Goal: Transaction & Acquisition: Download file/media

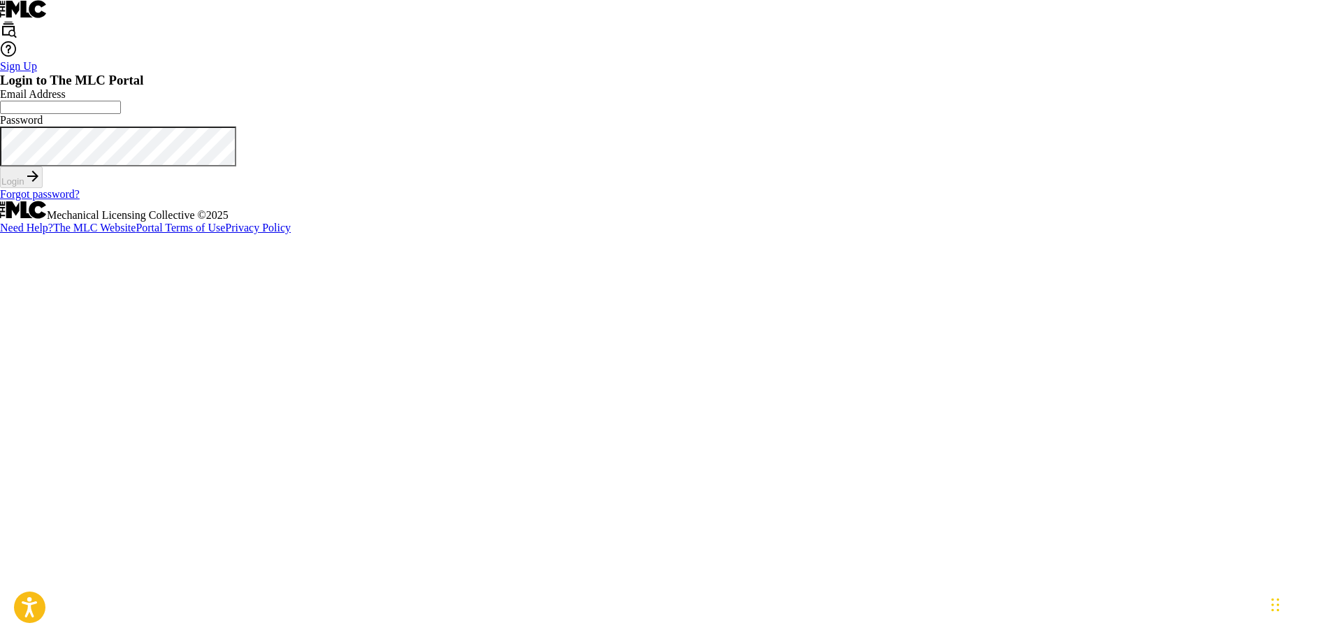
type input "[PERSON_NAME][EMAIL_ADDRESS][DOMAIN_NAME]"
click at [701, 188] on div "Login" at bounding box center [668, 177] width 1337 height 22
click at [43, 188] on button "Login" at bounding box center [21, 177] width 43 height 22
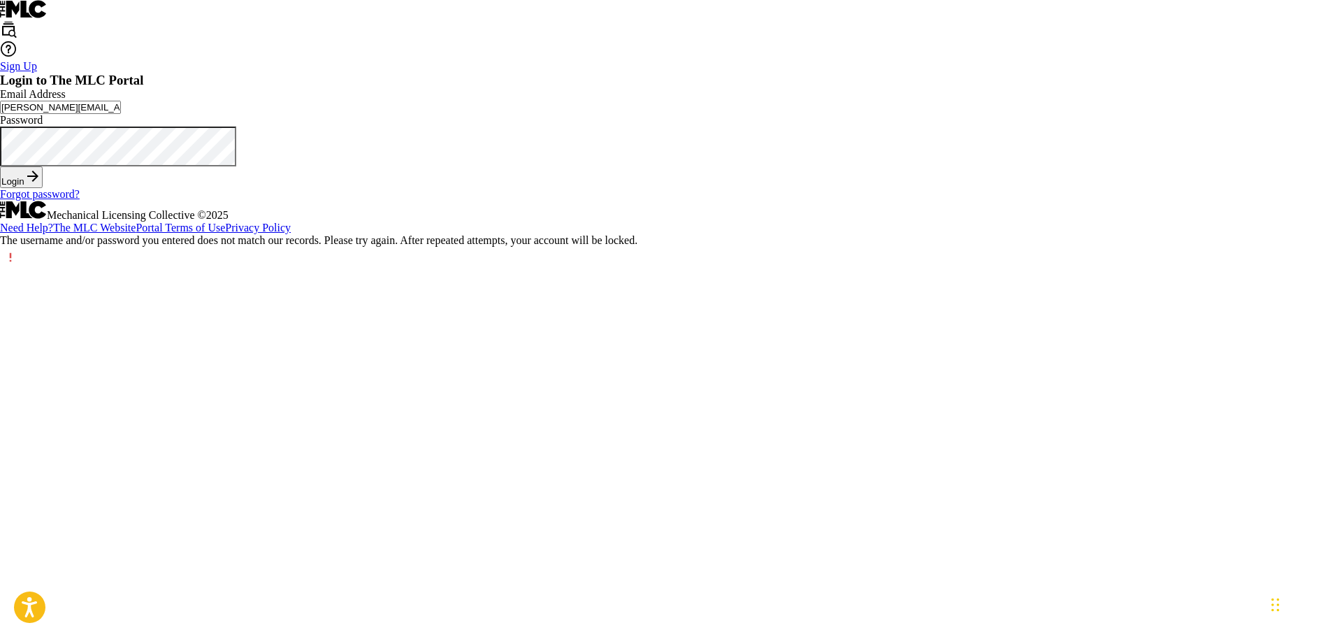
click at [634, 166] on div "Password" at bounding box center [668, 140] width 1337 height 52
click at [0, 166] on button "Login" at bounding box center [21, 177] width 43 height 22
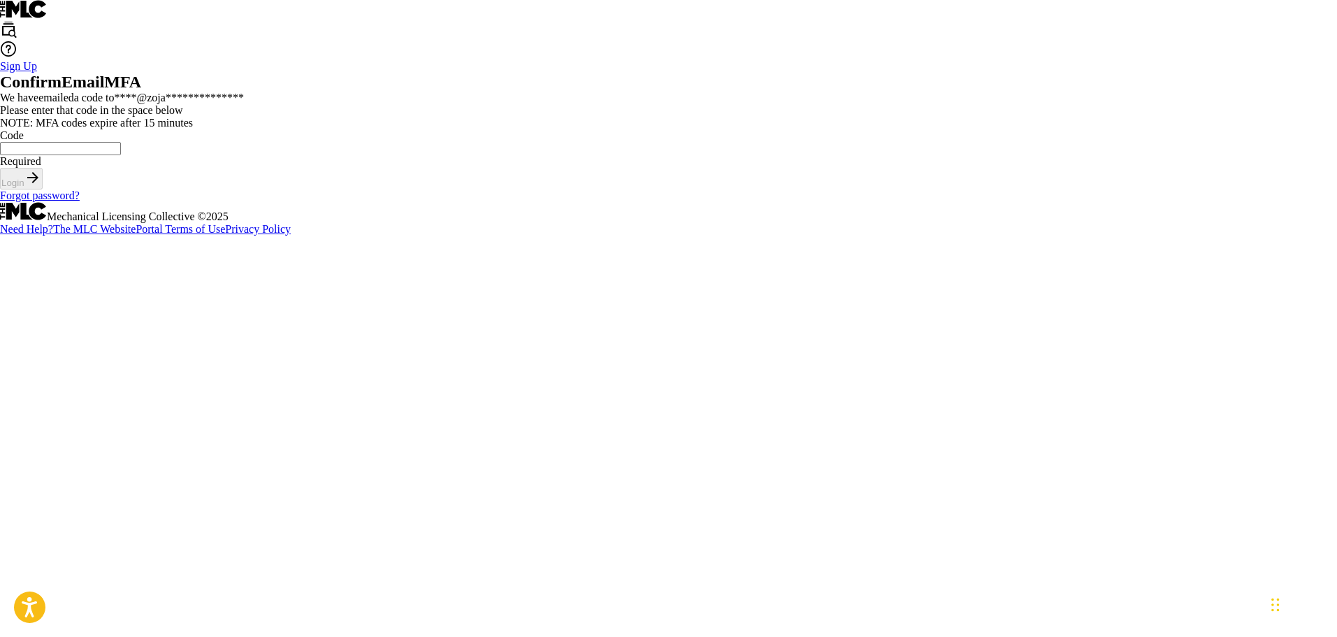
paste input "708548"
click at [121, 155] on input "708548" at bounding box center [60, 148] width 121 height 13
type input "708548"
click at [43, 189] on button "Login" at bounding box center [21, 179] width 43 height 22
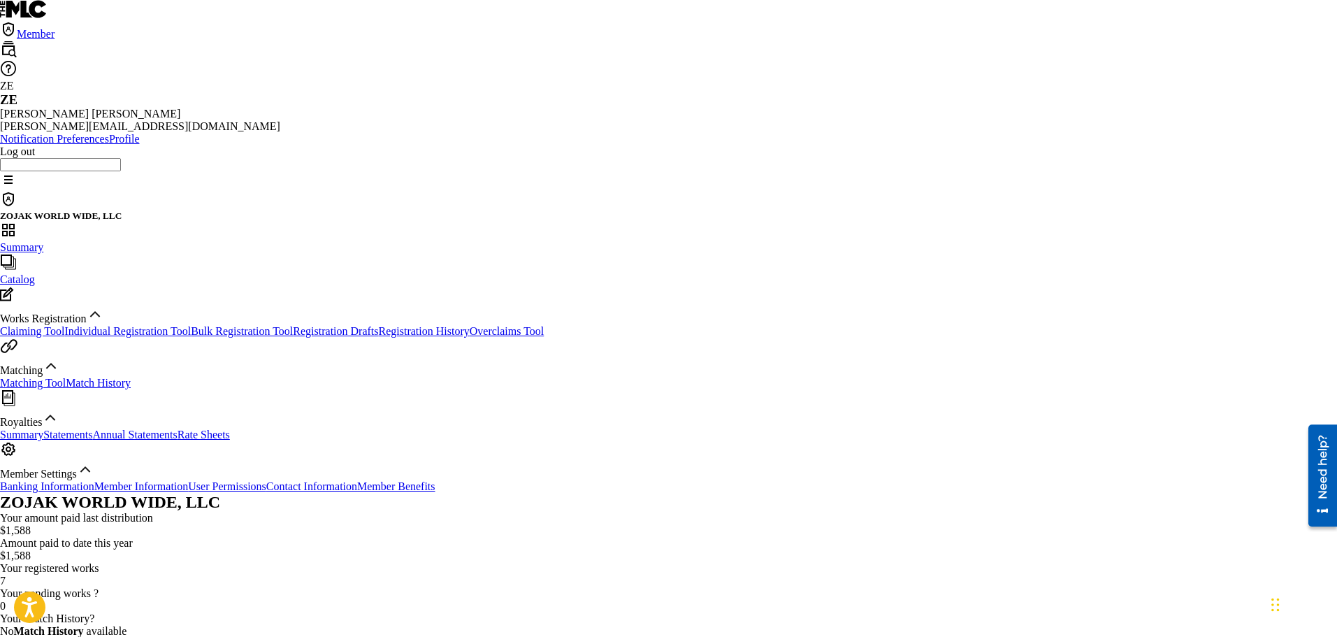
click at [481, 512] on div "Your amount paid last distribution" at bounding box center [668, 518] width 1337 height 13
click at [43, 440] on link "Summary" at bounding box center [21, 434] width 43 height 12
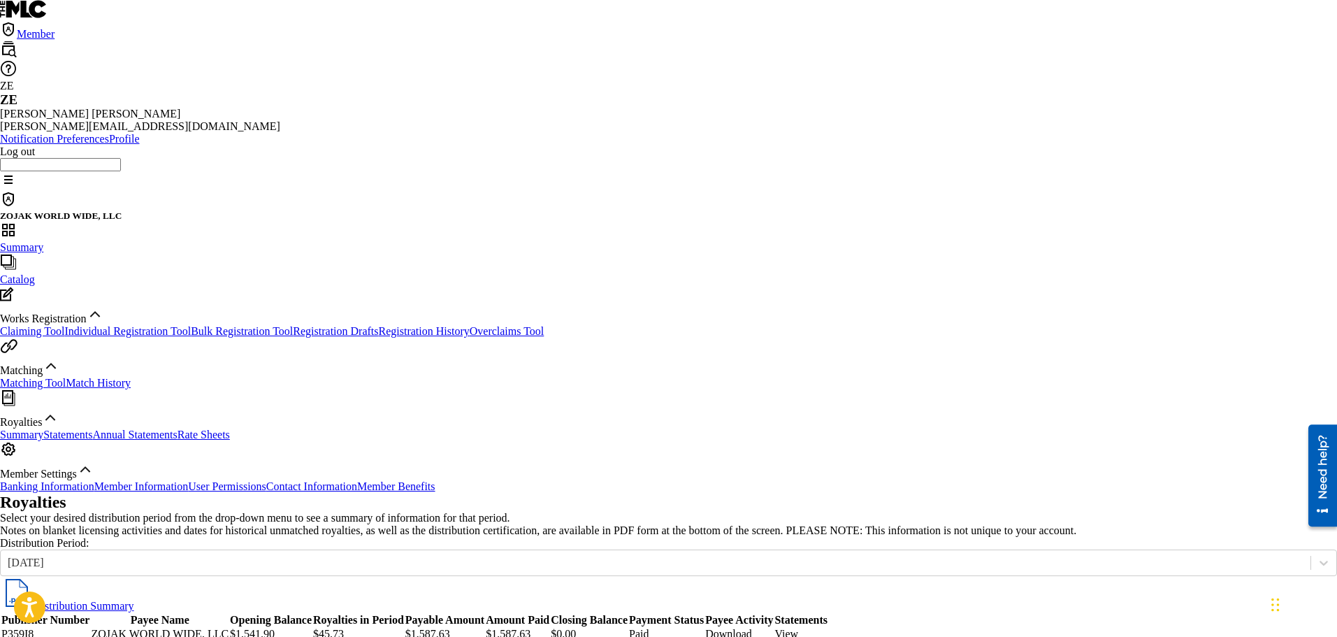
click at [92, 441] on div "Summary Statements Annual Statements Rate Sheets" at bounding box center [668, 434] width 1337 height 13
click at [92, 440] on link "Statements" at bounding box center [67, 434] width 49 height 12
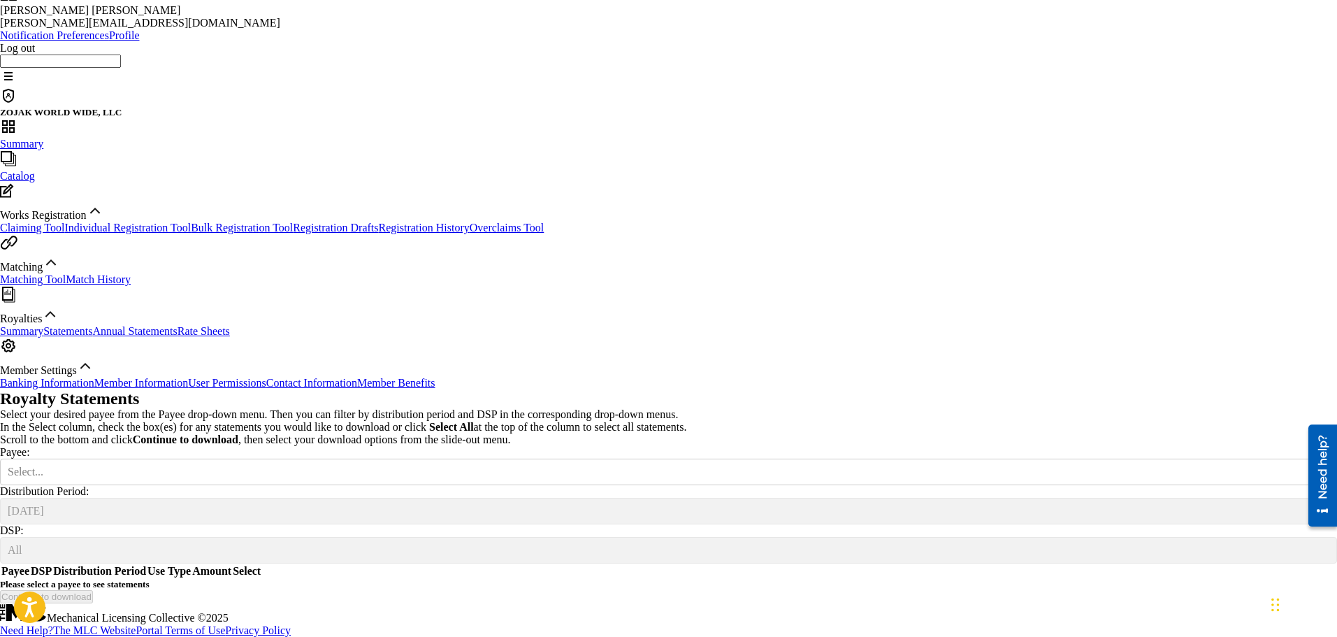
scroll to position [224, 0]
click at [1311, 459] on div at bounding box center [1323, 471] width 25 height 25
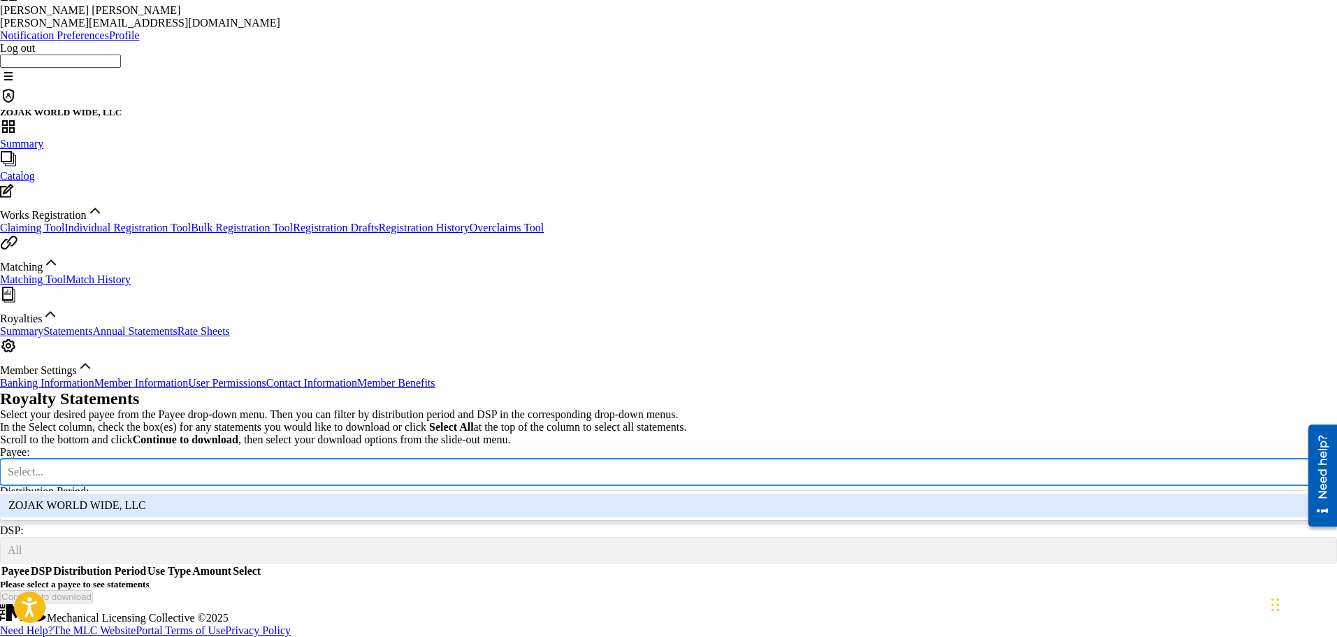
click at [400, 493] on div "ZOJAK WORLD WIDE, LLC" at bounding box center [668, 505] width 1337 height 24
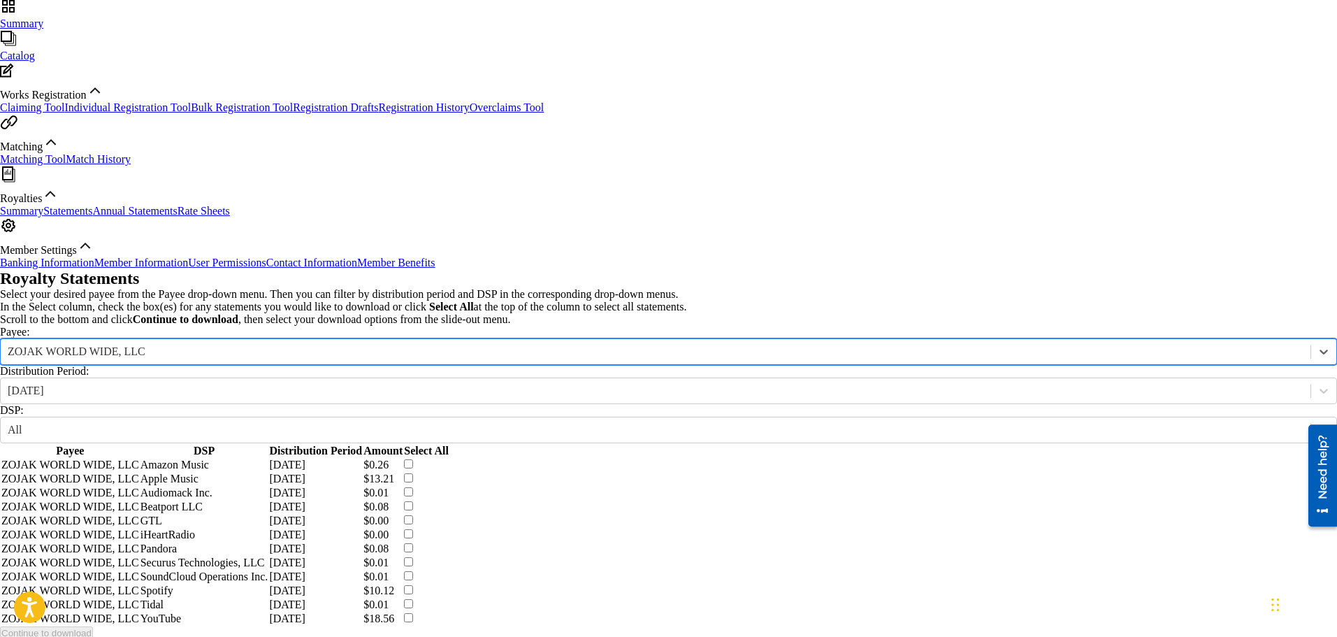
click at [110, 217] on div "Summary Statements Annual Statements Rate Sheets" at bounding box center [668, 211] width 1337 height 13
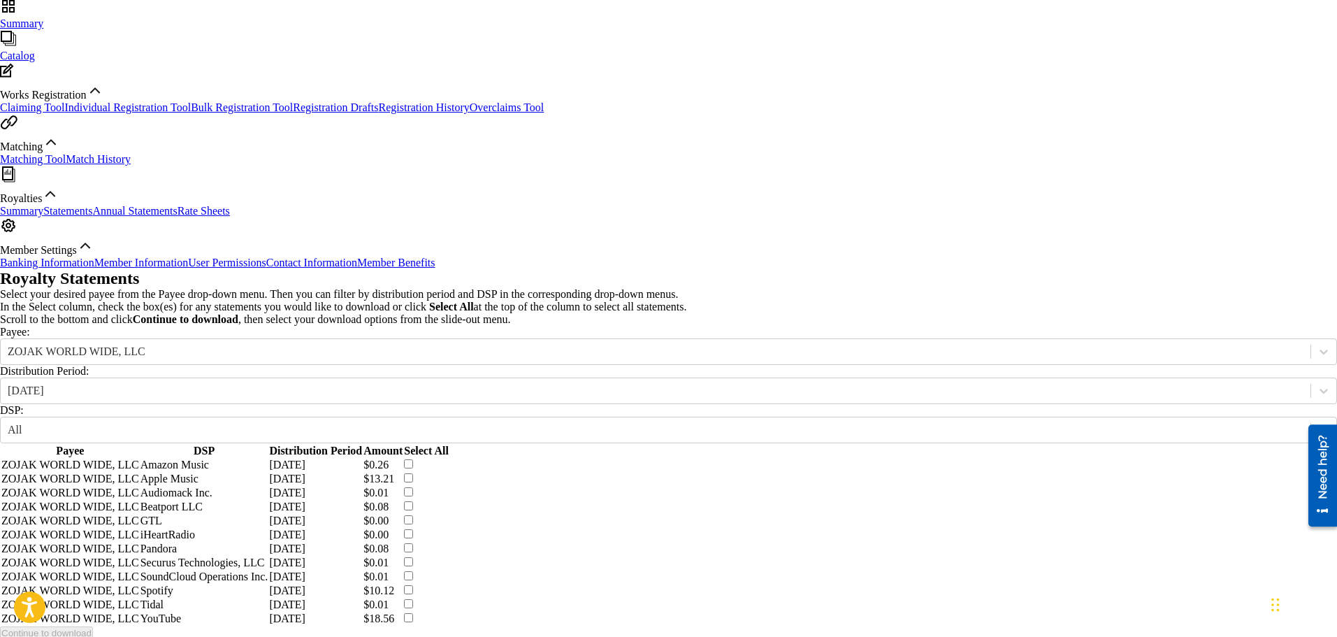
click at [109, 217] on link "Annual Statements" at bounding box center [134, 211] width 85 height 12
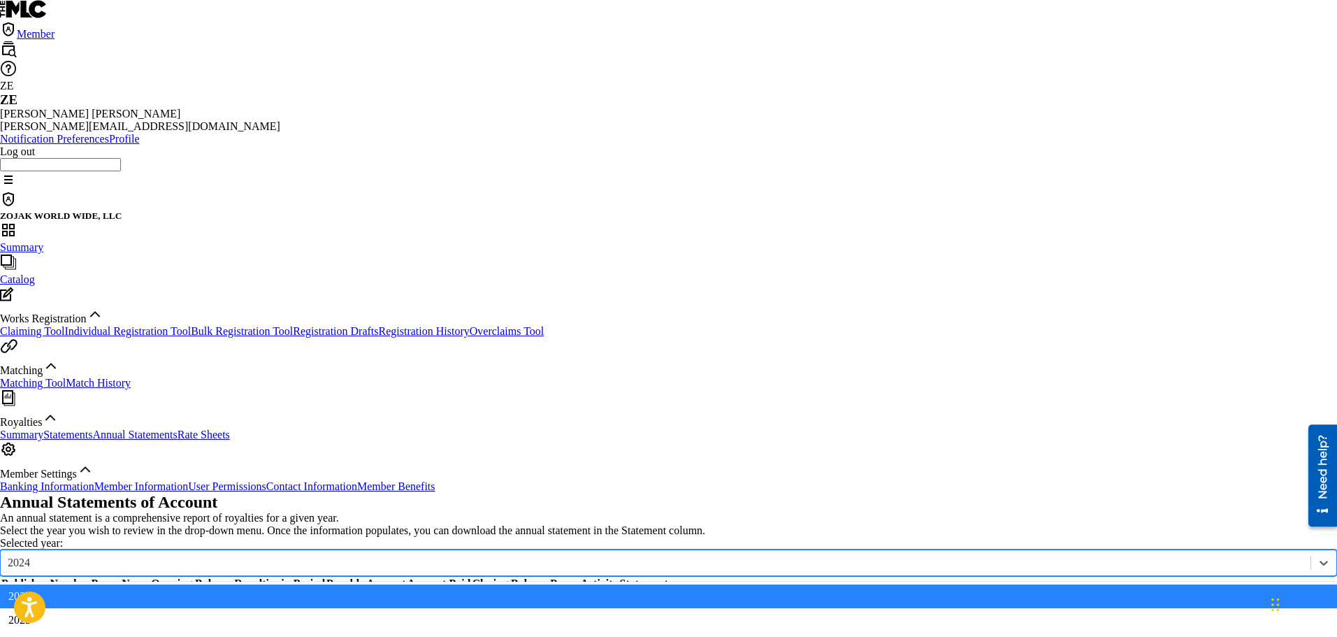
click at [350, 555] on div "2024" at bounding box center [656, 562] width 1310 height 15
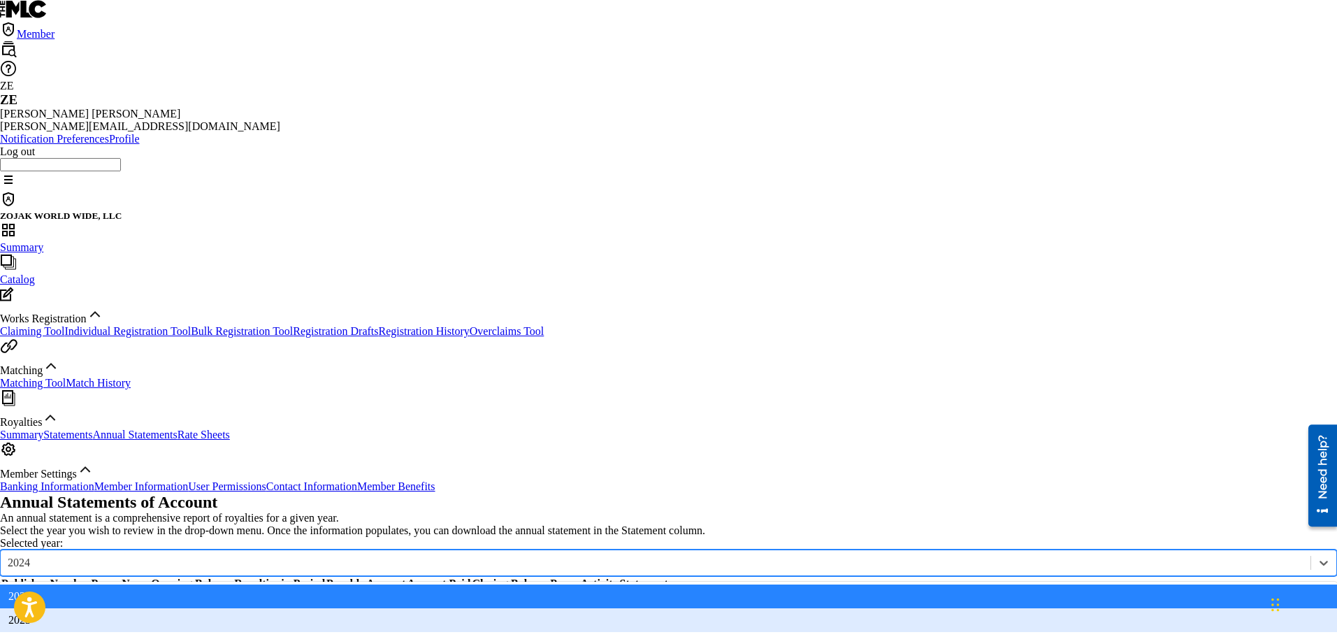
click at [101, 441] on div "Summary Statements Annual Statements Rate Sheets" at bounding box center [668, 434] width 1337 height 13
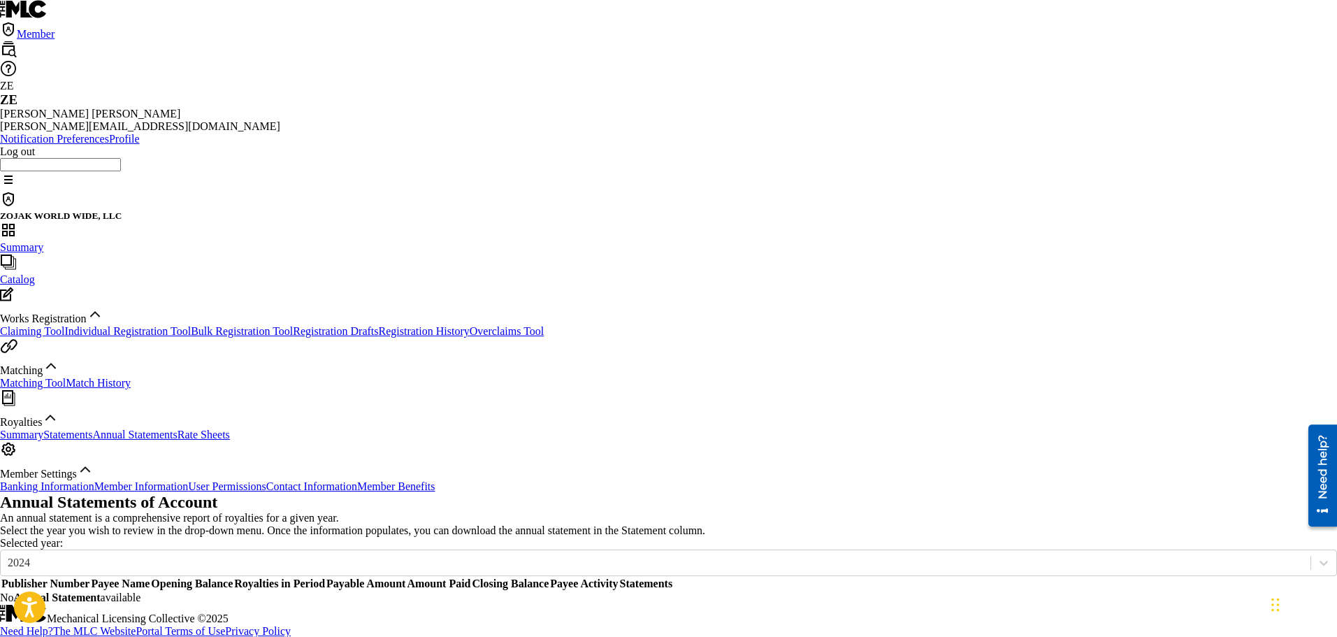
click at [101, 441] on div "Summary Statements Annual Statements Rate Sheets" at bounding box center [668, 434] width 1337 height 13
click at [43, 440] on link "Summary" at bounding box center [21, 434] width 43 height 12
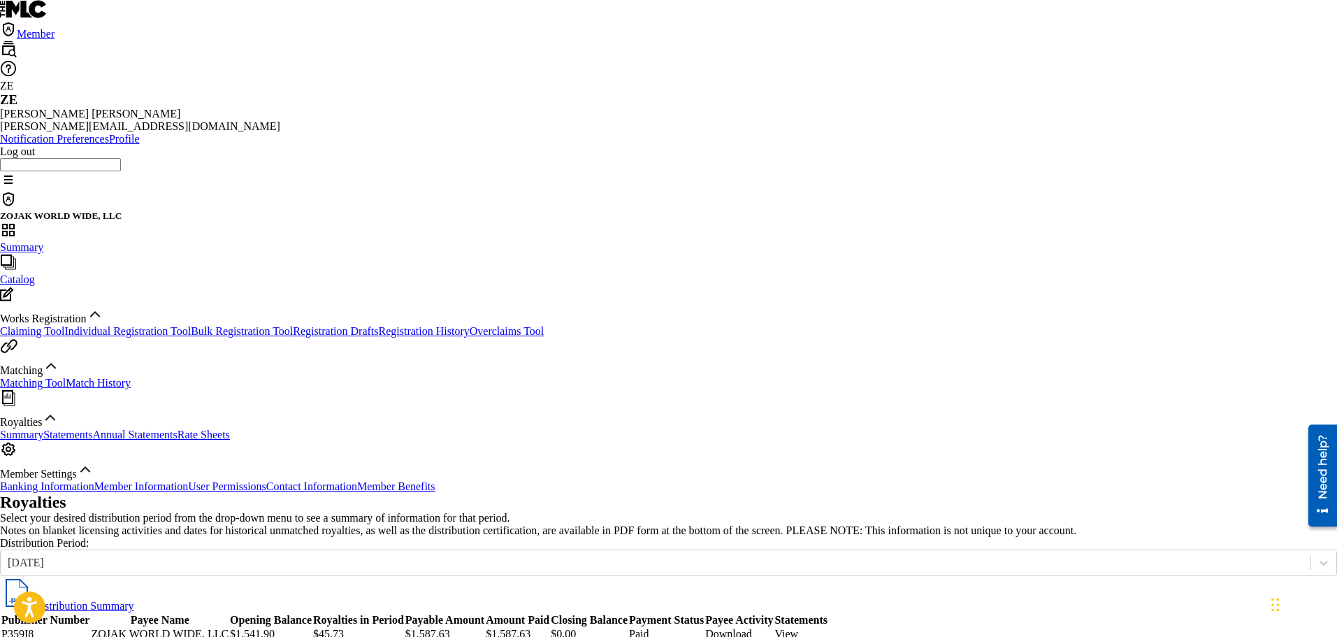
click at [543, 493] on div "Royalties Select your desired distribution period from the drop-down menu to se…" at bounding box center [668, 515] width 1337 height 44
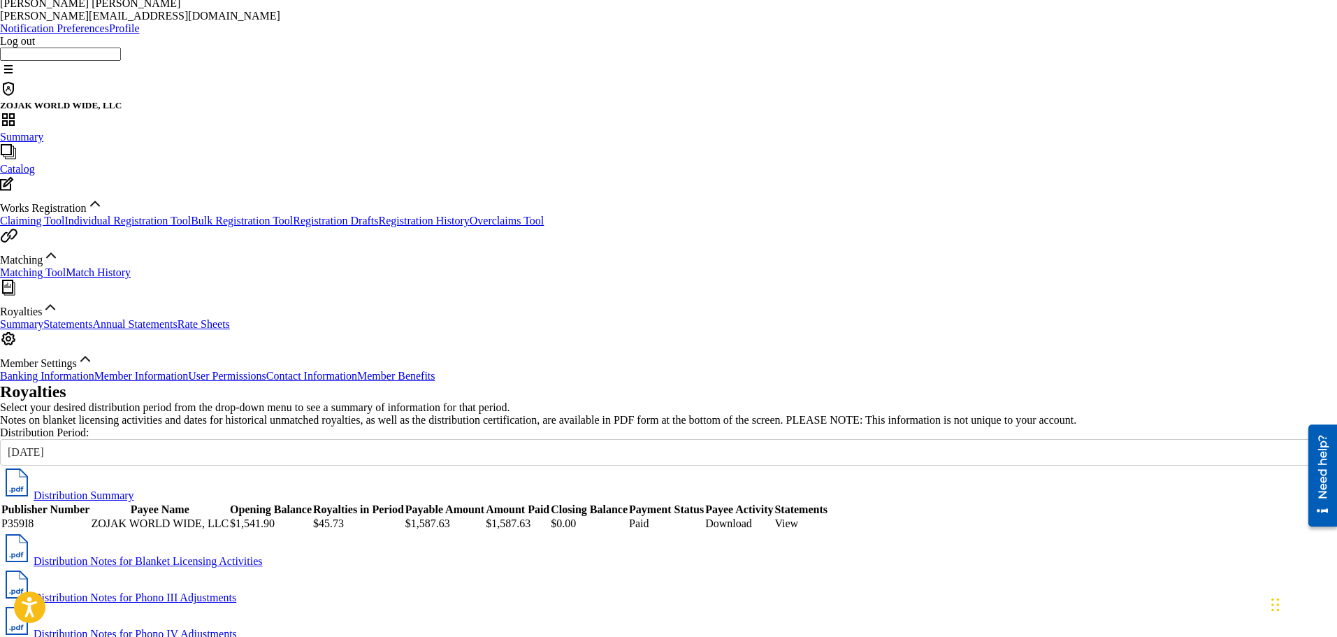
scroll to position [140, 0]
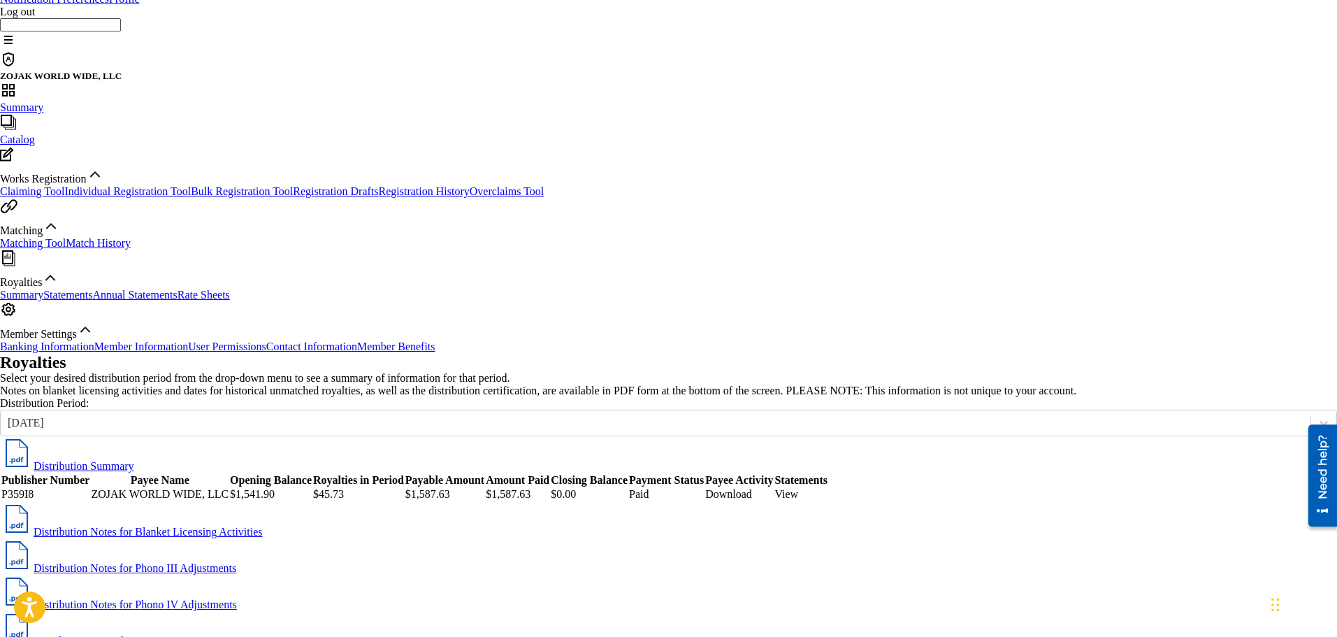
click at [134, 460] on link "Distribution Summary" at bounding box center [67, 466] width 134 height 12
click at [71, 300] on link "Statements" at bounding box center [67, 295] width 49 height 12
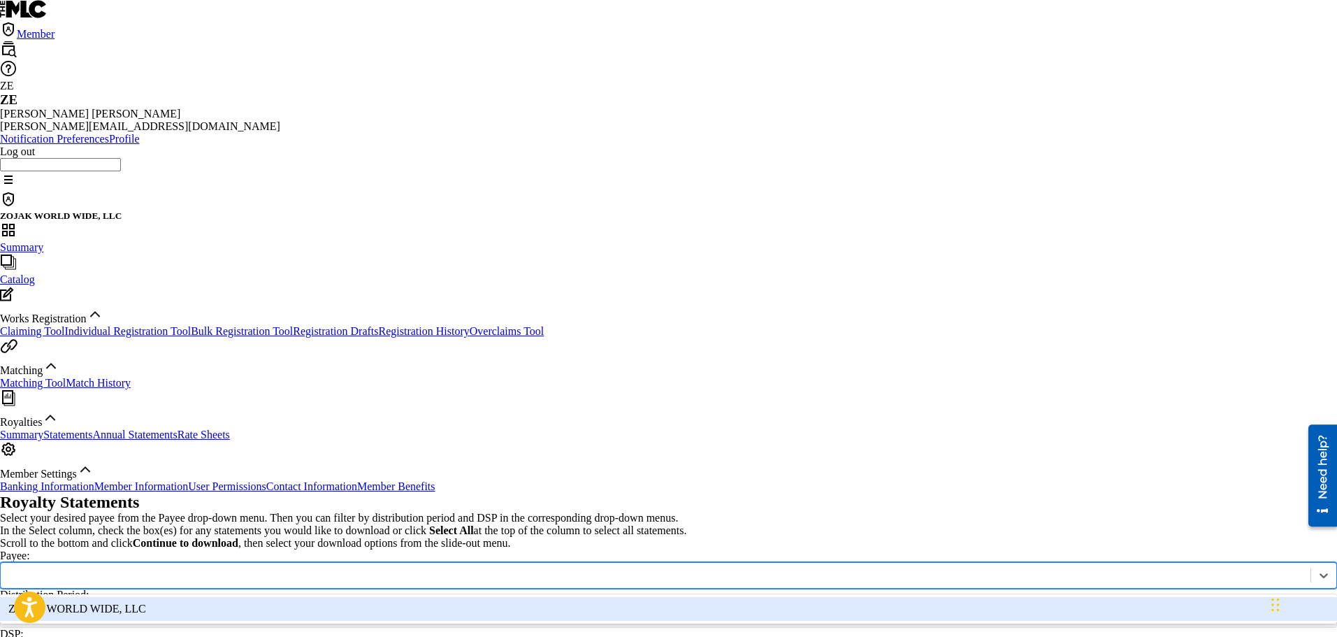
click at [418, 567] on div at bounding box center [656, 574] width 1310 height 15
click at [393, 597] on div "ZOJAK WORLD WIDE, LLC" at bounding box center [668, 609] width 1337 height 24
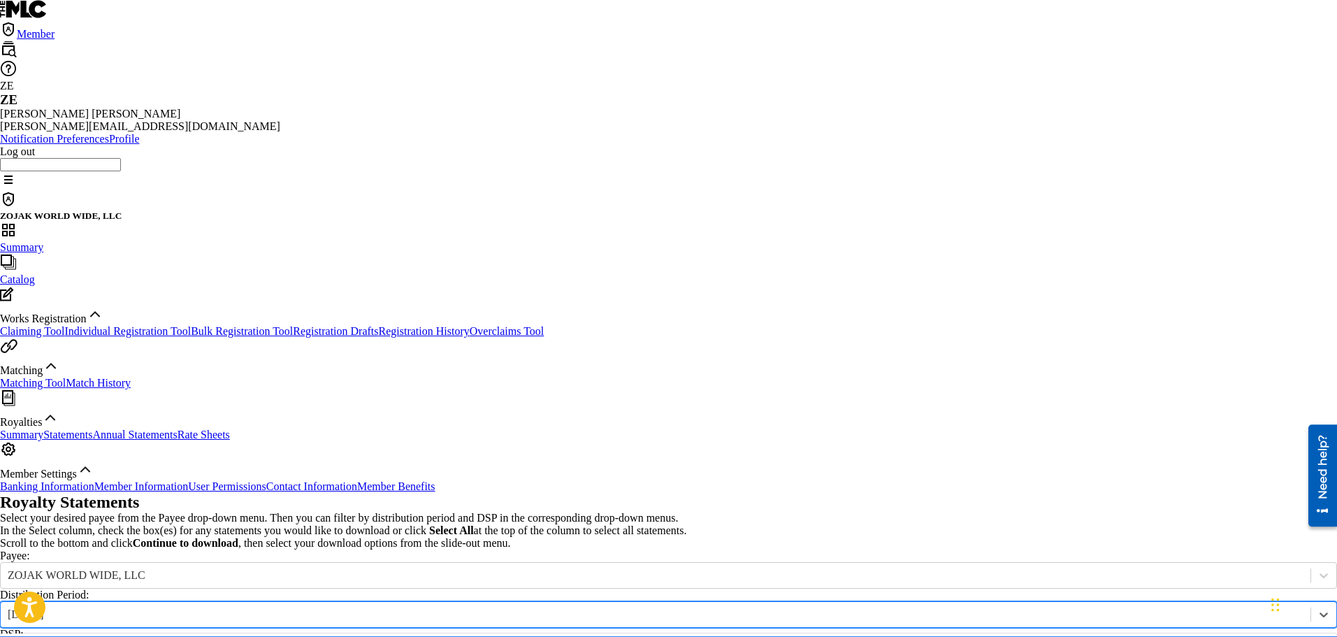
click at [398, 608] on div "[DATE]" at bounding box center [656, 614] width 1296 height 13
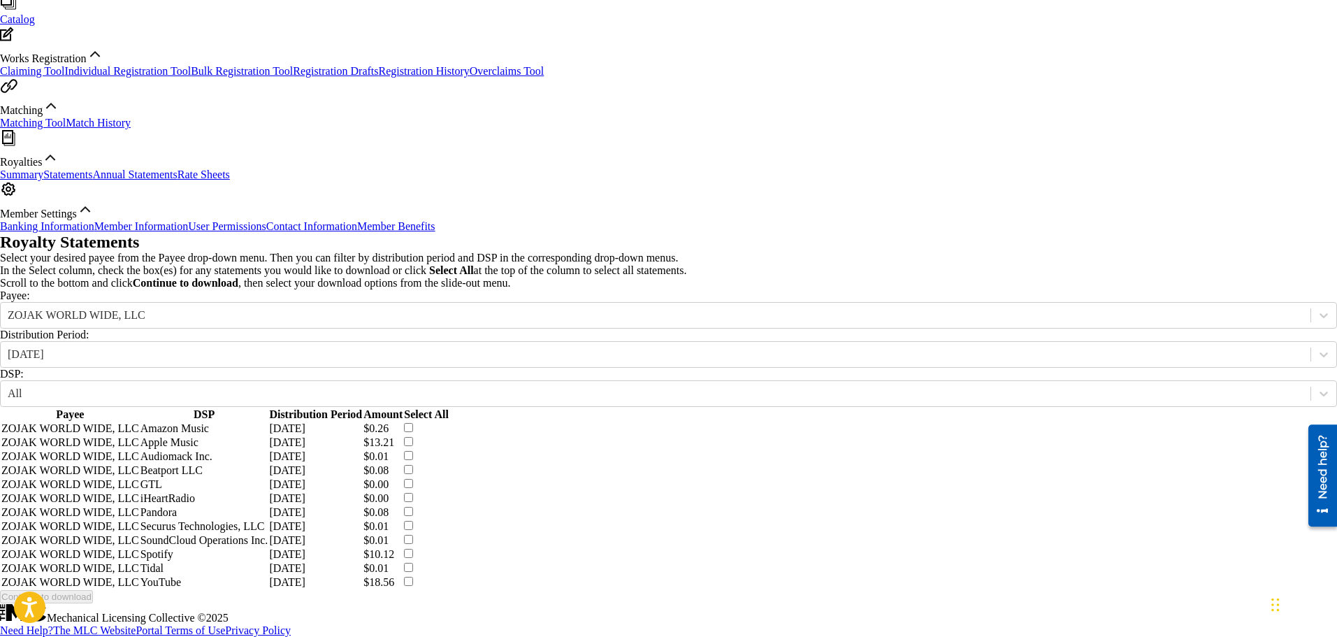
scroll to position [347, 0]
drag, startPoint x: 1087, startPoint y: 106, endPoint x: 1082, endPoint y: 98, distance: 10.1
click at [449, 408] on th "Select All" at bounding box center [426, 414] width 45 height 13
click at [460, 408] on th "Deselect All" at bounding box center [432, 414] width 56 height 13
click at [449, 408] on th "Select All" at bounding box center [426, 414] width 45 height 13
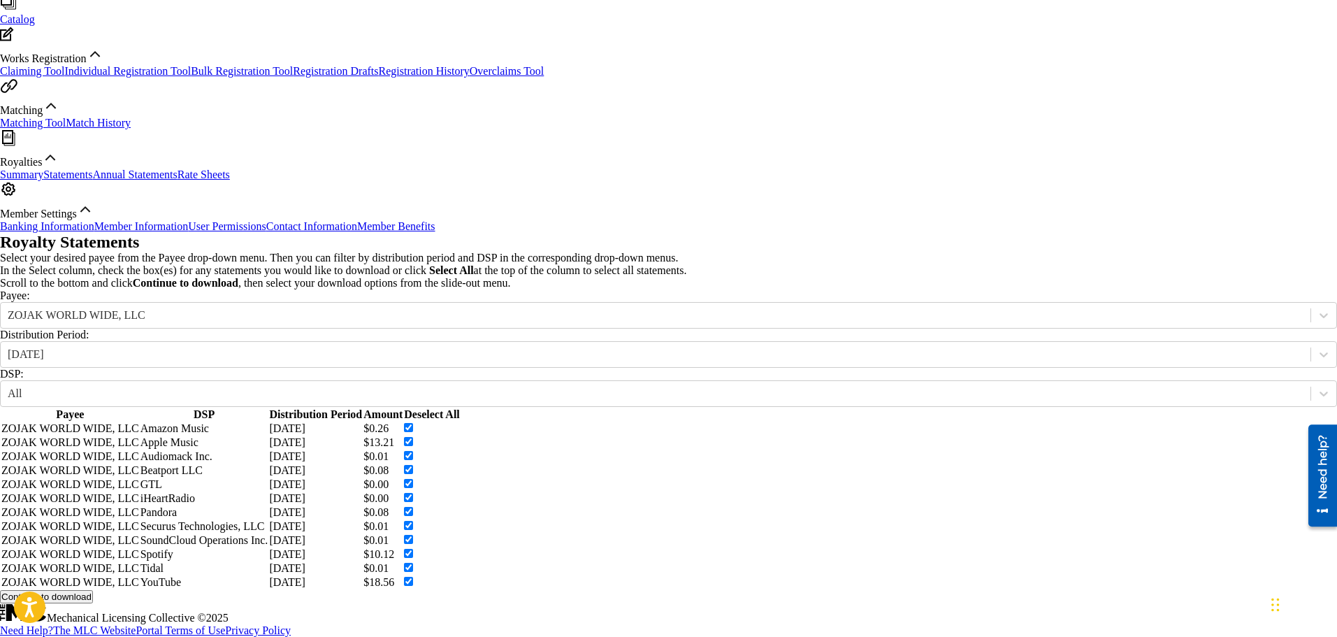
click at [972, 539] on div "Royalty Statements Select your desired payee from the Payee drop-down menu. The…" at bounding box center [668, 418] width 1337 height 370
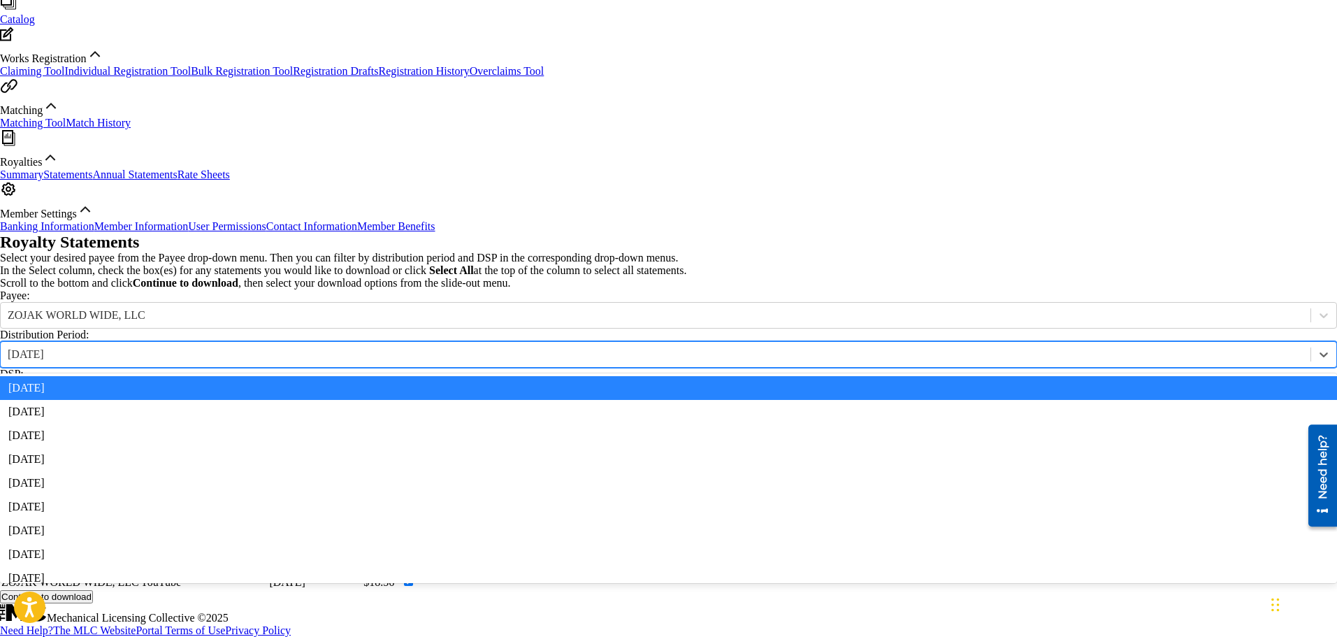
click at [431, 347] on div "[DATE]" at bounding box center [656, 354] width 1310 height 15
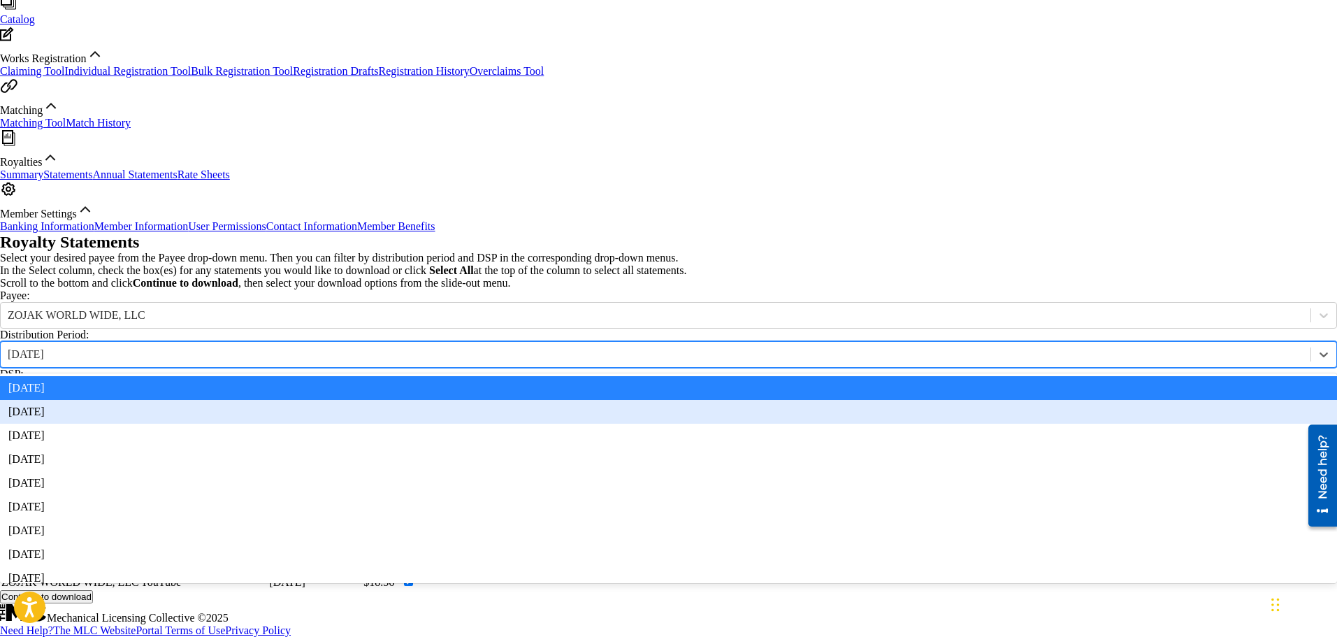
click at [396, 400] on div "[DATE]" at bounding box center [668, 412] width 1337 height 24
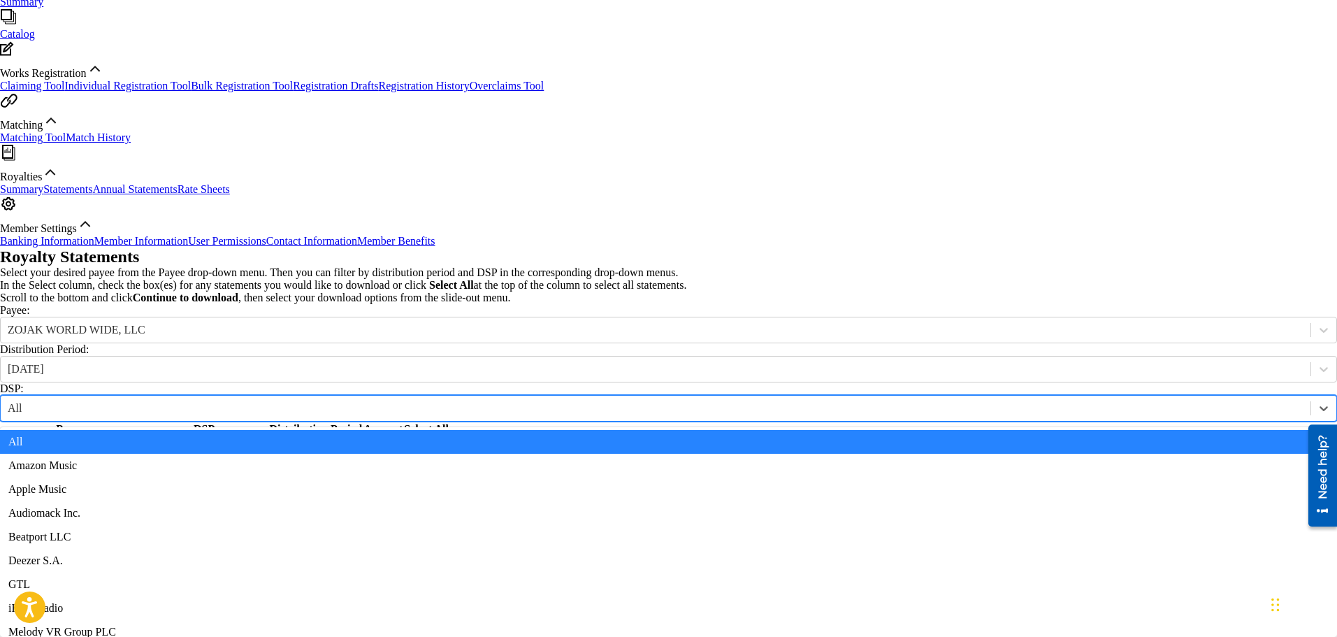
click at [603, 402] on div "All" at bounding box center [656, 408] width 1296 height 13
click at [597, 304] on div "Payee: ZOJAK WORLD WIDE, LLC Distribution Period: [DATE] DSP: 15 results availa…" at bounding box center [668, 362] width 1337 height 117
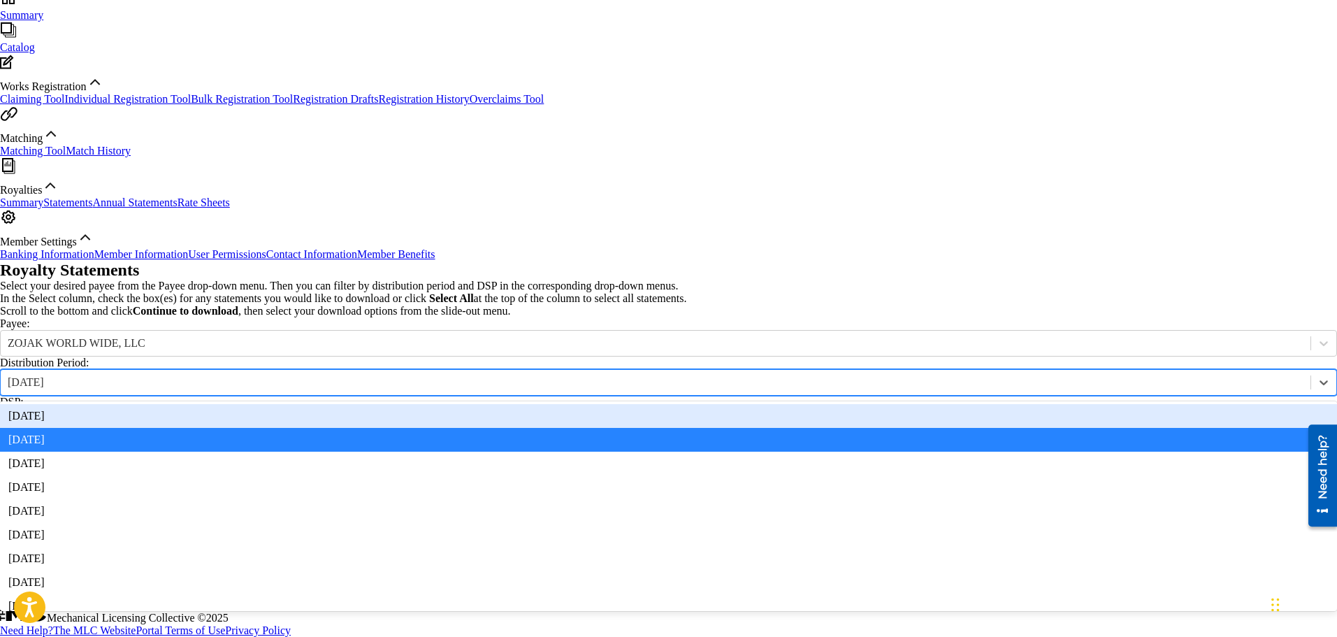
click at [380, 376] on div "[DATE]" at bounding box center [656, 382] width 1296 height 13
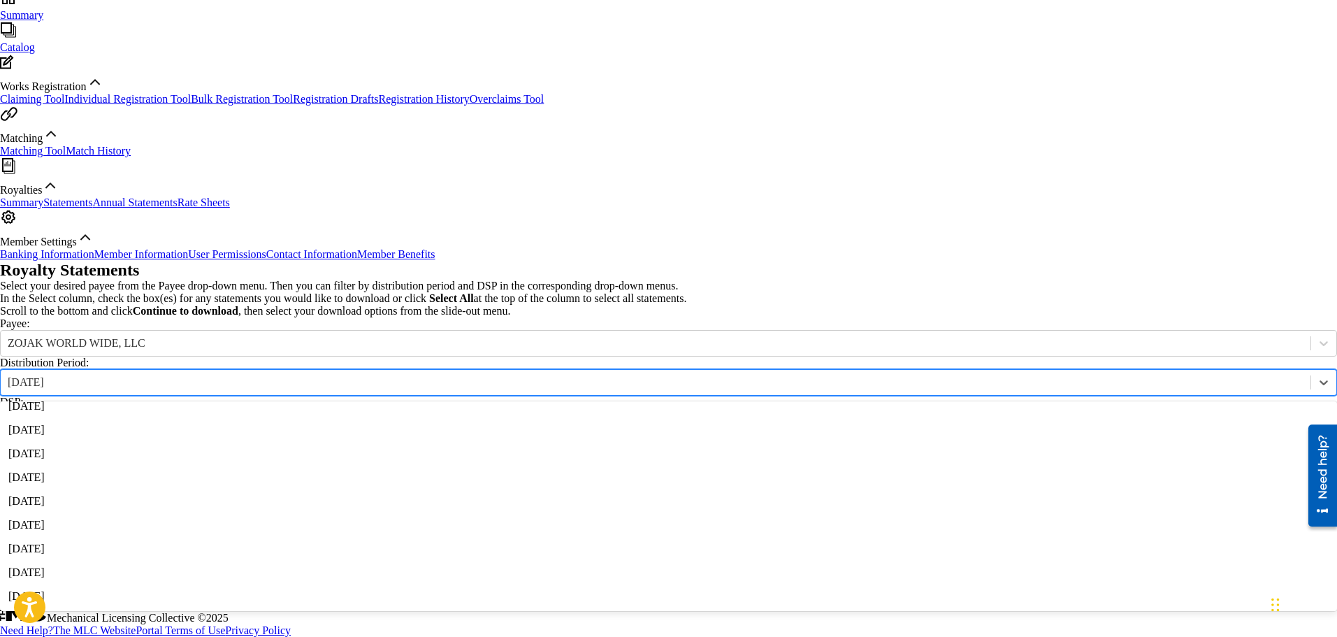
scroll to position [1572, 0]
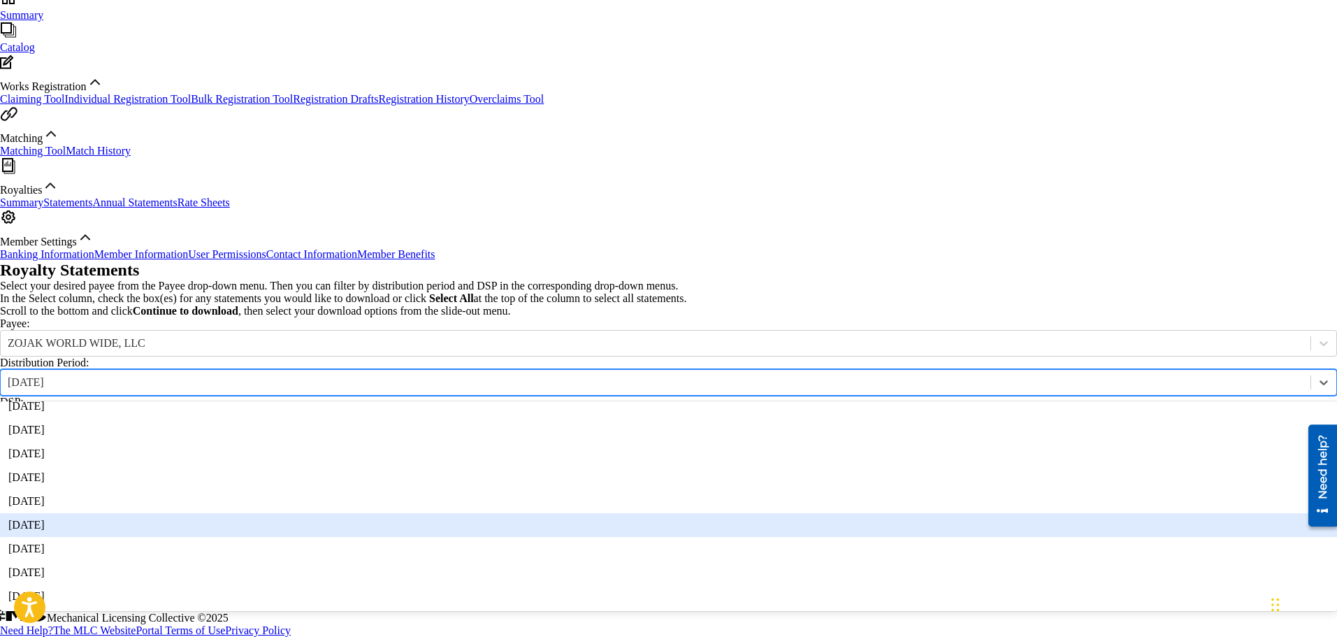
click at [392, 513] on div "[DATE]" at bounding box center [668, 525] width 1337 height 24
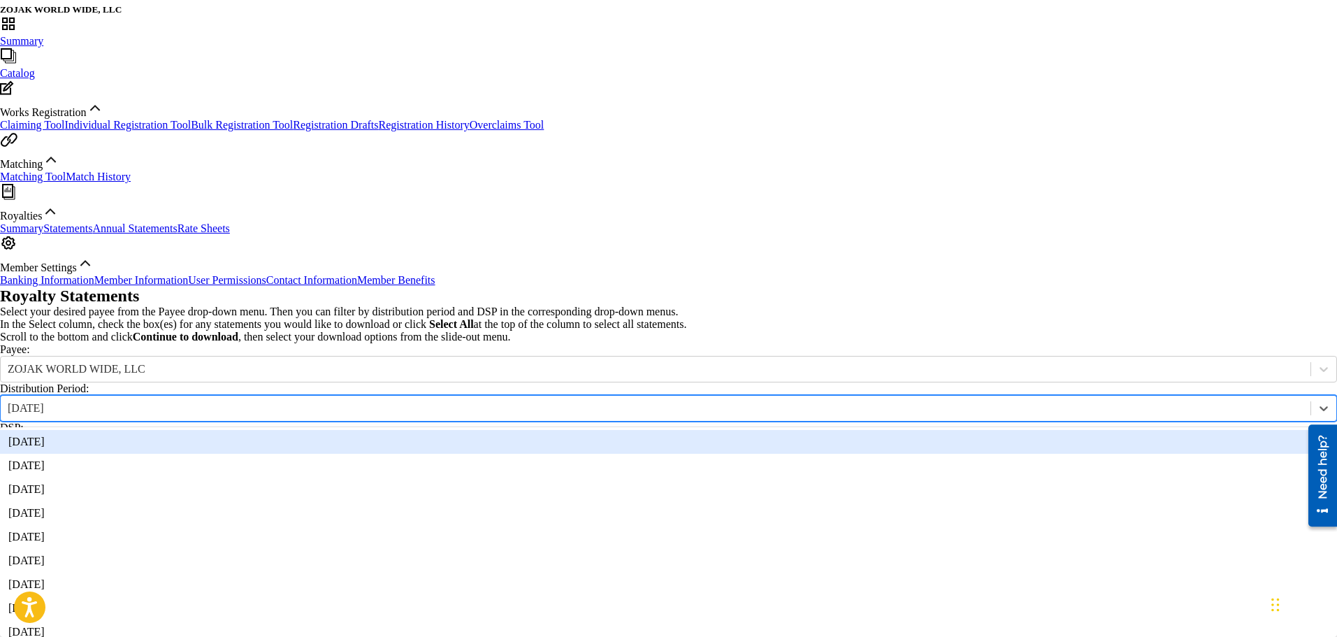
click at [378, 402] on div "[DATE]" at bounding box center [656, 408] width 1296 height 13
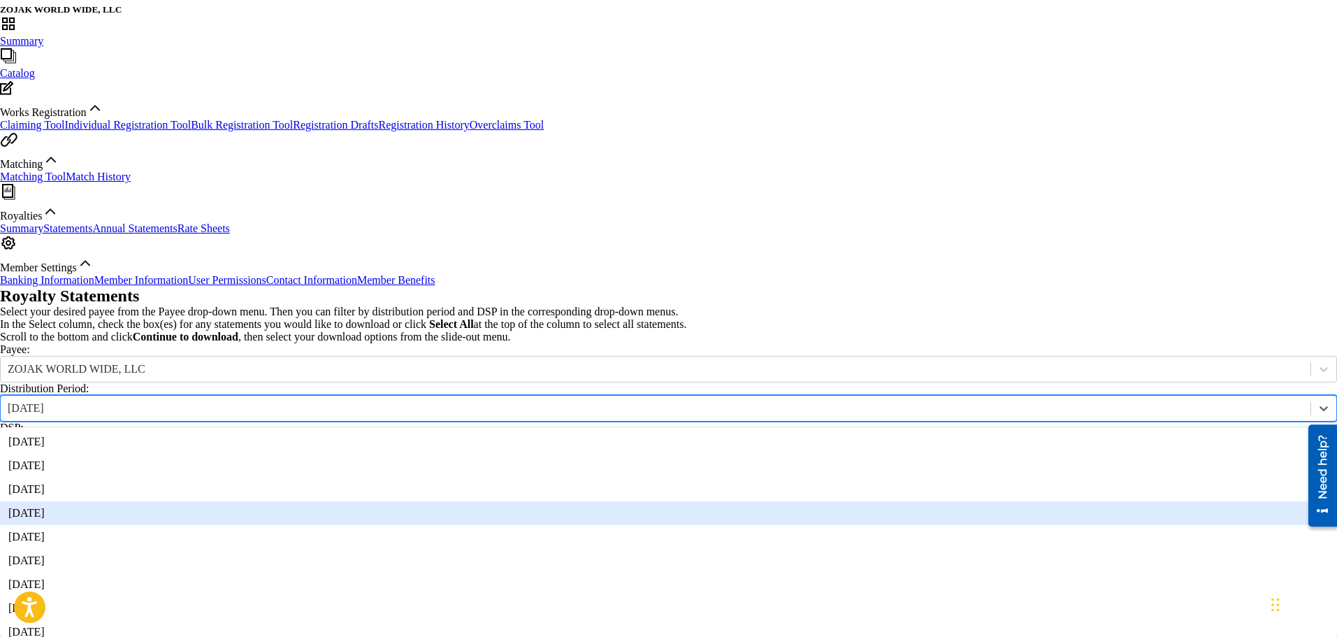
click at [393, 501] on div "[DATE]" at bounding box center [668, 513] width 1337 height 24
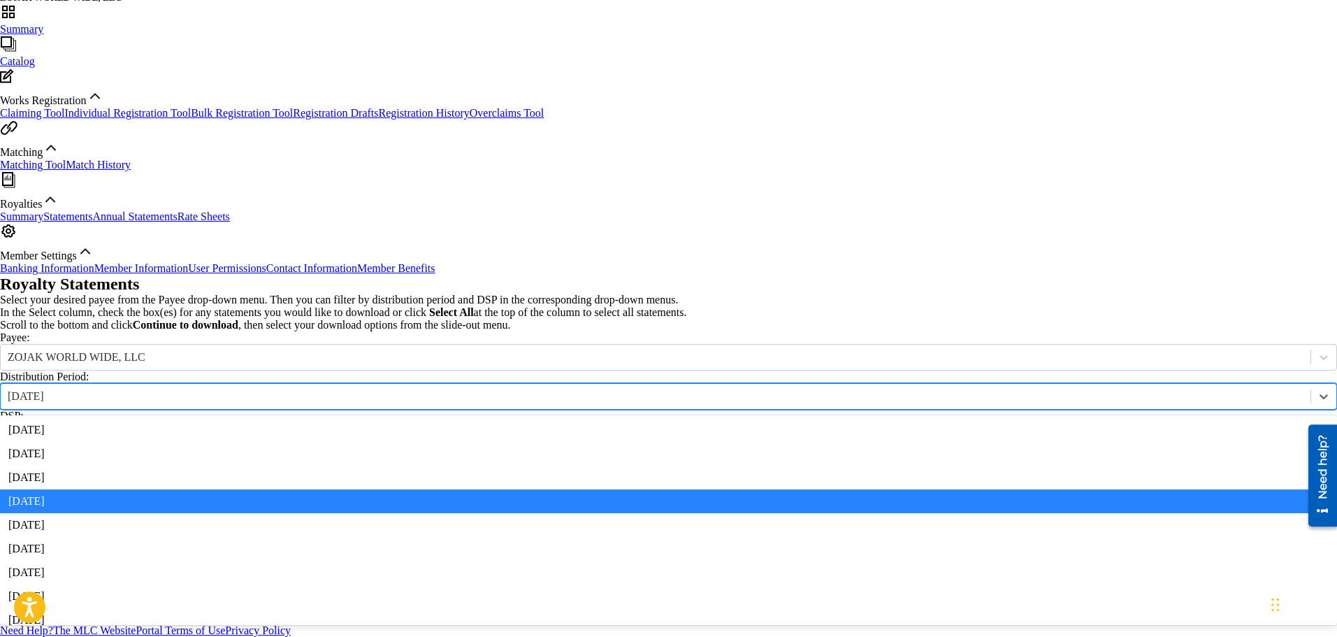
scroll to position [1642, 0]
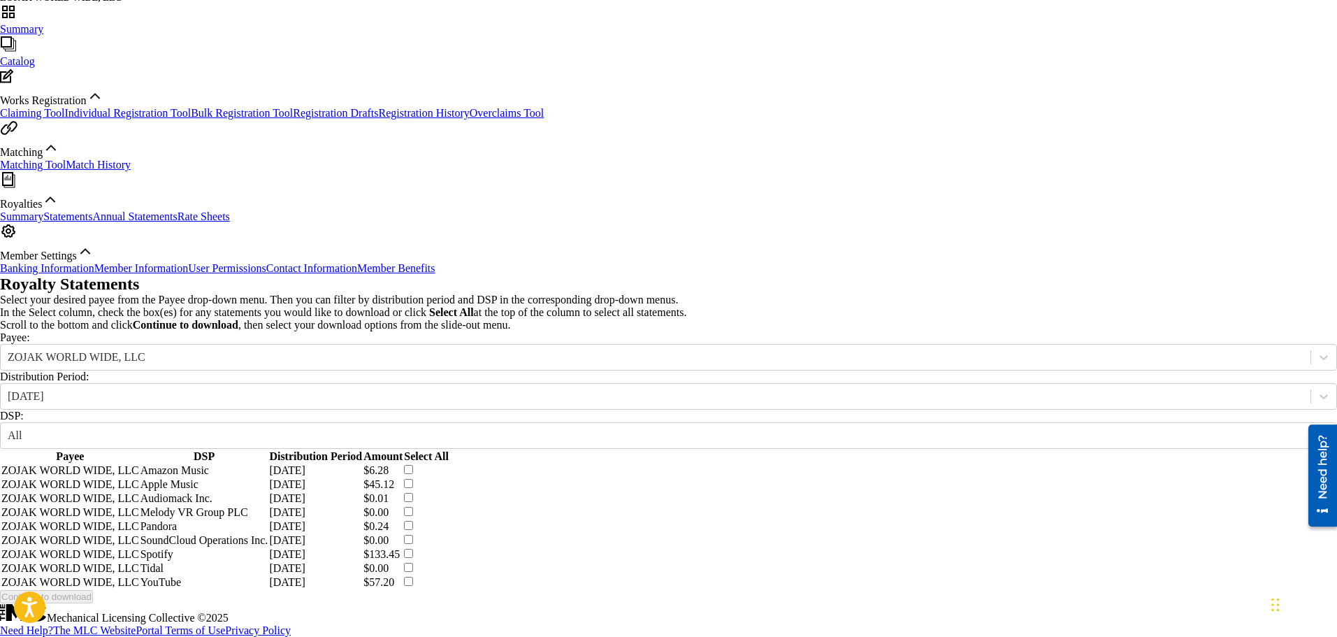
click at [239, 275] on div "Royalty Statements Select your desired payee from the Payee drop-down menu. The…" at bounding box center [668, 439] width 1337 height 328
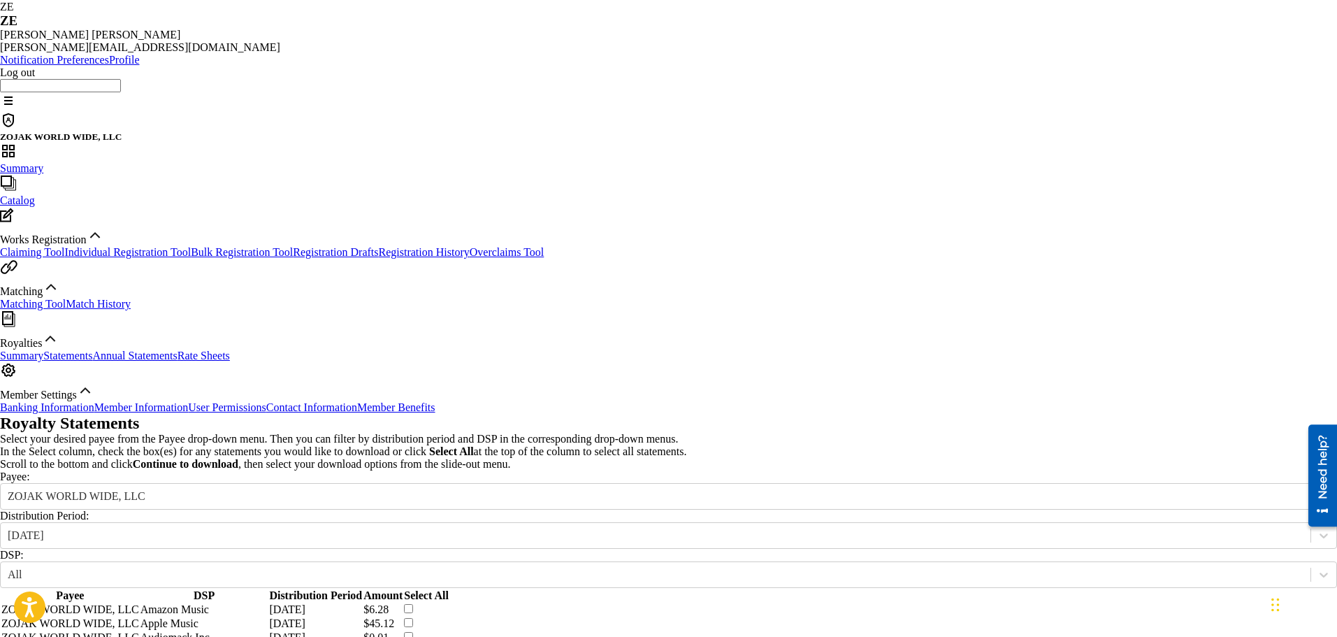
scroll to position [68, 0]
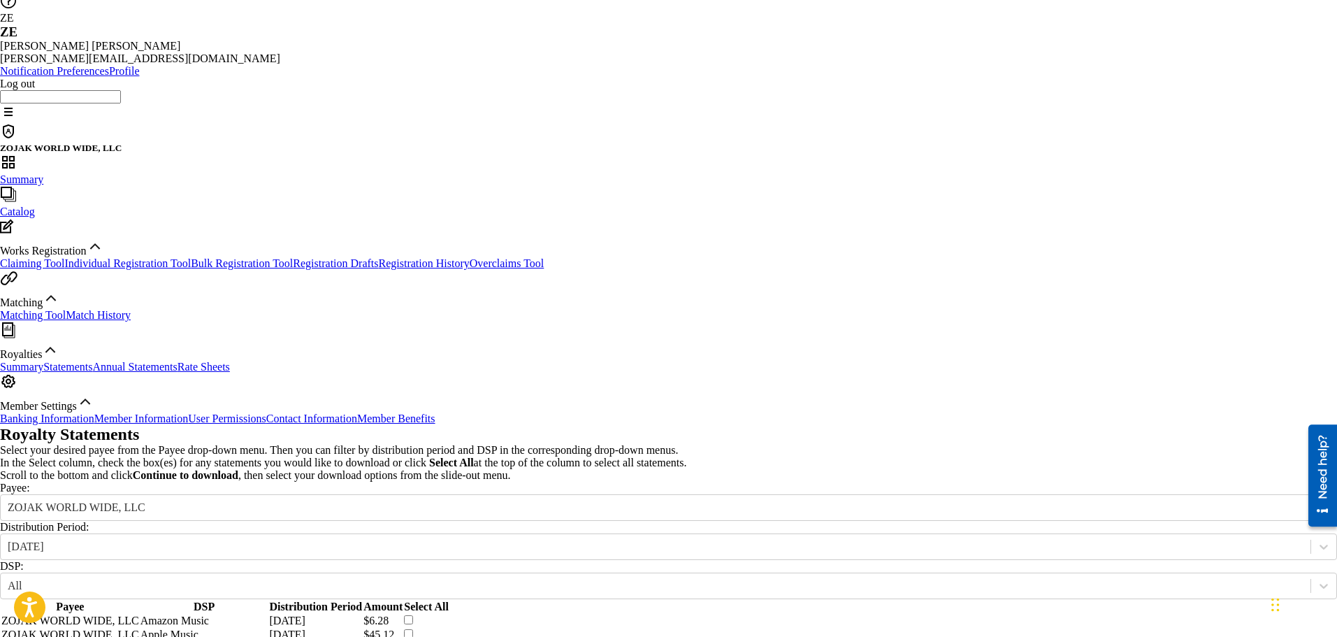
click at [42, 360] on span "Royalties" at bounding box center [21, 354] width 42 height 12
click at [43, 372] on link "Summary" at bounding box center [21, 367] width 43 height 12
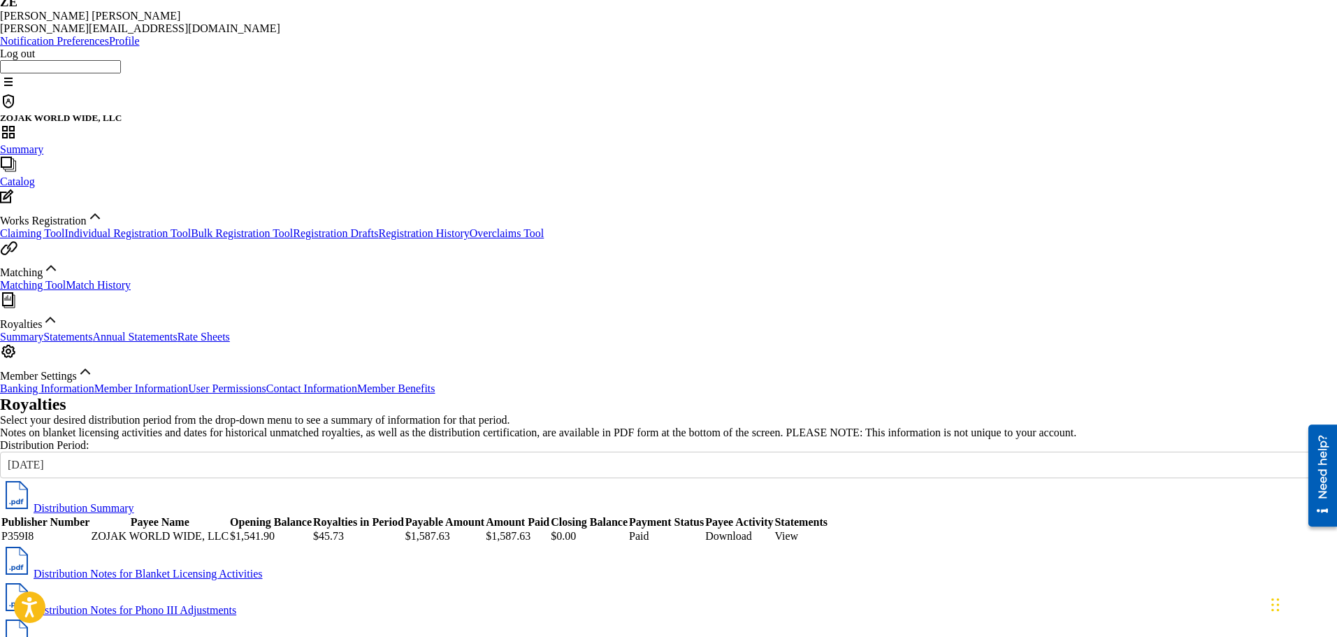
scroll to position [112, 0]
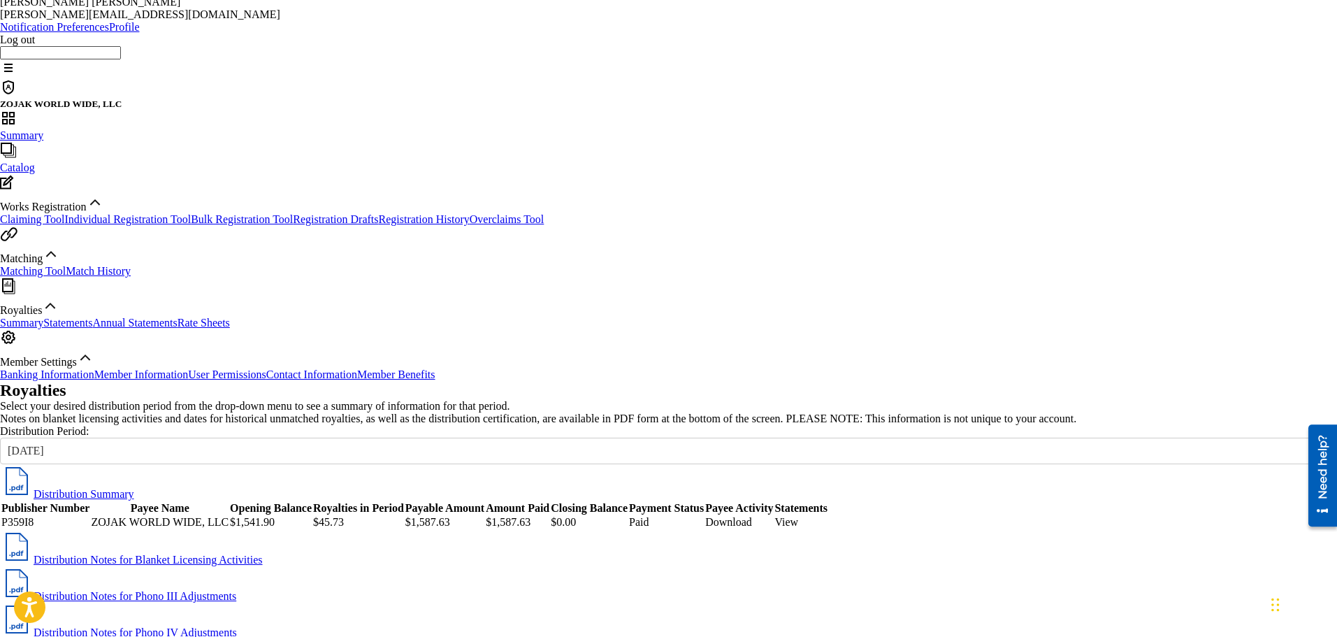
click at [34, 530] on img at bounding box center [17, 547] width 34 height 34
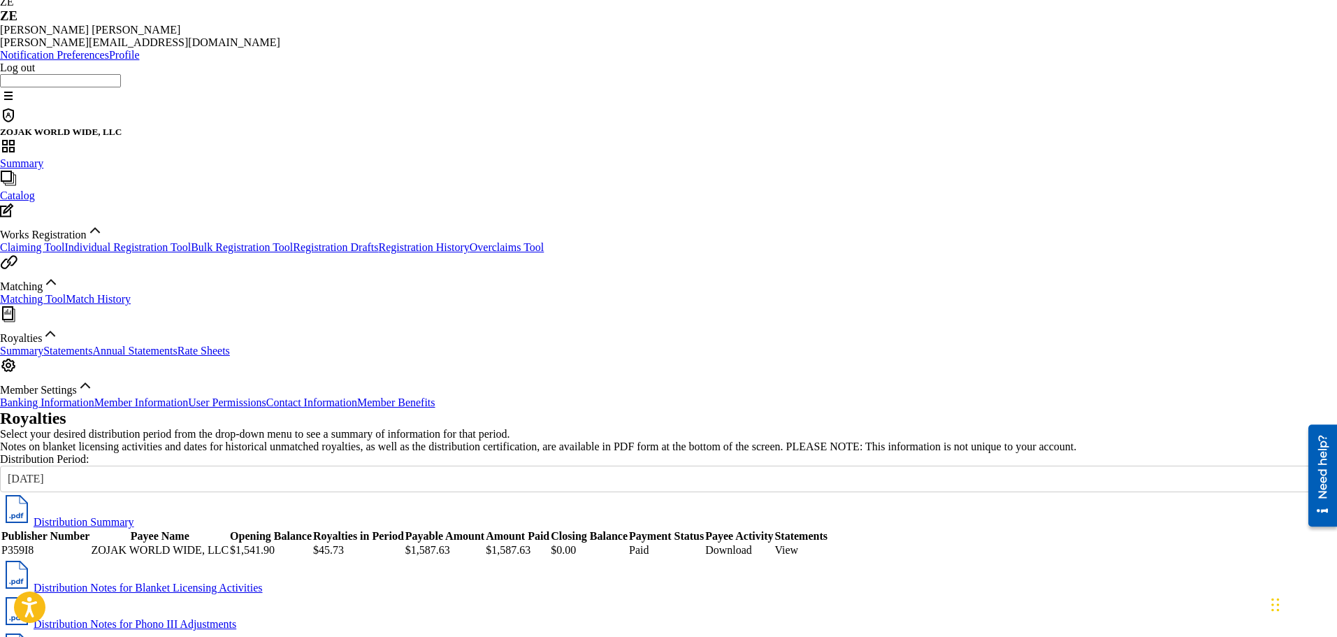
scroll to position [56, 0]
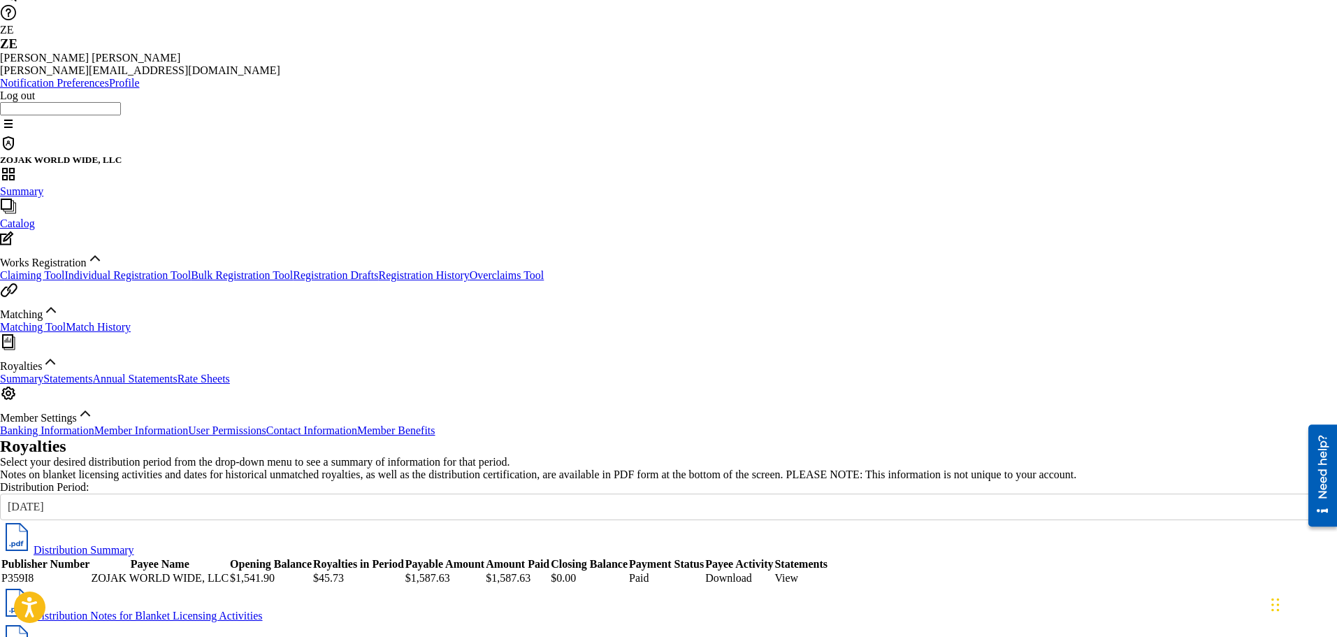
click at [92, 384] on link "Statements" at bounding box center [67, 378] width 49 height 12
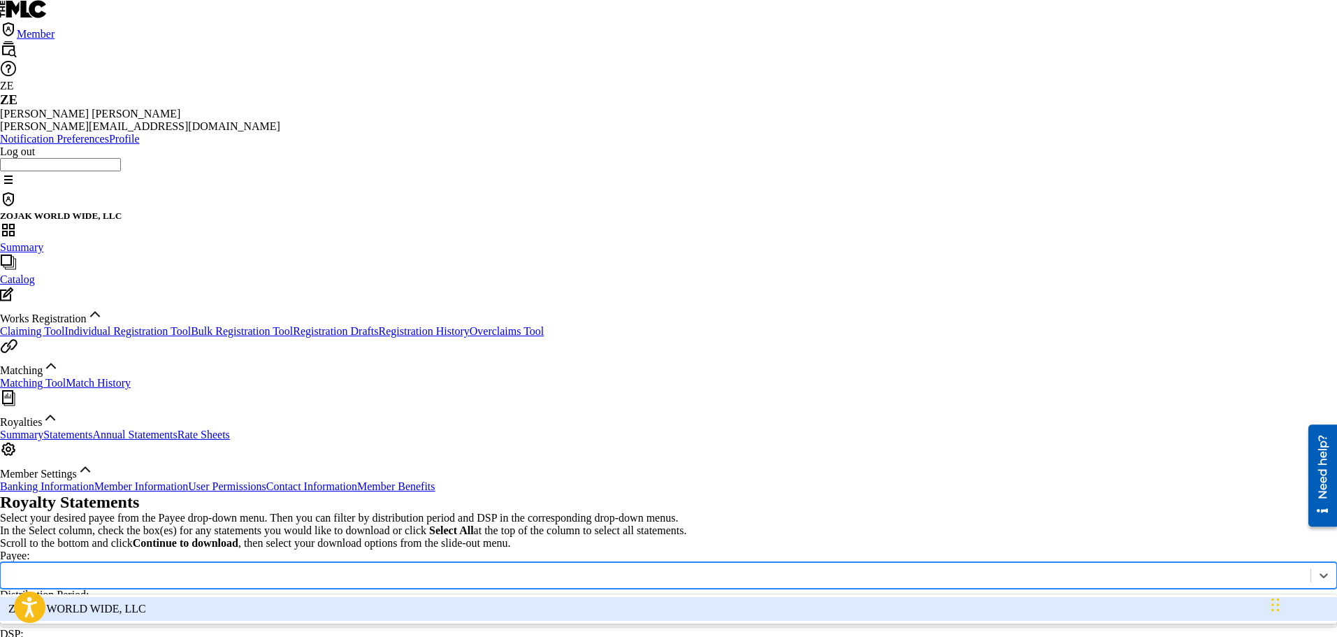
drag, startPoint x: 403, startPoint y: 343, endPoint x: 387, endPoint y: 378, distance: 38.5
click at [387, 562] on div "1 result available. Use Up and Down to choose options, press Enter to select th…" at bounding box center [668, 575] width 1337 height 27
click at [387, 597] on div "ZOJAK WORLD WIDE, LLC" at bounding box center [668, 609] width 1337 height 24
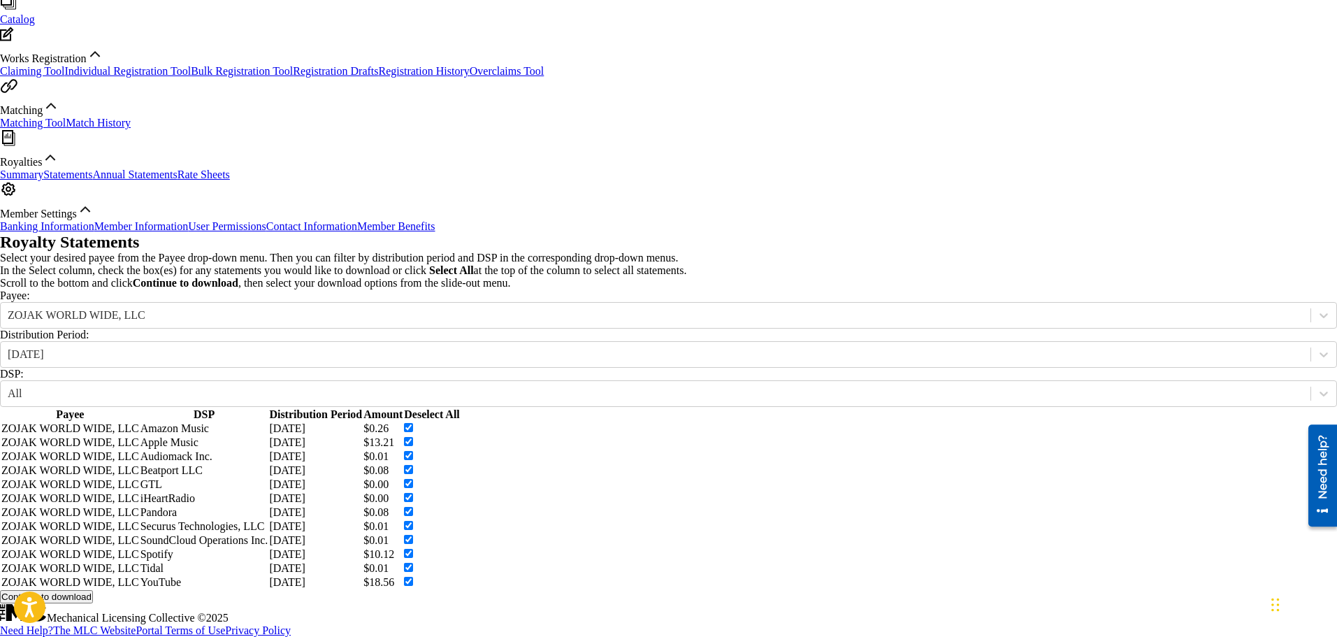
scroll to position [347, 0]
click at [93, 590] on button "Continue to download" at bounding box center [46, 596] width 93 height 13
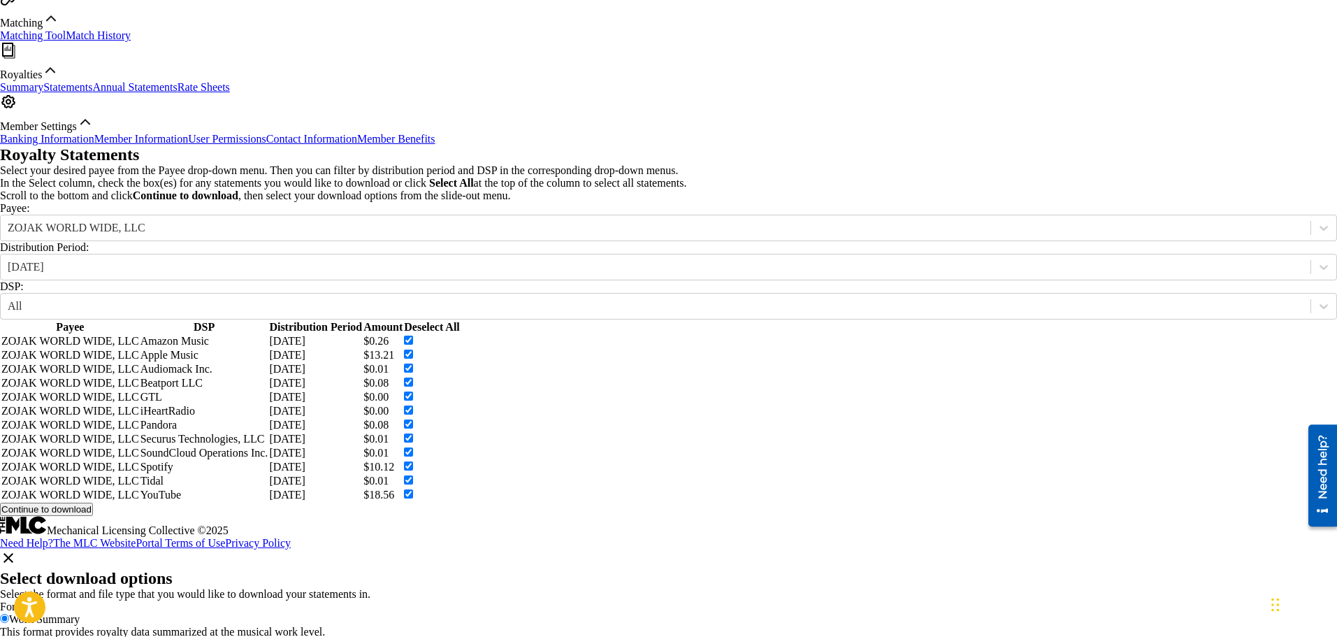
click at [75, 636] on label "Royalty Detail" at bounding box center [42, 644] width 66 height 12
click at [9, 636] on input "Royalty Detail" at bounding box center [4, 643] width 9 height 9
radio input "true"
click at [9, 636] on input "Royalty Detail" at bounding box center [4, 643] width 9 height 9
click at [1035, 613] on div "Work Summary" at bounding box center [668, 619] width 1337 height 13
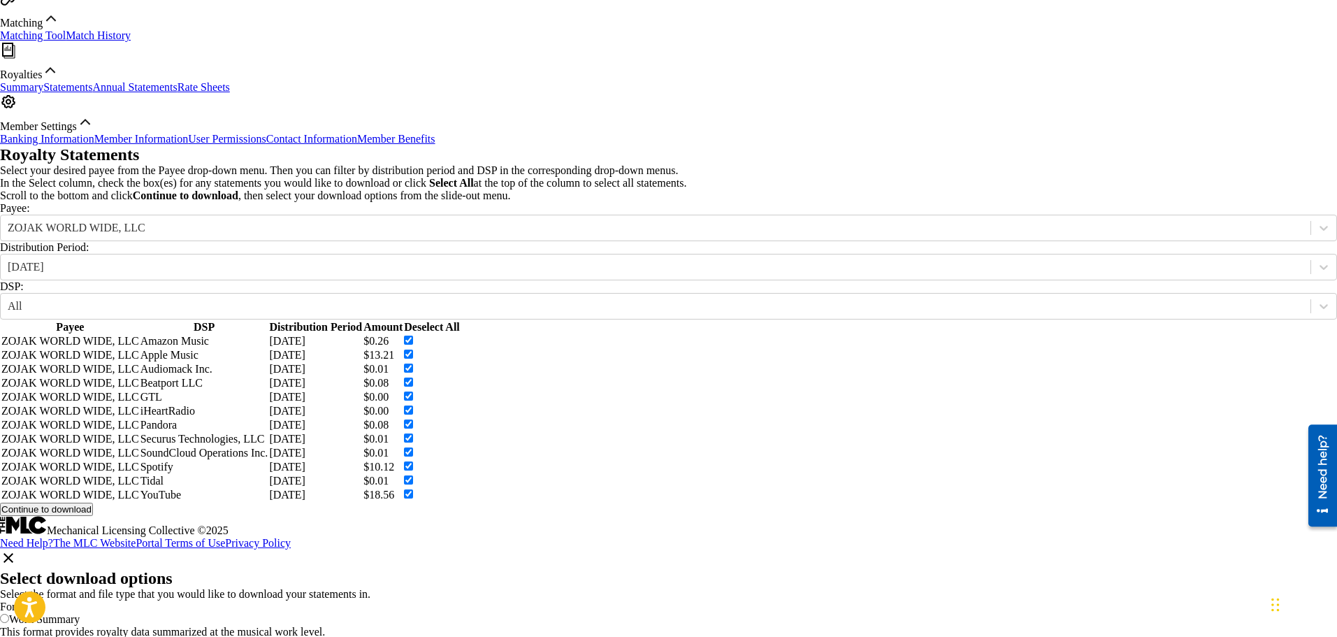
click at [9, 614] on input "Work Summary" at bounding box center [4, 618] width 9 height 9
radio input "true"
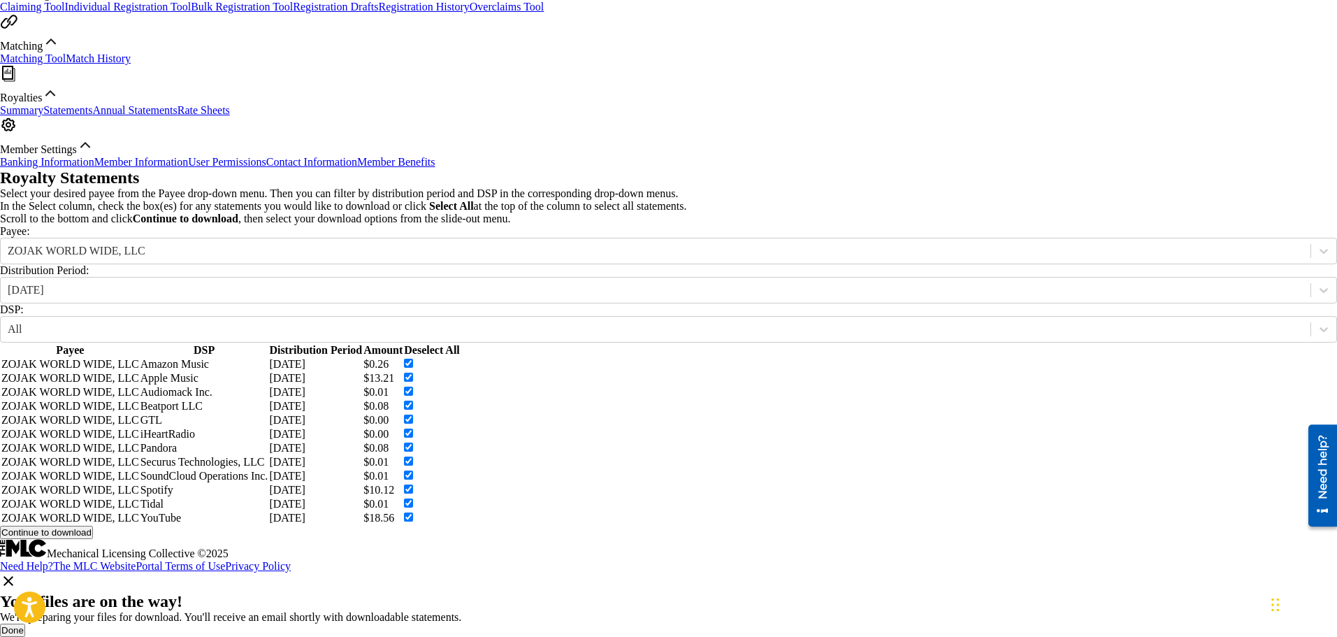
click at [25, 623] on button "Done" at bounding box center [12, 629] width 25 height 13
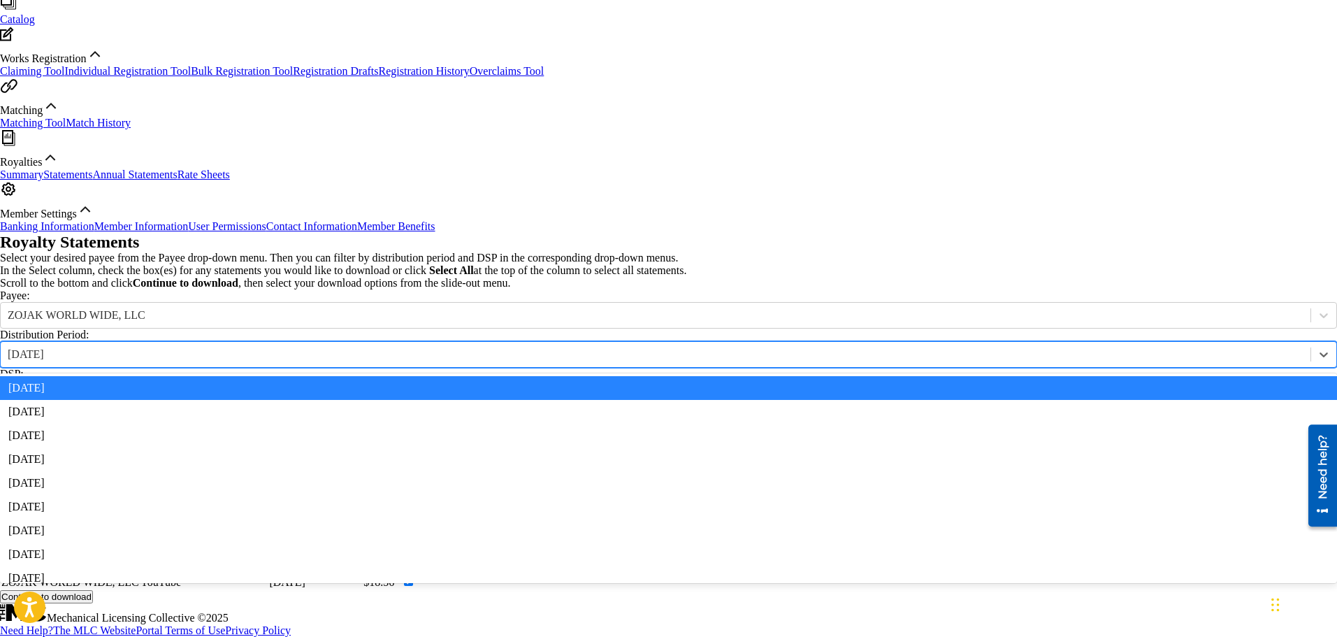
click at [412, 348] on div "[DATE]" at bounding box center [656, 354] width 1296 height 13
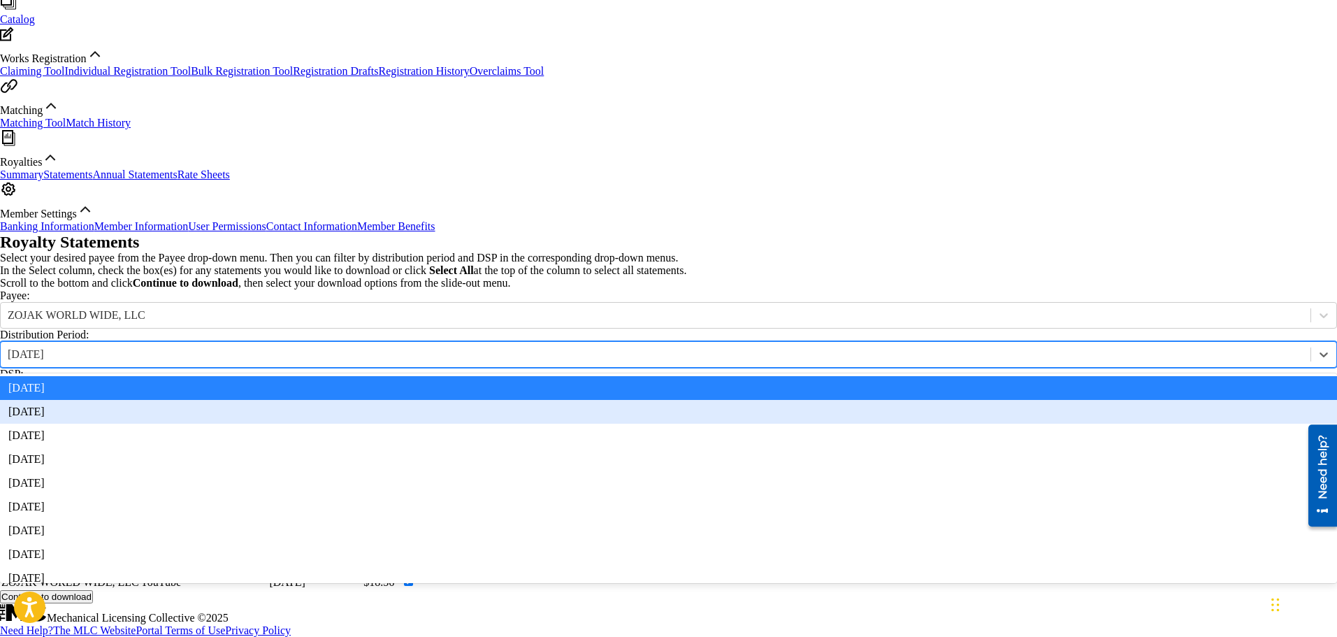
click at [394, 400] on div "[DATE]" at bounding box center [668, 412] width 1337 height 24
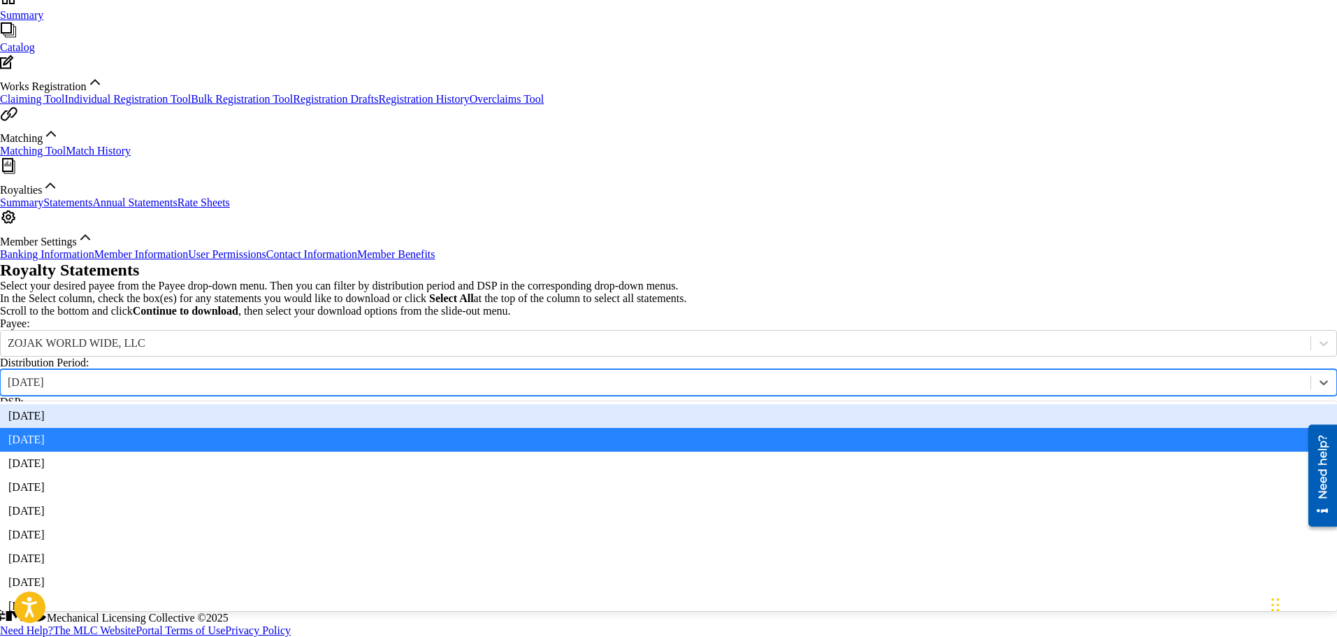
click at [398, 376] on div "[DATE]" at bounding box center [656, 382] width 1296 height 13
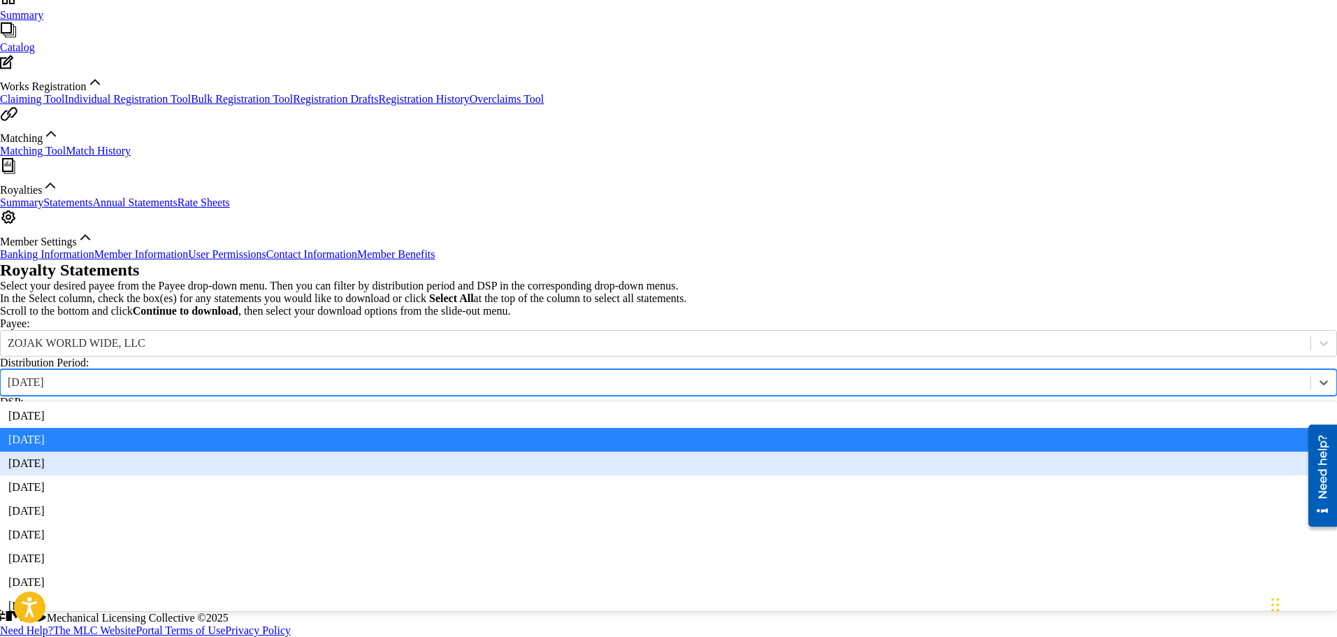
click at [368, 451] on div "[DATE]" at bounding box center [668, 463] width 1337 height 24
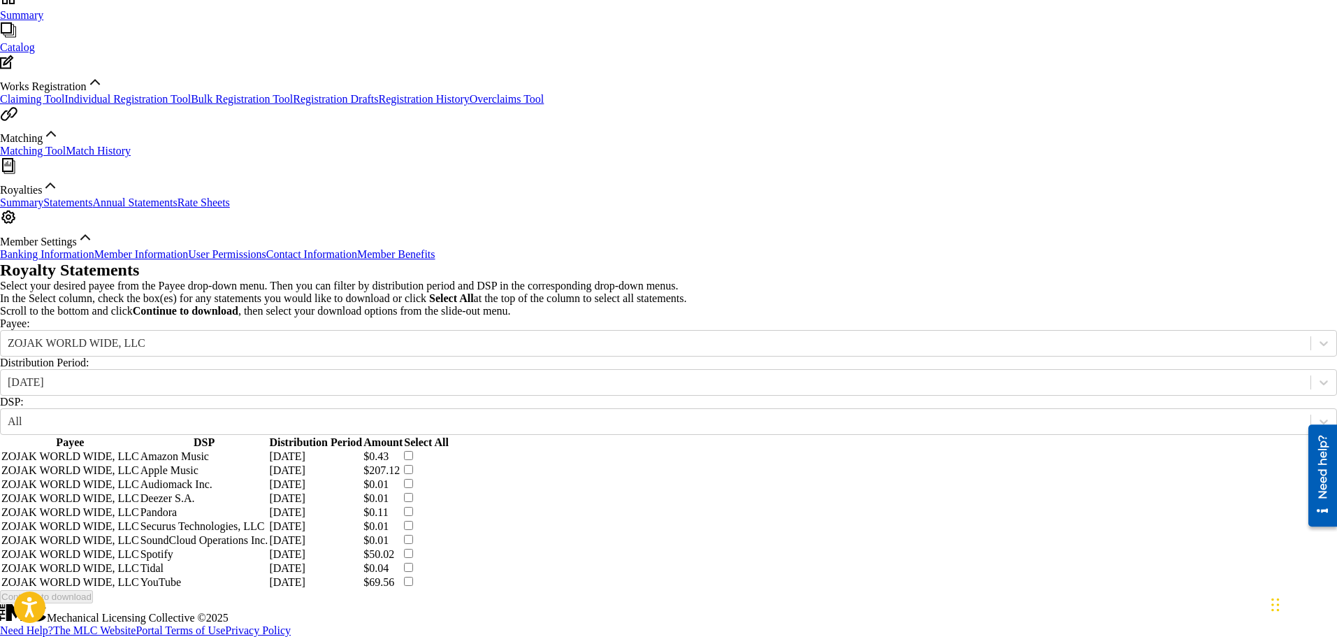
click at [449, 436] on th "Select All" at bounding box center [426, 442] width 45 height 13
click at [93, 590] on button "Continue to download" at bounding box center [46, 596] width 93 height 13
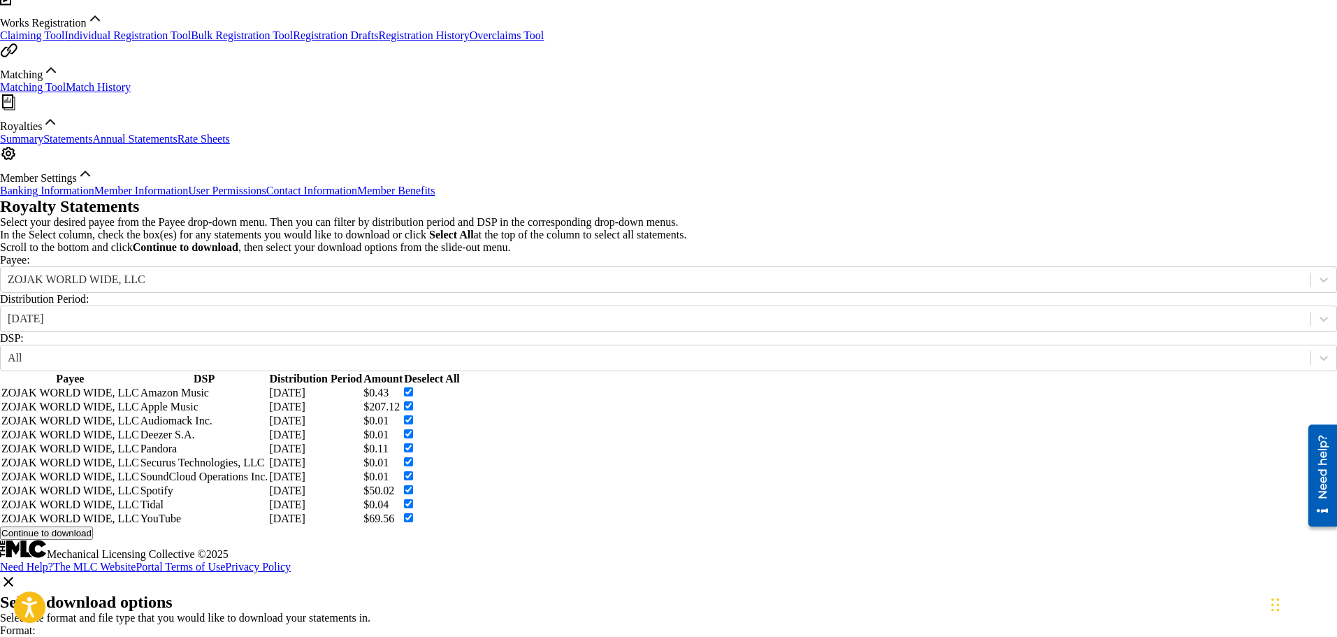
click at [17, 573] on img at bounding box center [8, 581] width 17 height 17
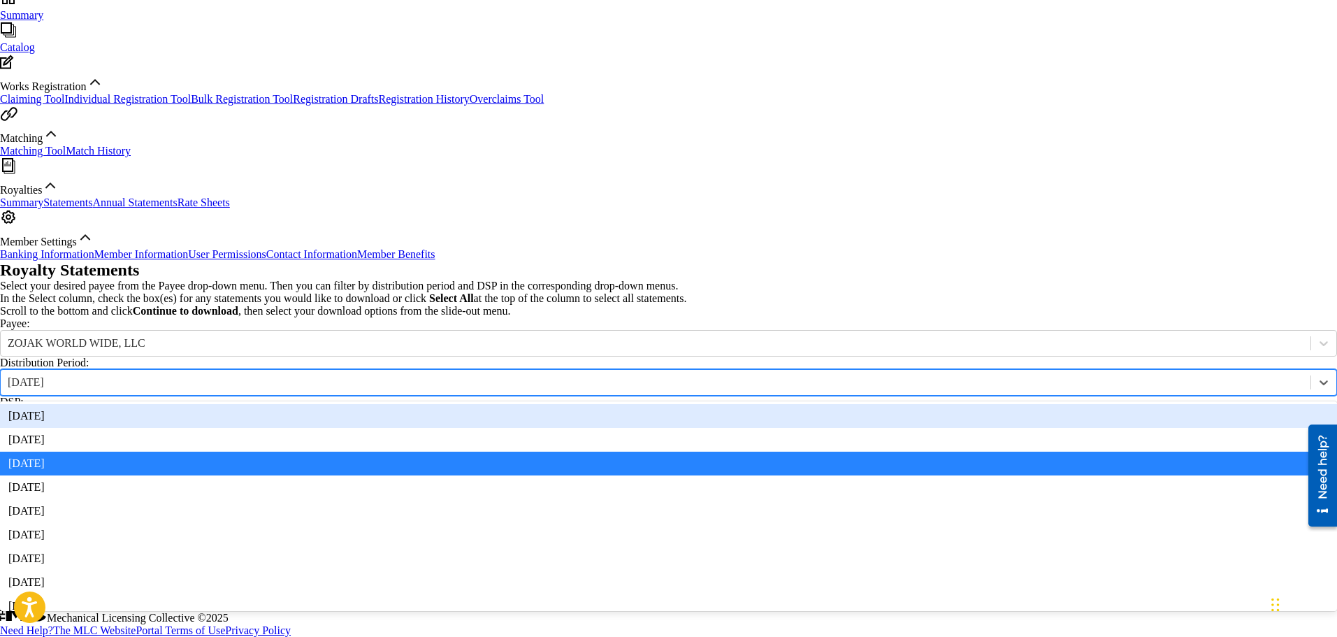
click at [401, 376] on div "[DATE]" at bounding box center [656, 382] width 1296 height 13
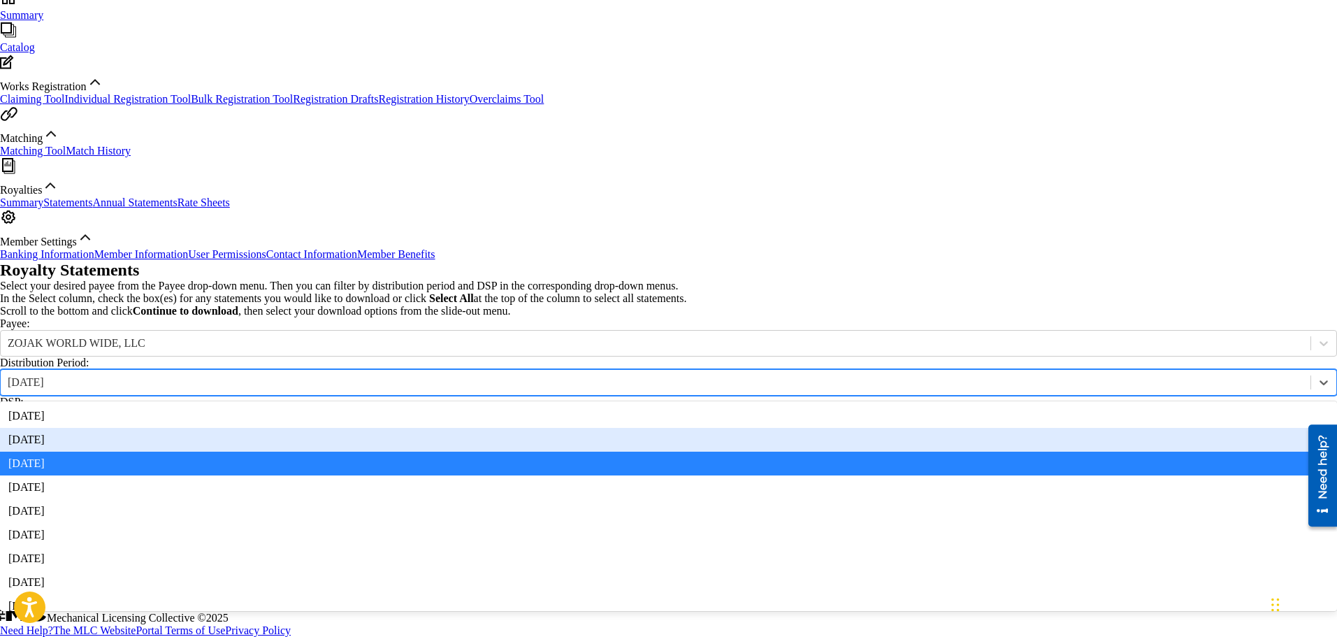
click at [379, 428] on div "[DATE]" at bounding box center [668, 440] width 1337 height 24
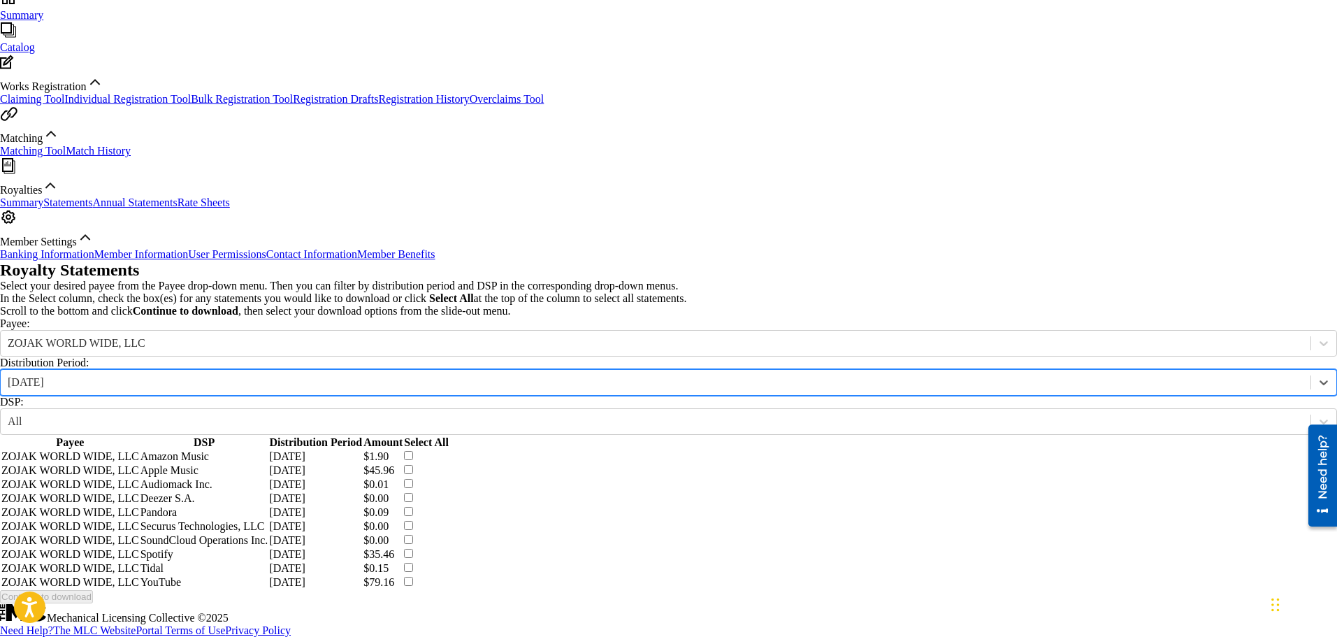
click at [449, 436] on th "Select All" at bounding box center [426, 442] width 45 height 13
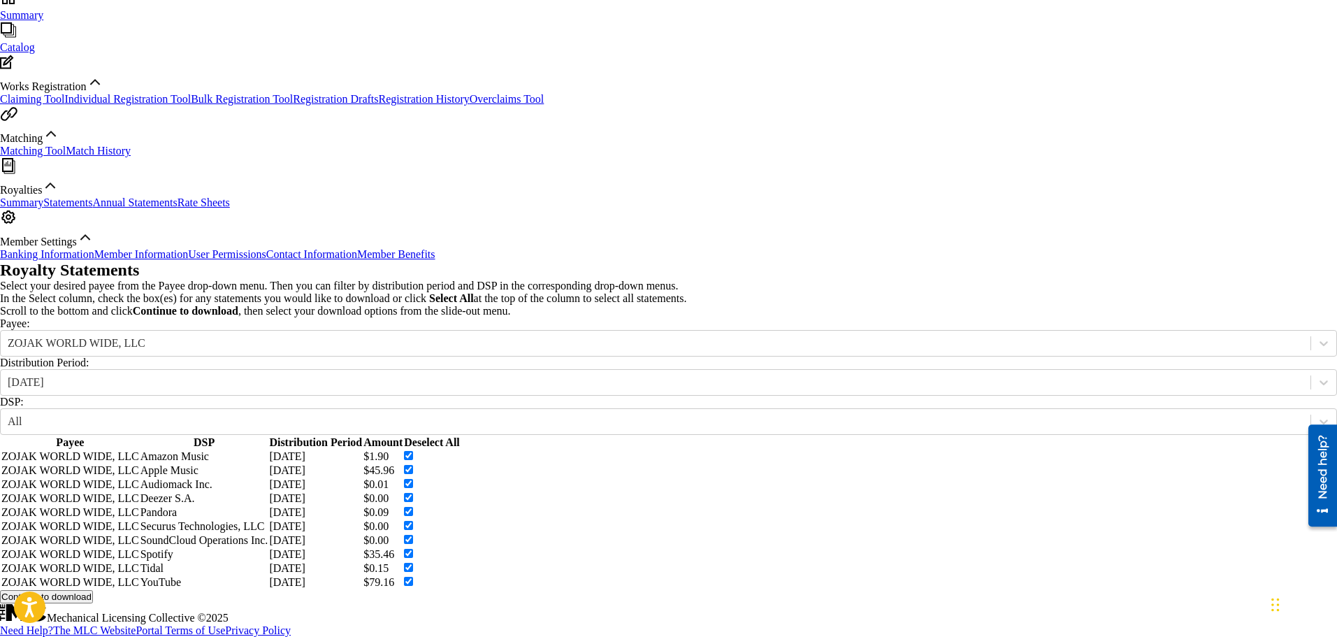
click at [93, 590] on button "Continue to download" at bounding box center [46, 596] width 93 height 13
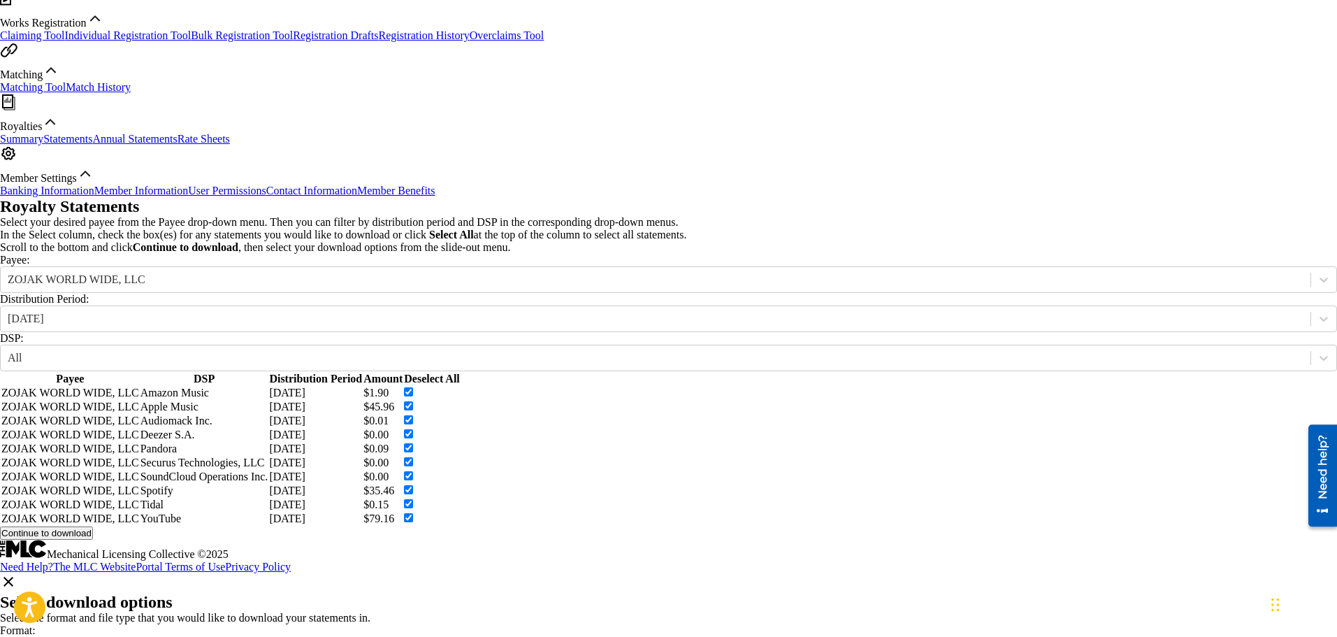
click at [25, 624] on button "Done" at bounding box center [12, 630] width 25 height 13
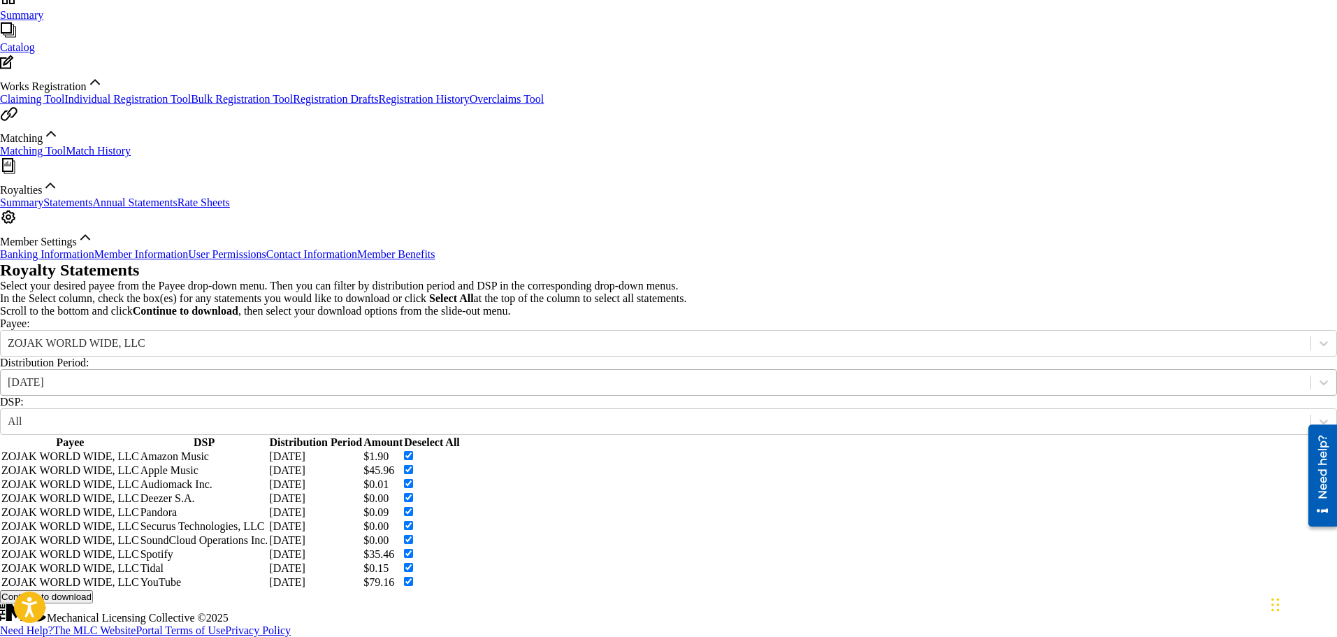
click at [360, 376] on div "[DATE]" at bounding box center [656, 382] width 1296 height 13
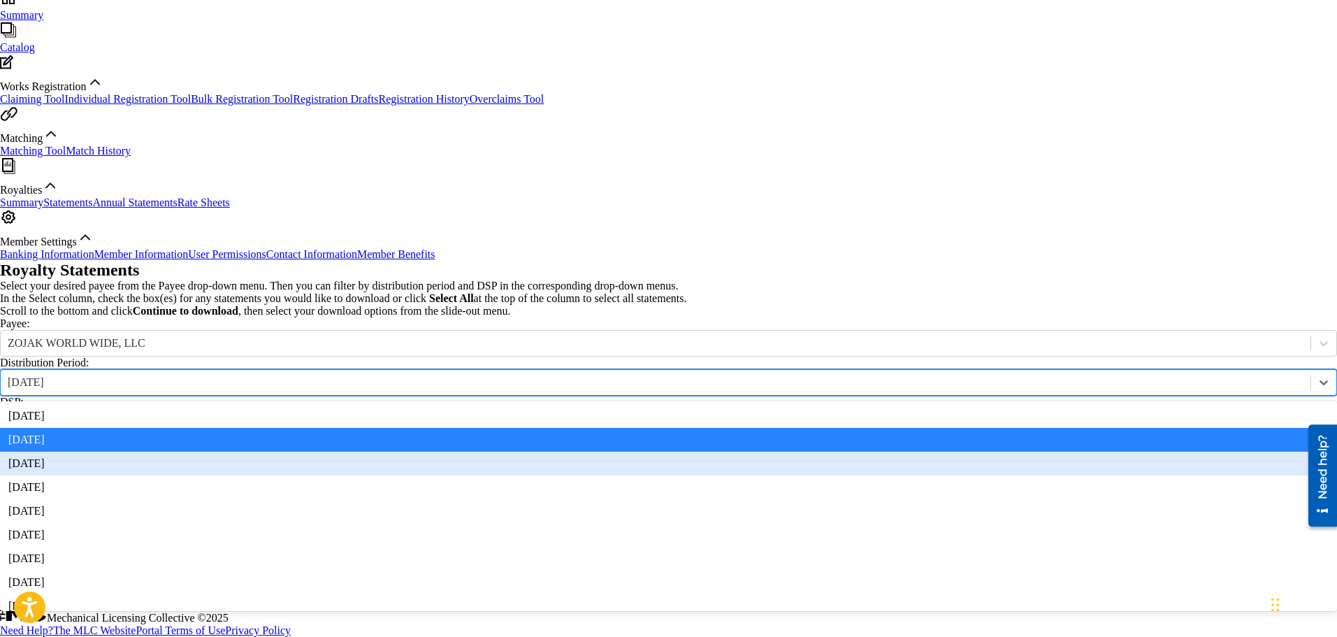
click at [379, 451] on div "[DATE]" at bounding box center [668, 463] width 1337 height 24
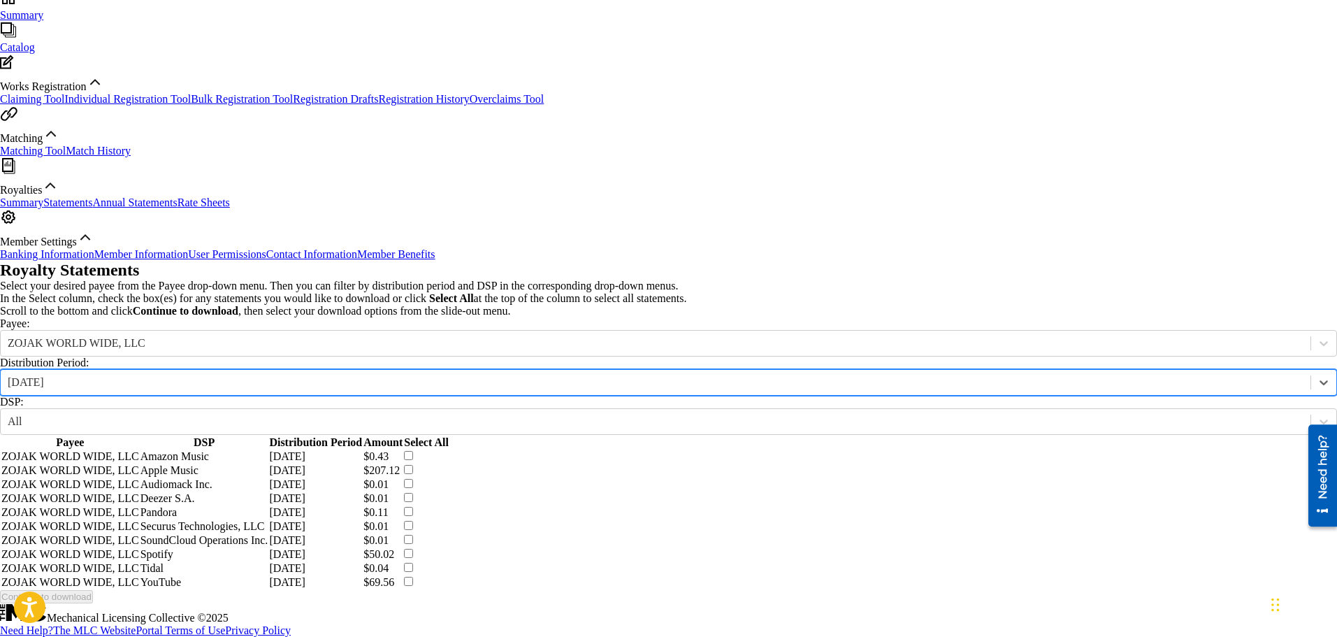
click at [449, 436] on th "Select All" at bounding box center [426, 442] width 45 height 13
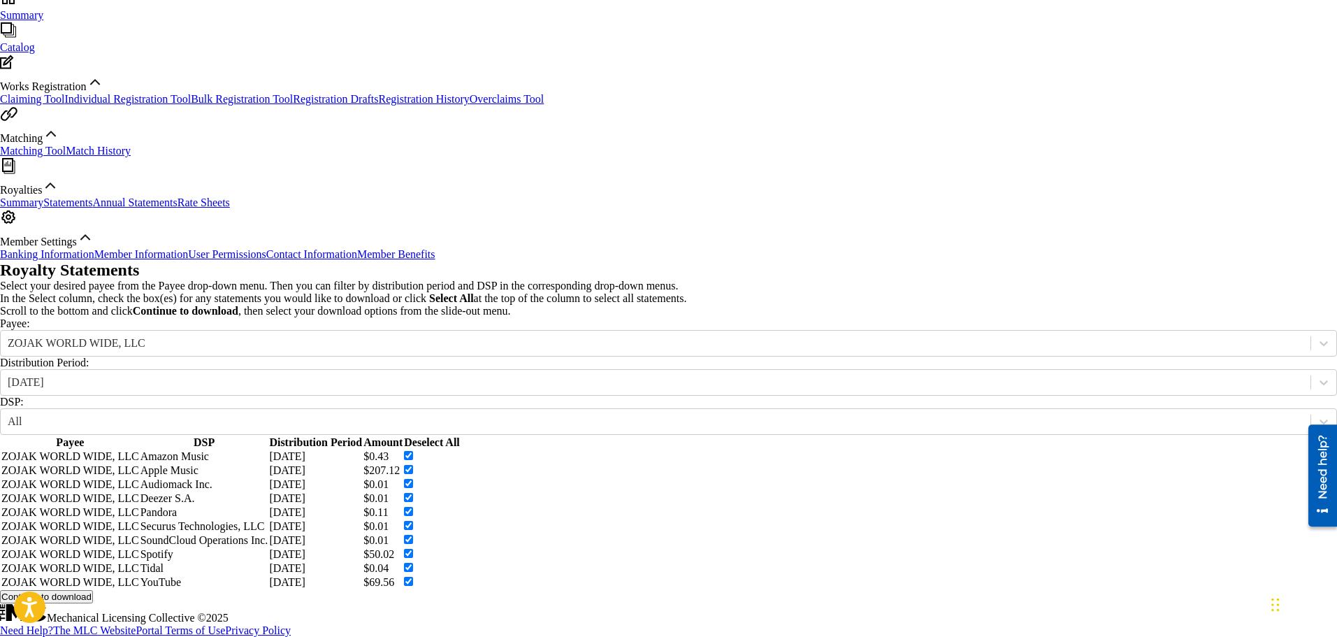
click at [93, 590] on button "Continue to download" at bounding box center [46, 596] width 93 height 13
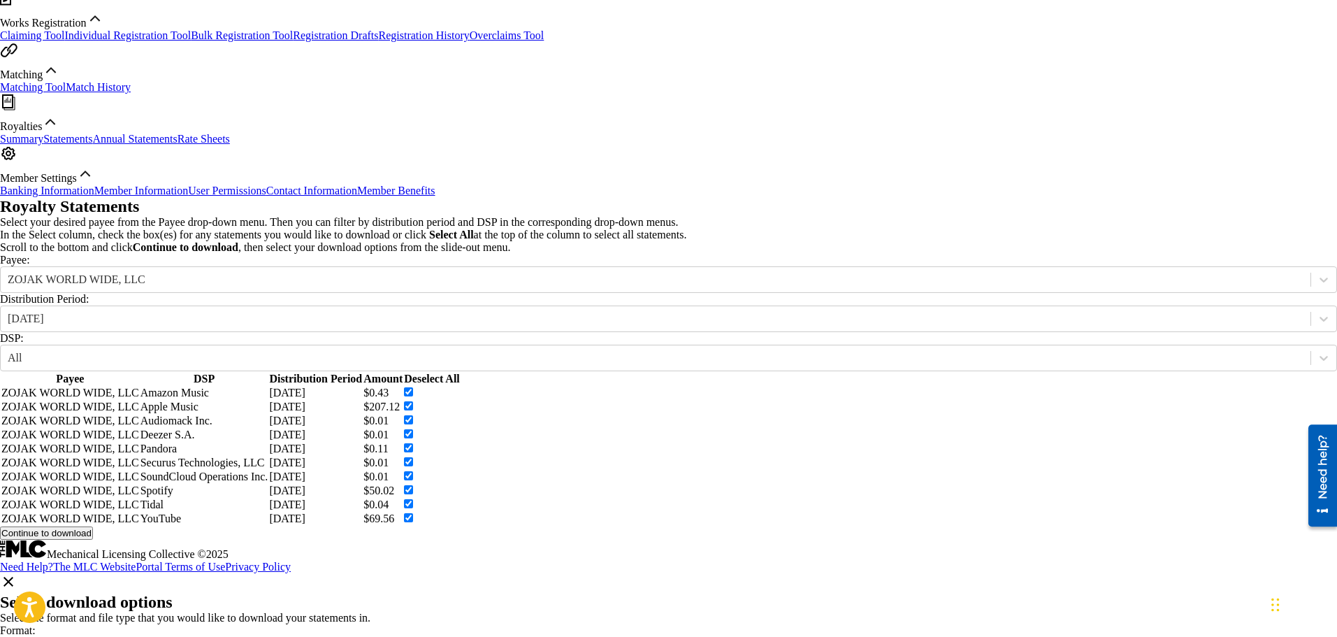
click at [25, 624] on button "Done" at bounding box center [12, 630] width 25 height 13
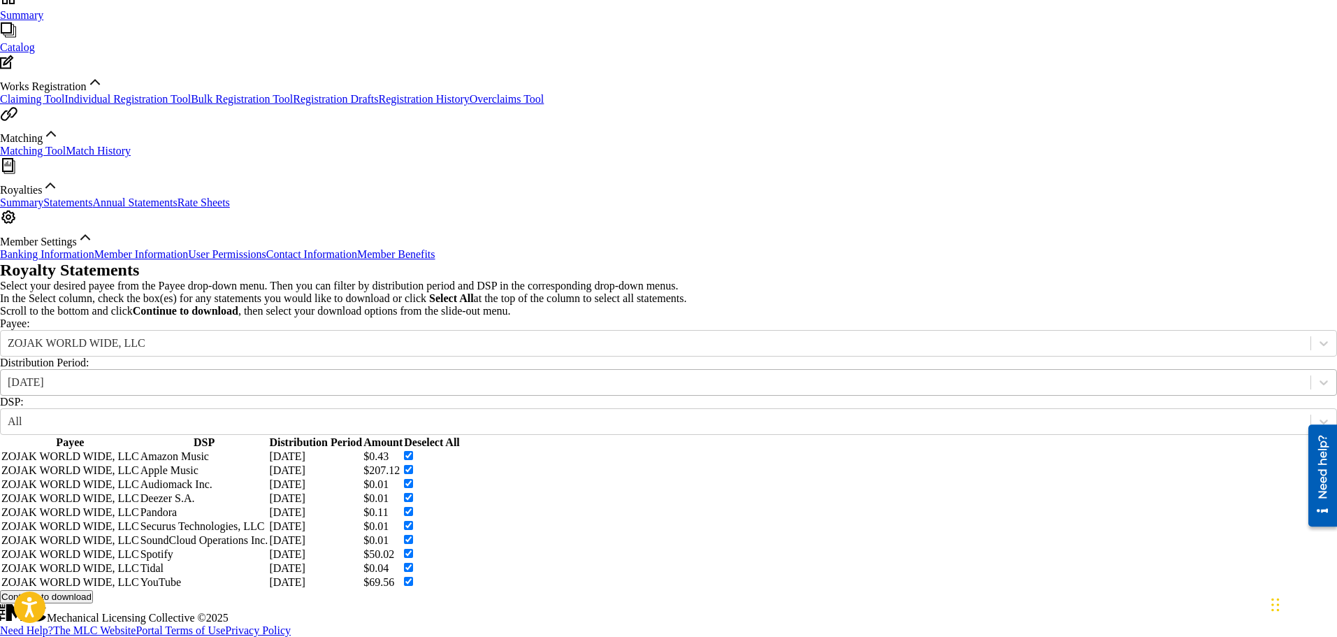
click at [358, 376] on div "[DATE]" at bounding box center [656, 382] width 1296 height 13
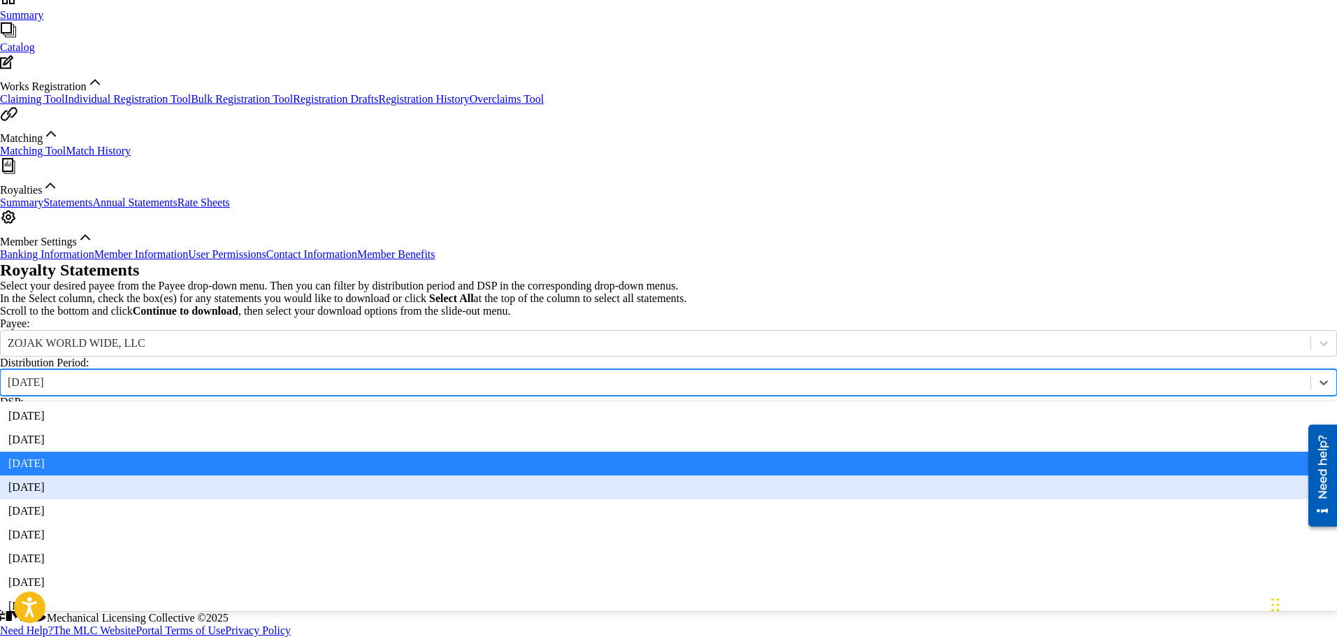
click at [374, 475] on div "[DATE]" at bounding box center [668, 487] width 1337 height 24
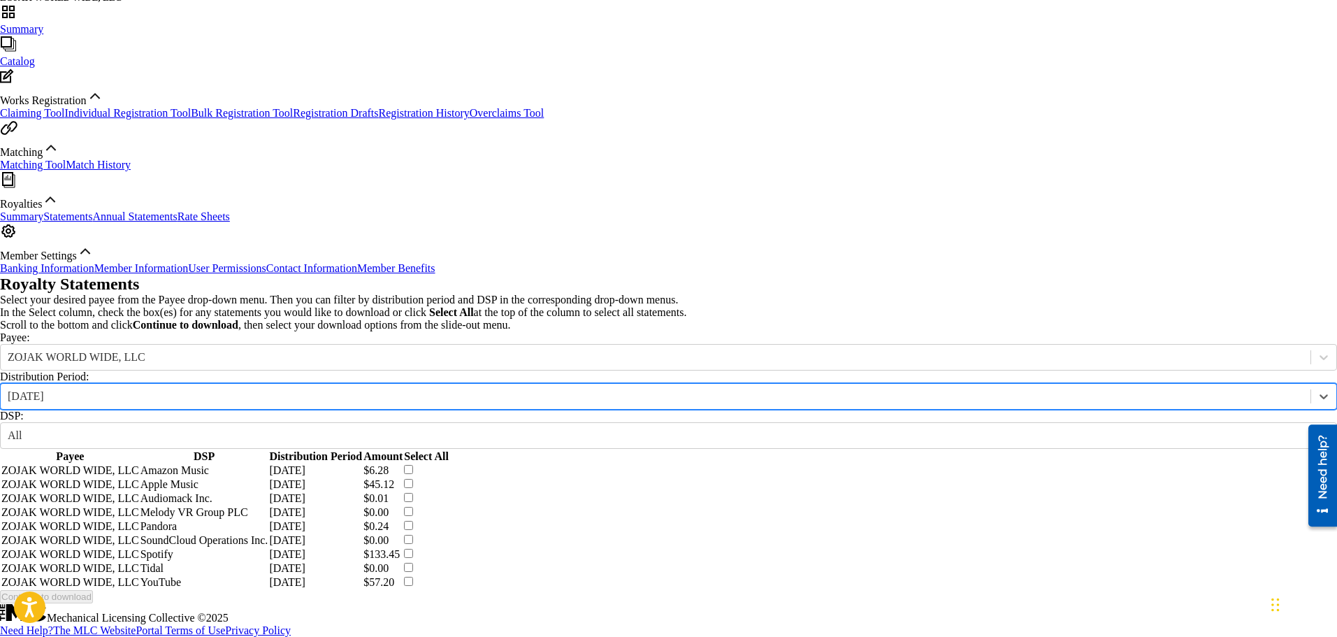
click at [449, 450] on th "Select All" at bounding box center [426, 456] width 45 height 13
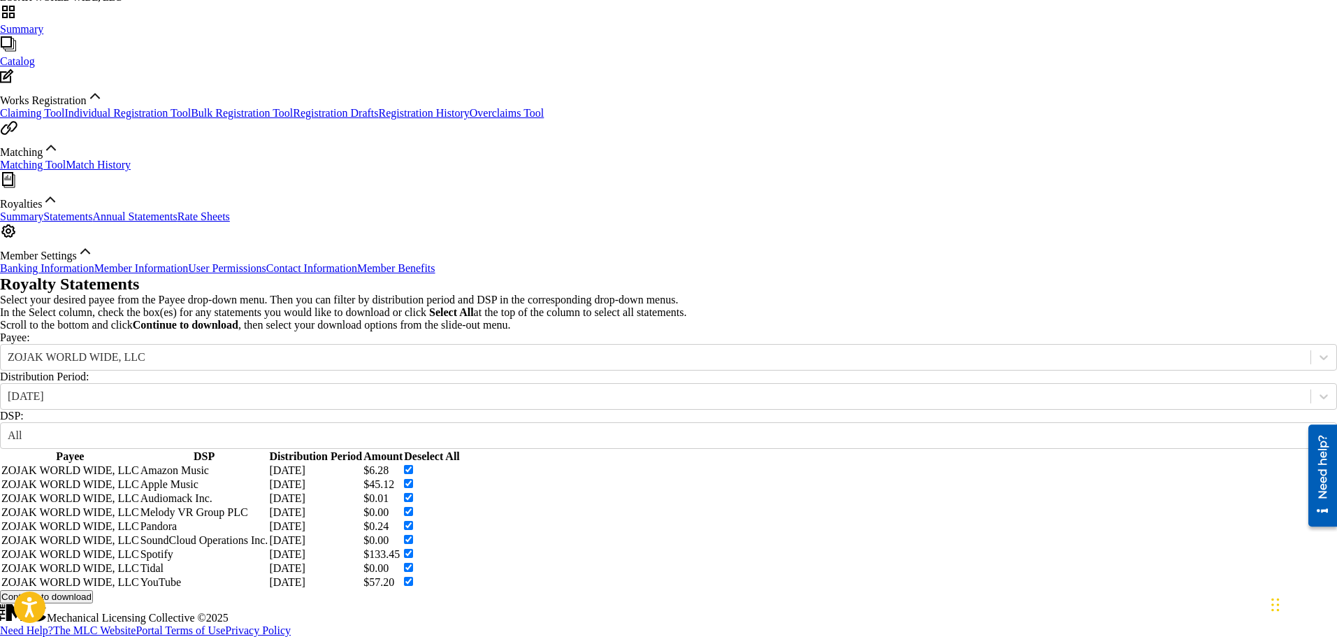
click at [93, 590] on button "Continue to download" at bounding box center [46, 596] width 93 height 13
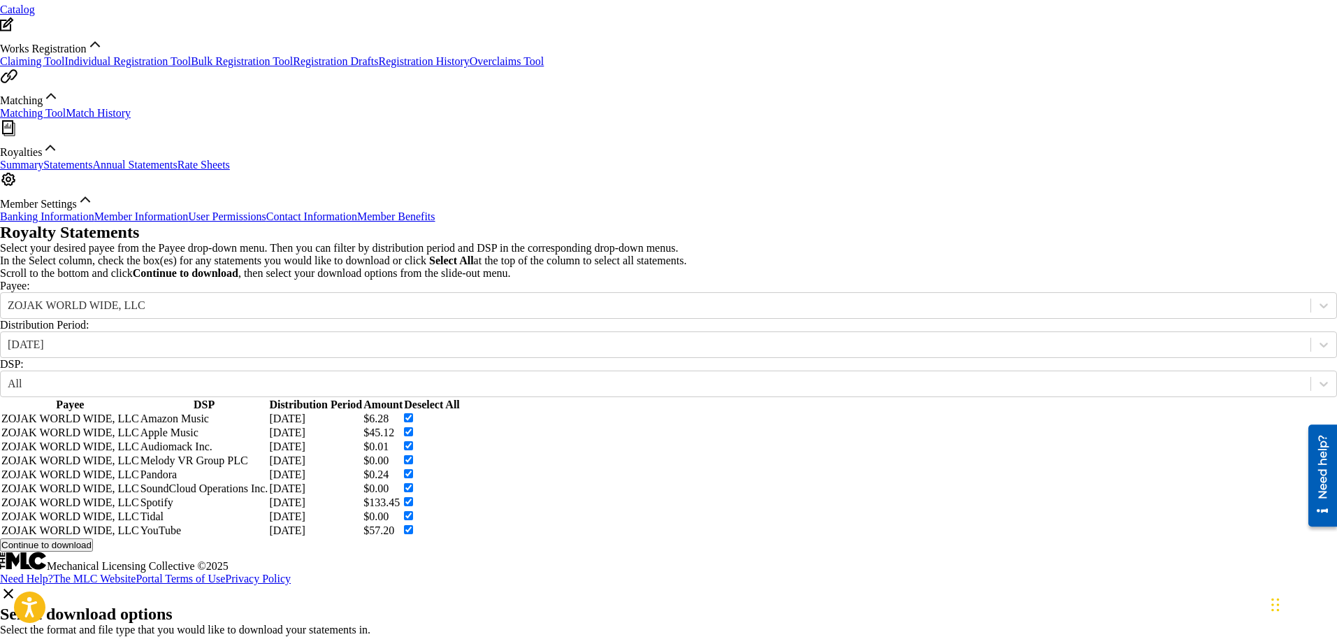
click at [25, 636] on button "Done" at bounding box center [12, 642] width 25 height 13
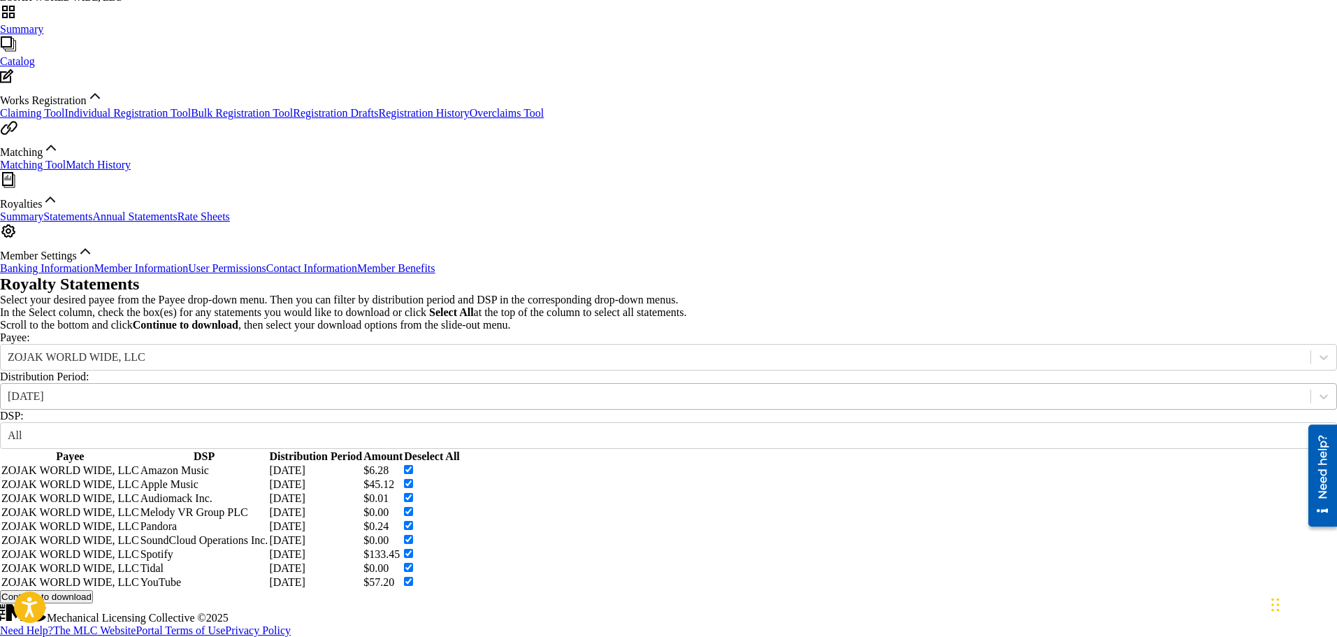
click at [398, 389] on div "[DATE]" at bounding box center [656, 396] width 1310 height 15
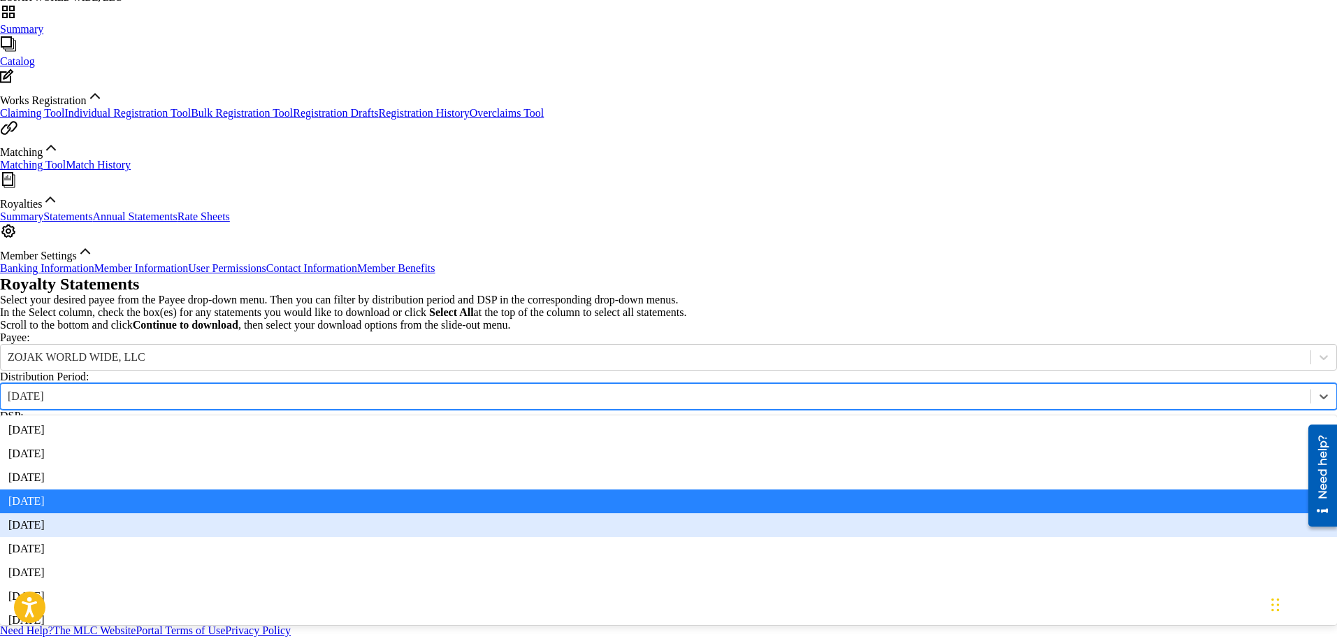
click at [379, 513] on div "[DATE]" at bounding box center [668, 525] width 1337 height 24
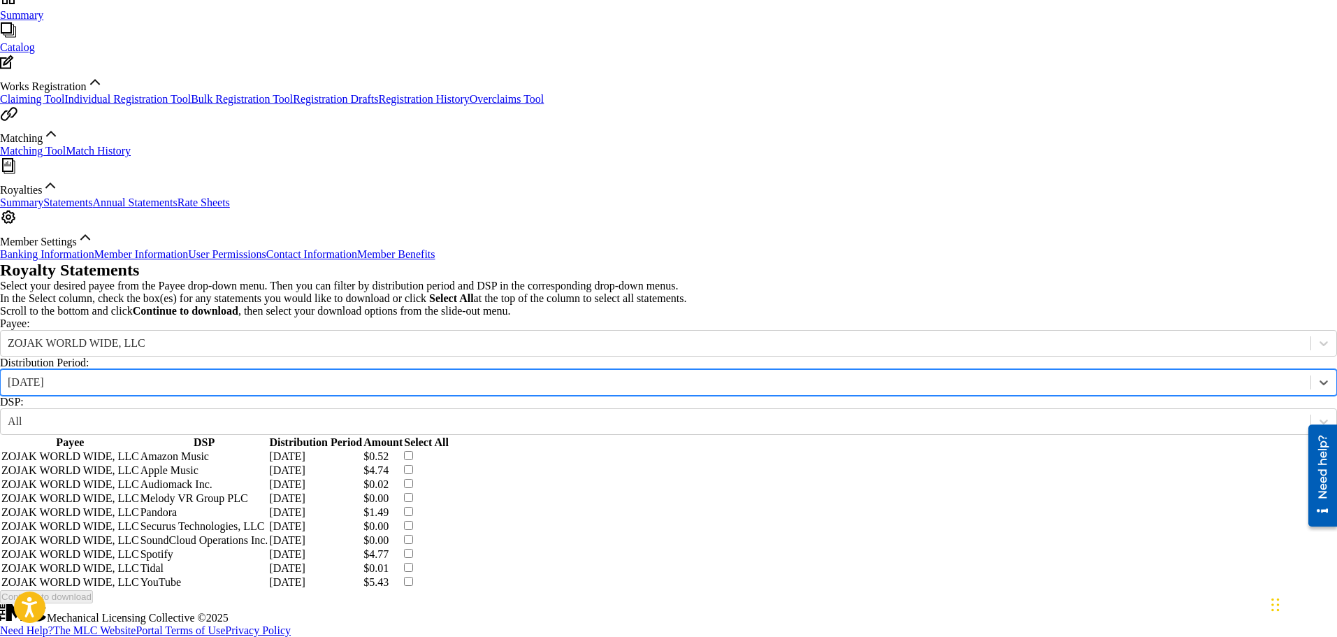
click at [449, 436] on th "Select All" at bounding box center [426, 442] width 45 height 13
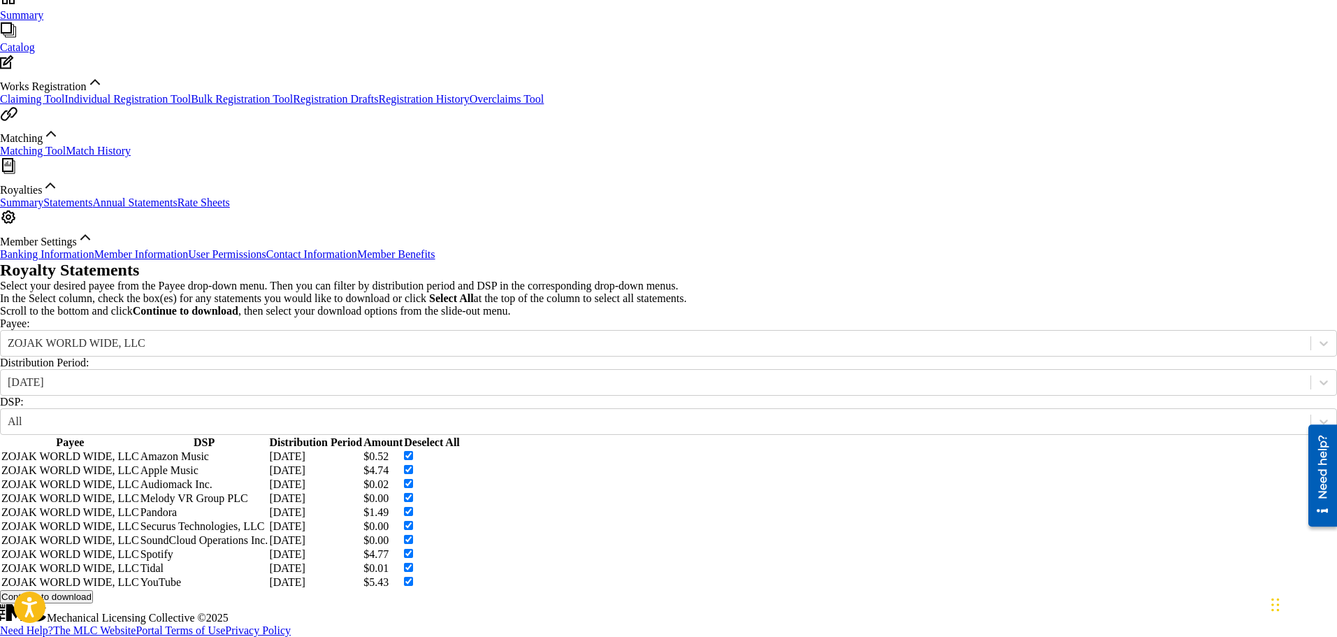
click at [93, 590] on button "Continue to download" at bounding box center [46, 596] width 93 height 13
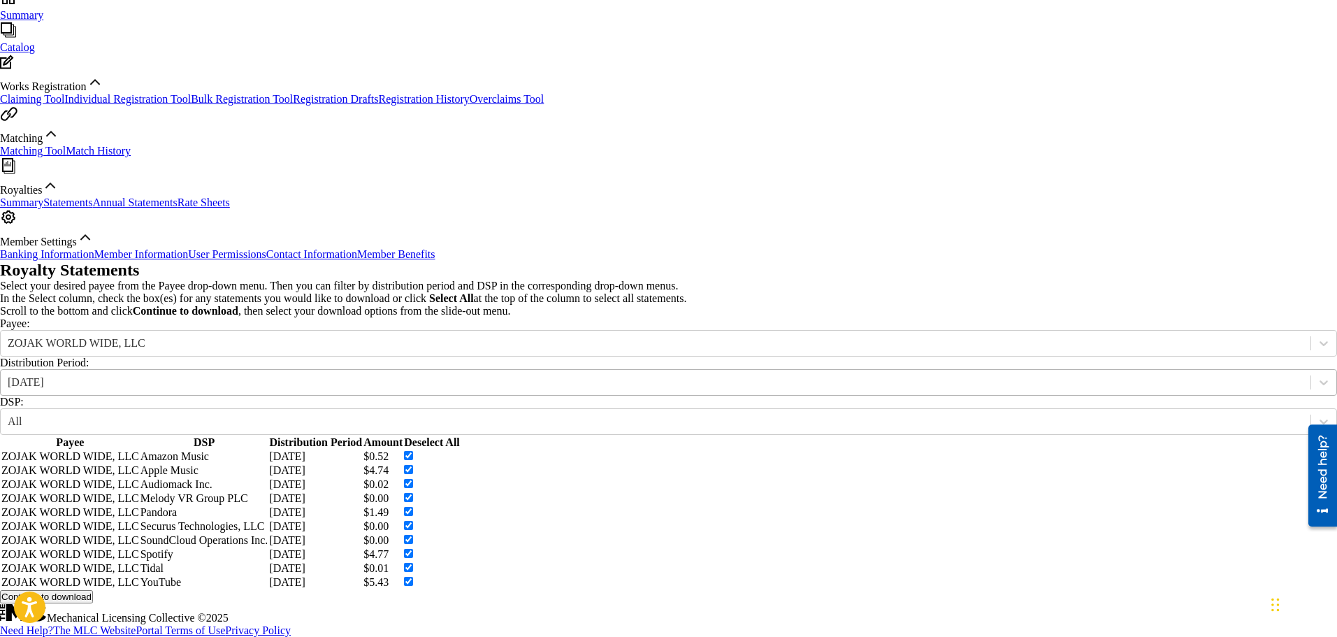
click at [351, 376] on div "[DATE]" at bounding box center [656, 382] width 1296 height 13
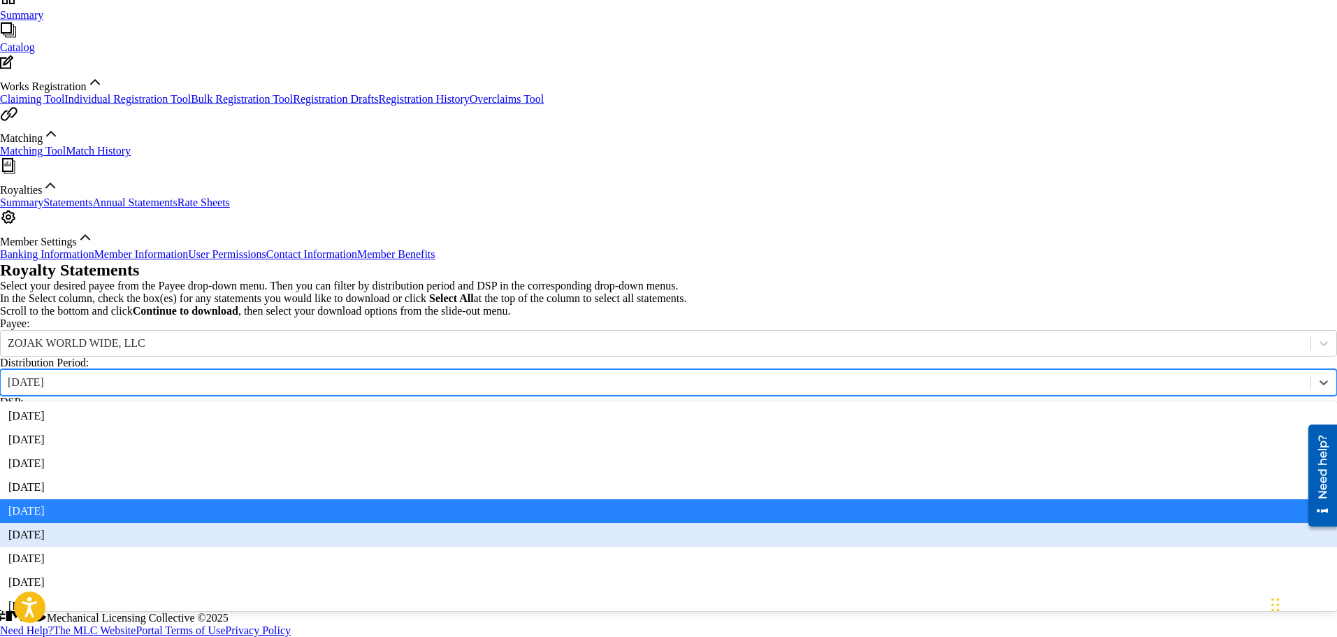
click at [381, 523] on div "[DATE]" at bounding box center [668, 535] width 1337 height 24
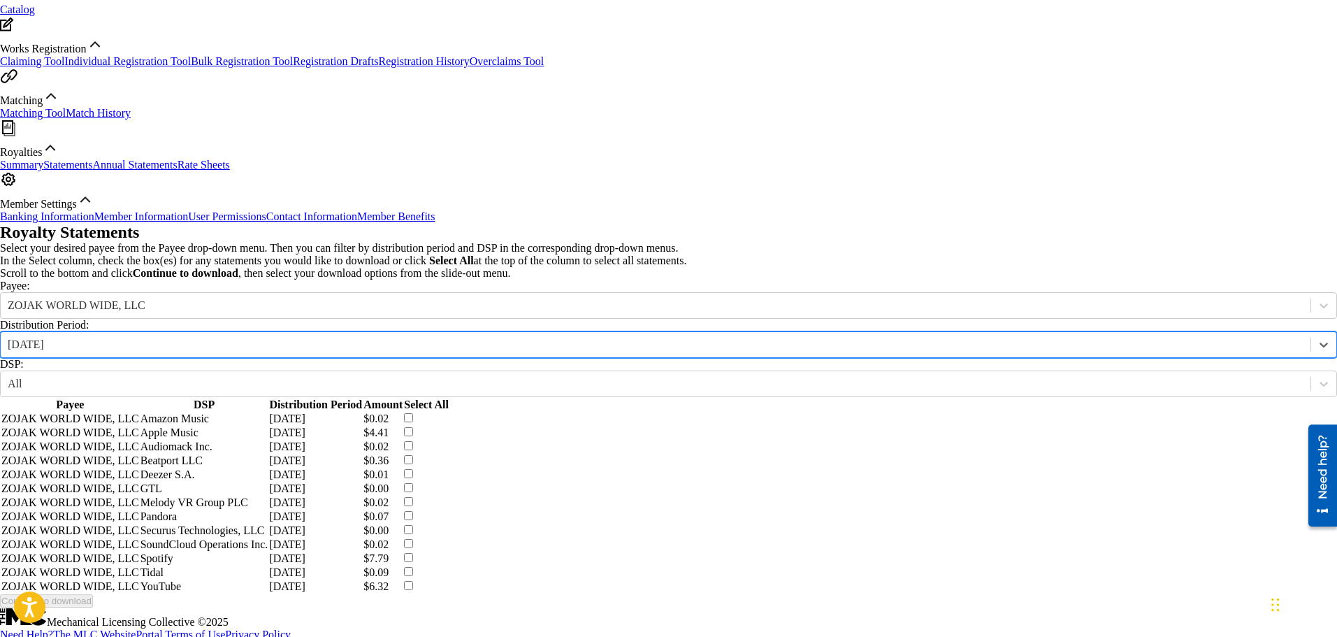
click at [449, 398] on th "Select All" at bounding box center [426, 404] width 45 height 13
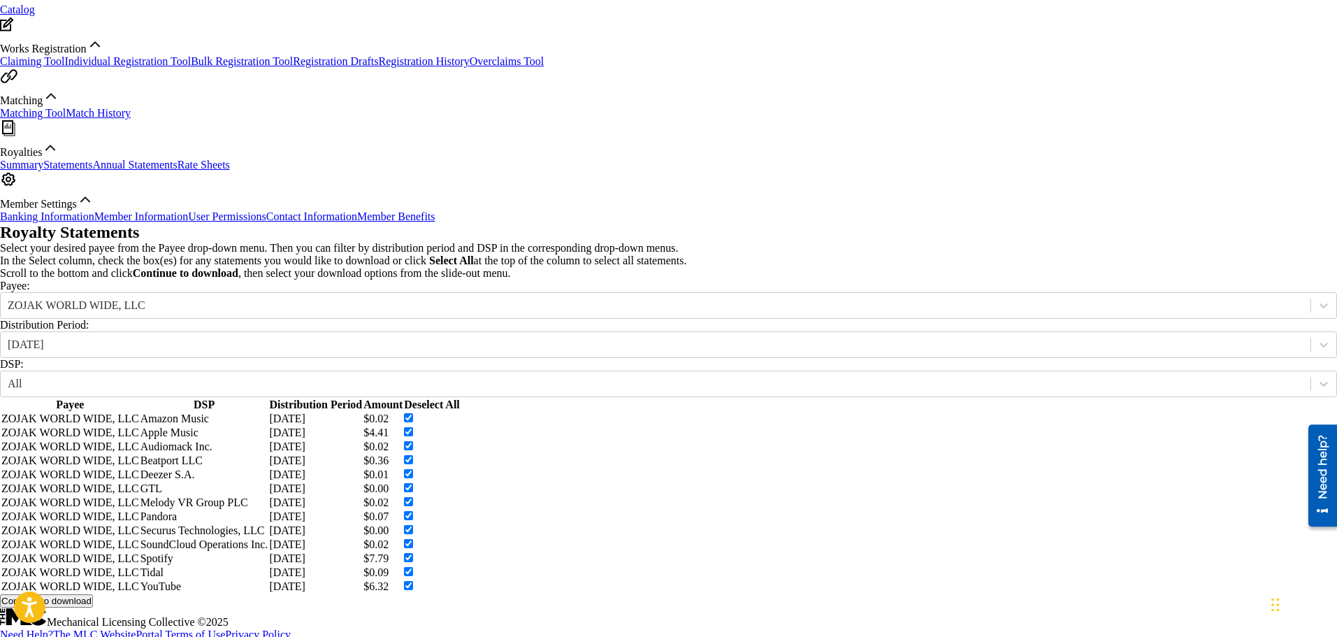
click at [93, 607] on button "Continue to download" at bounding box center [46, 600] width 93 height 13
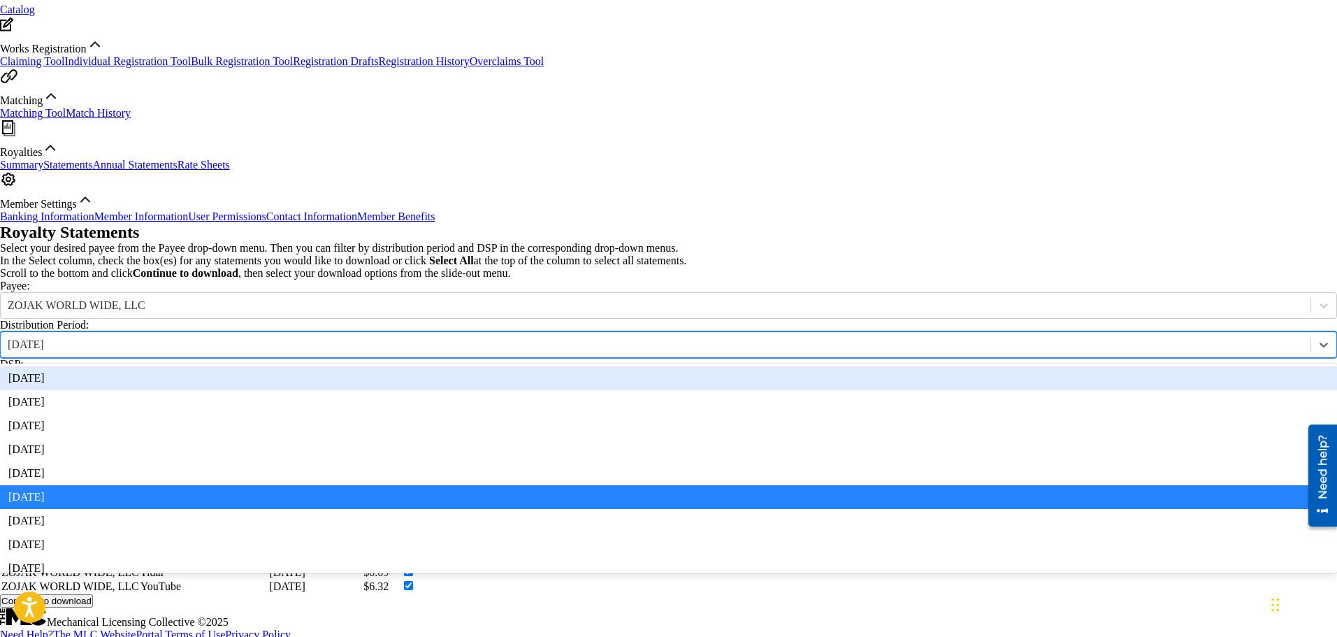
click at [384, 338] on div "[DATE]" at bounding box center [656, 344] width 1296 height 13
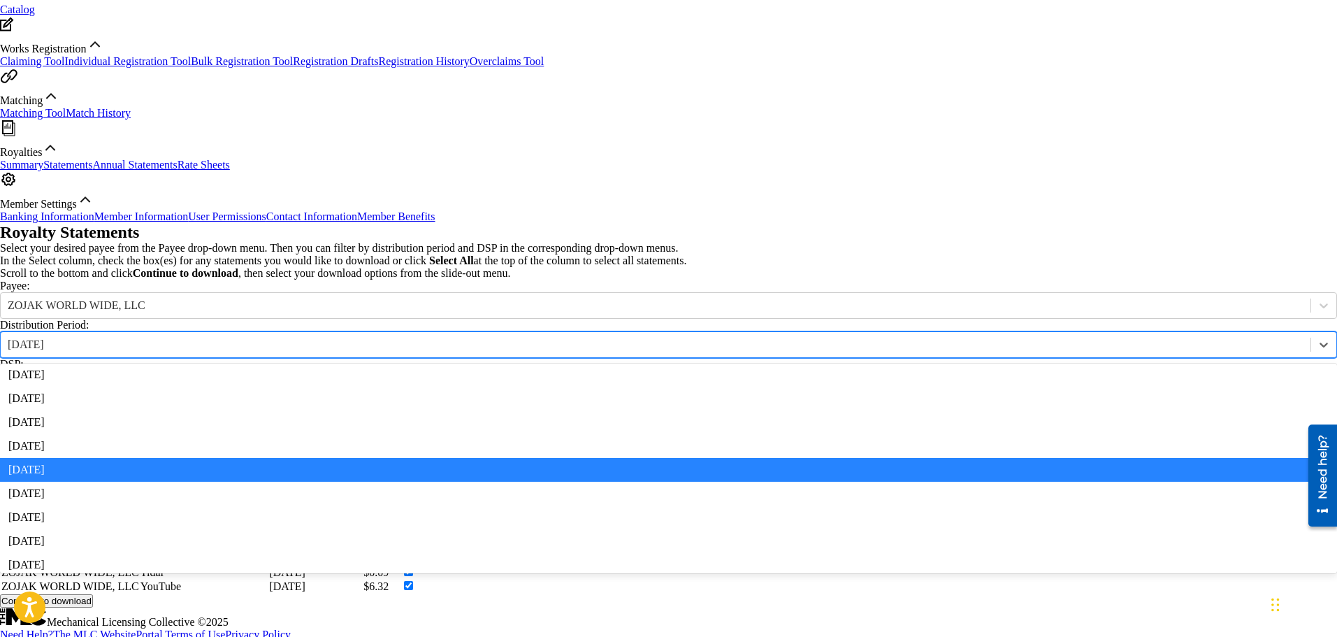
scroll to position [28, 0]
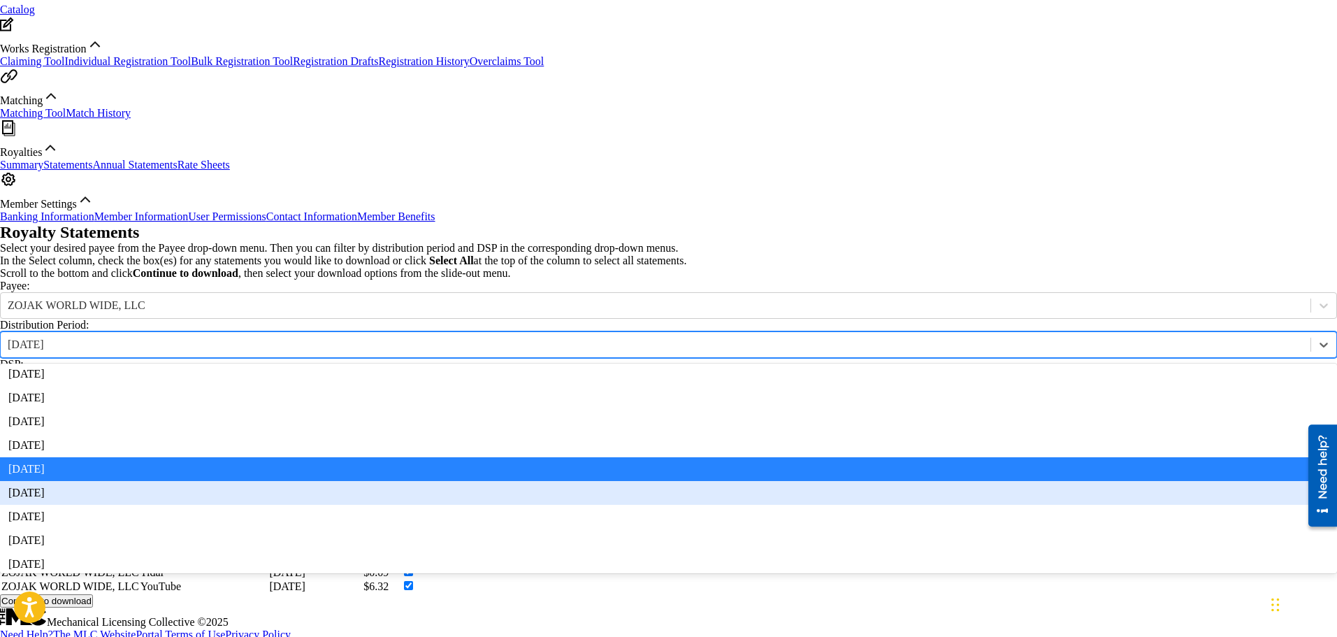
click at [407, 481] on div "[DATE]" at bounding box center [668, 493] width 1337 height 24
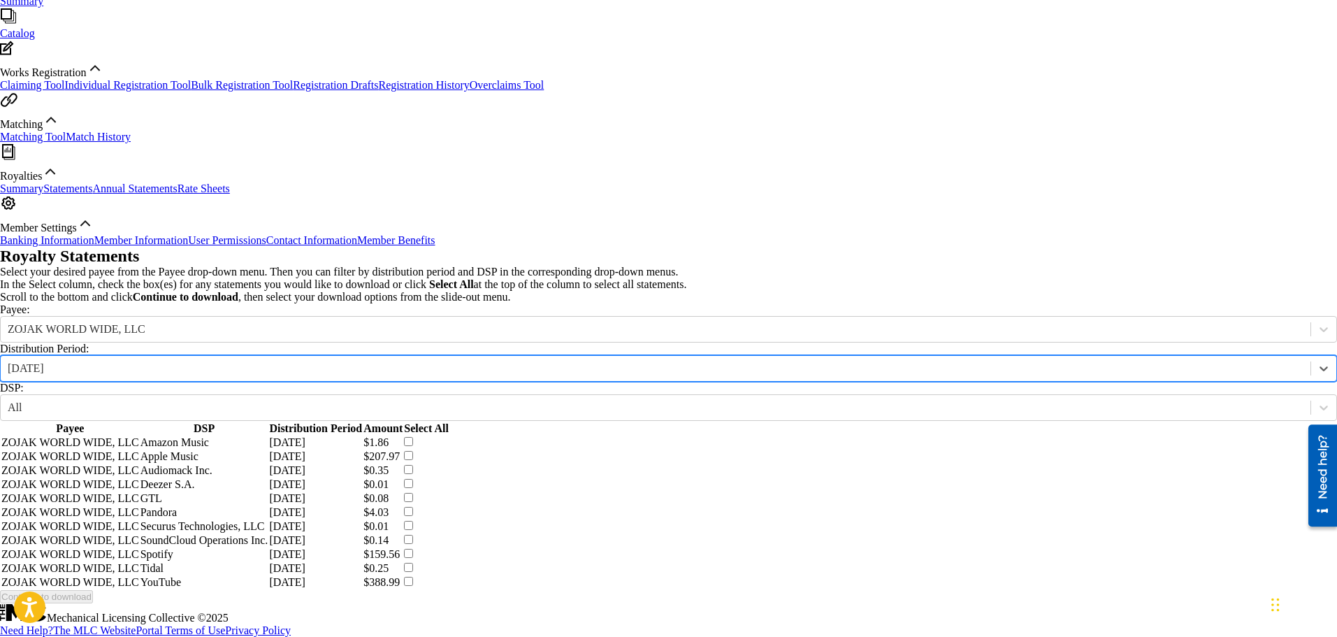
click at [449, 422] on th "Select All" at bounding box center [426, 428] width 45 height 13
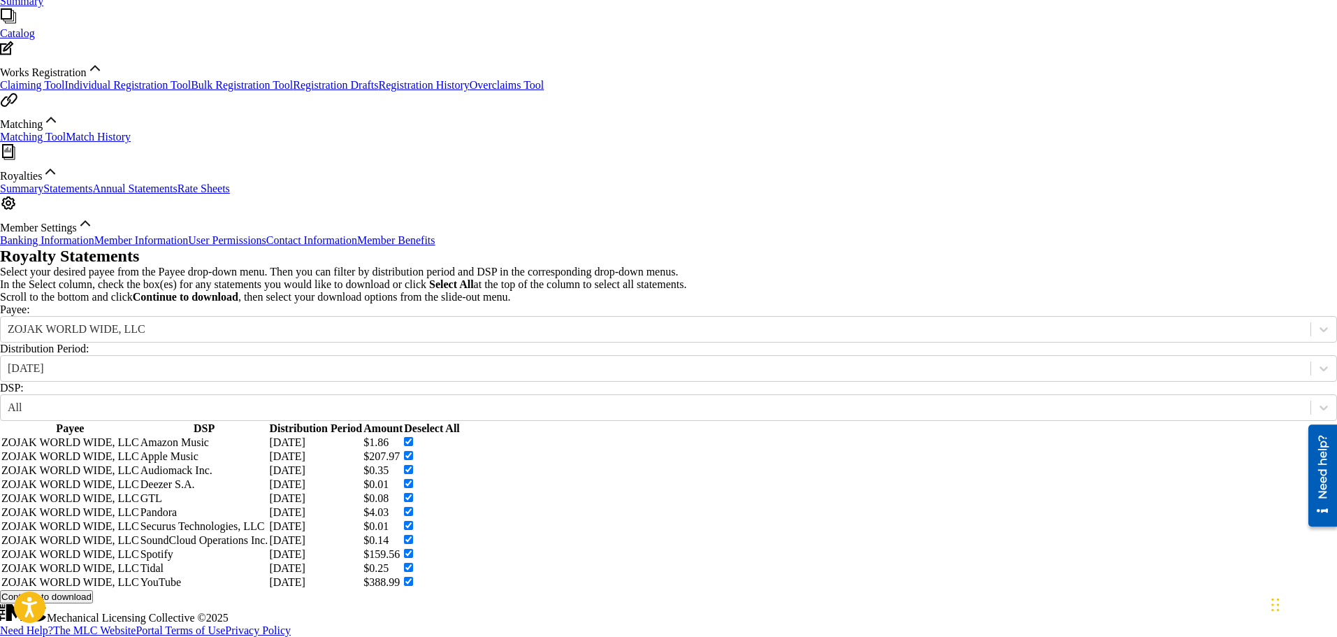
click at [93, 590] on button "Continue to download" at bounding box center [46, 596] width 93 height 13
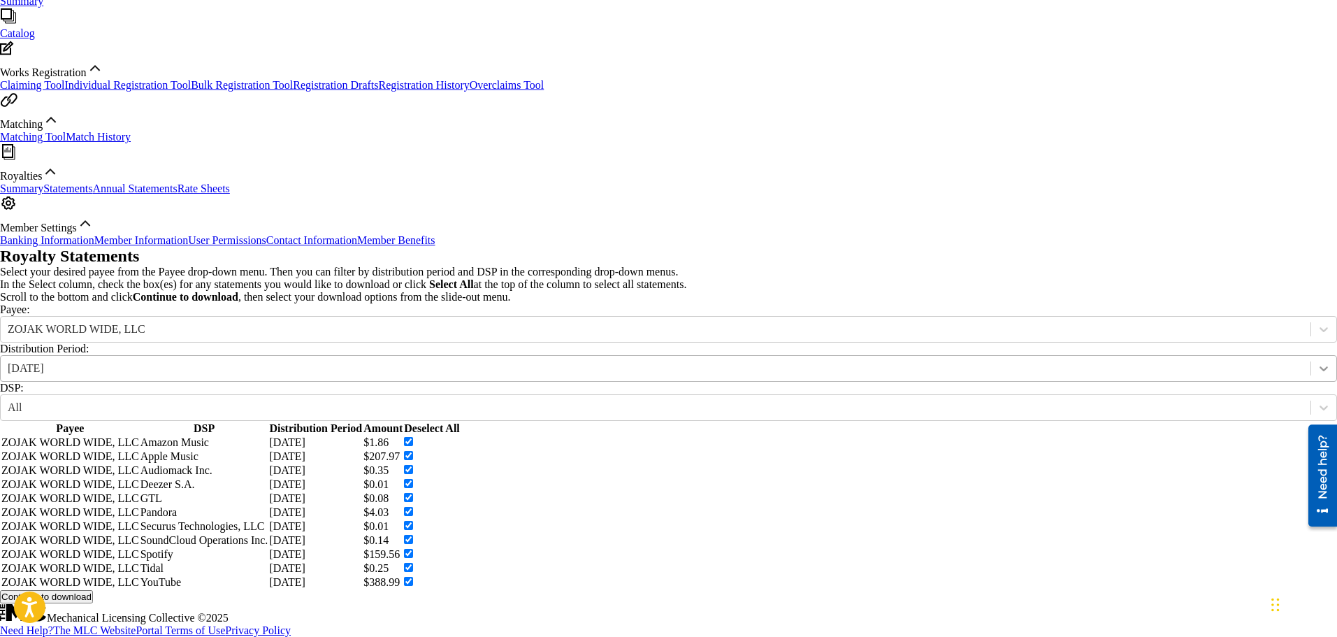
click at [1310, 356] on div at bounding box center [1323, 368] width 26 height 25
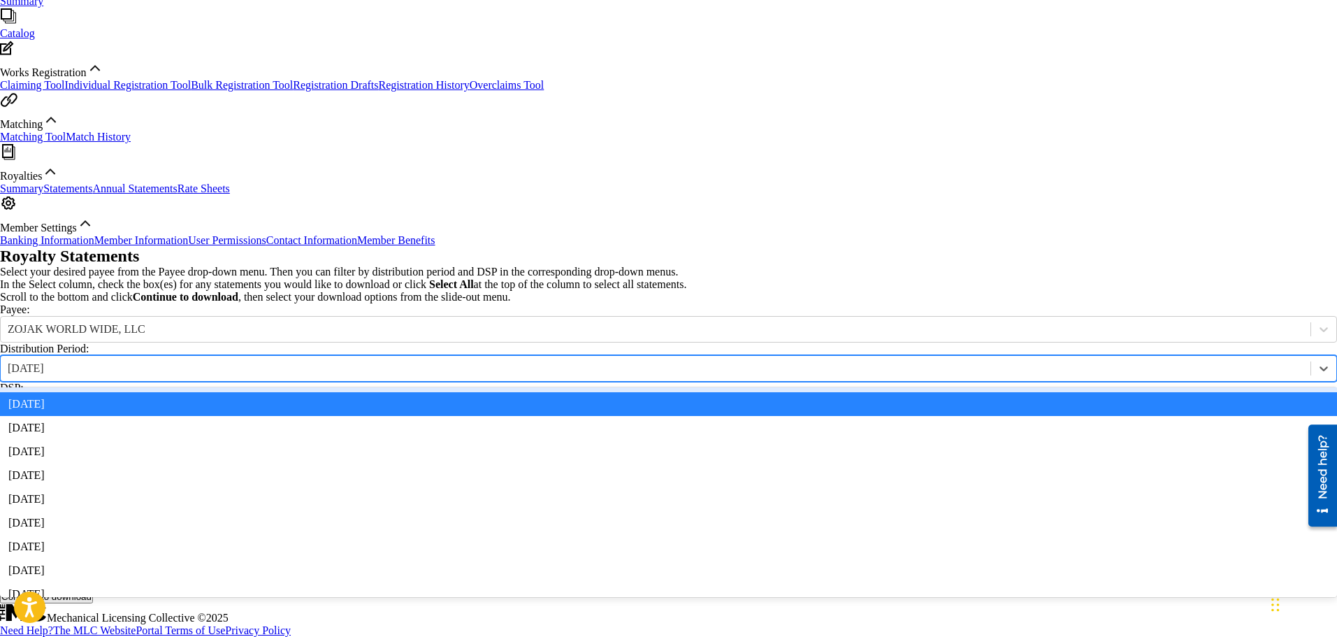
scroll to position [175, 0]
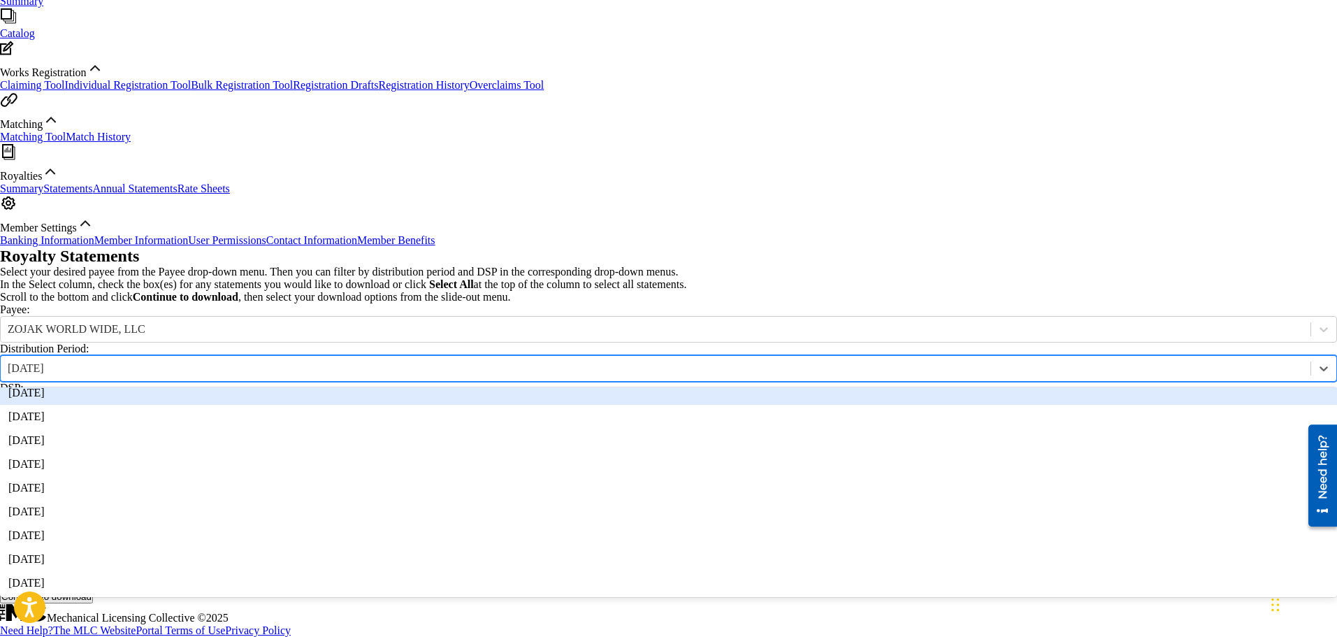
click at [407, 381] on div "[DATE]" at bounding box center [668, 393] width 1337 height 24
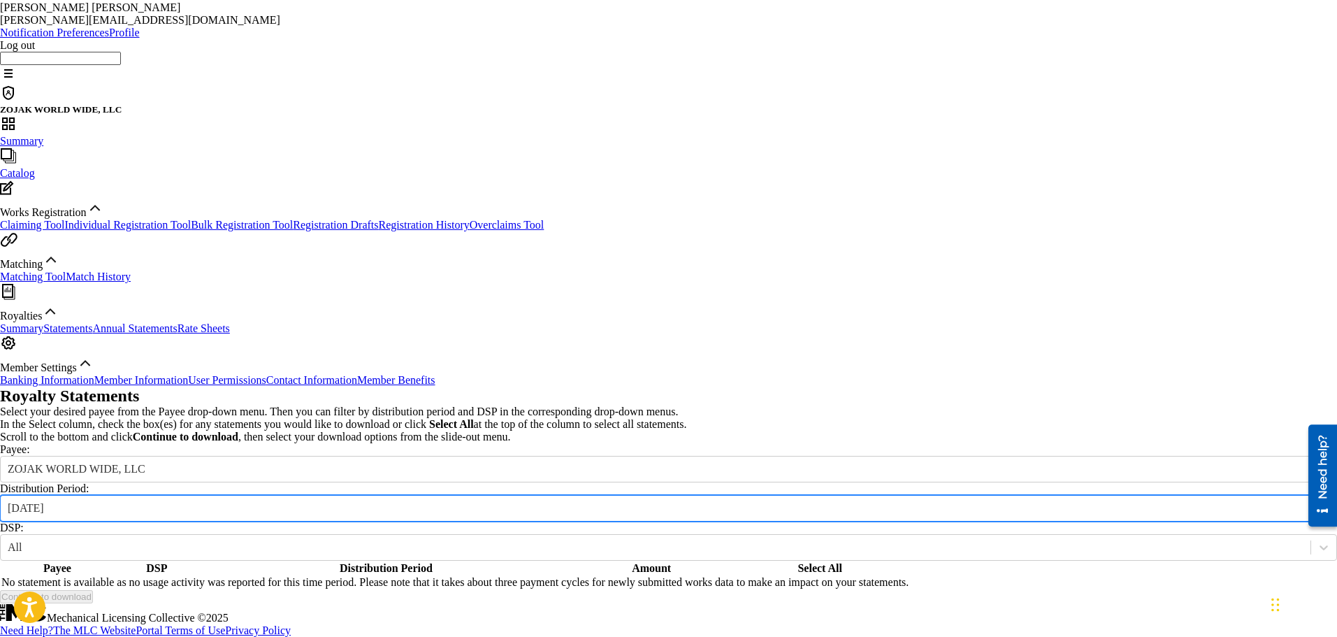
scroll to position [230, 0]
click at [425, 502] on div "[DATE]" at bounding box center [656, 508] width 1296 height 13
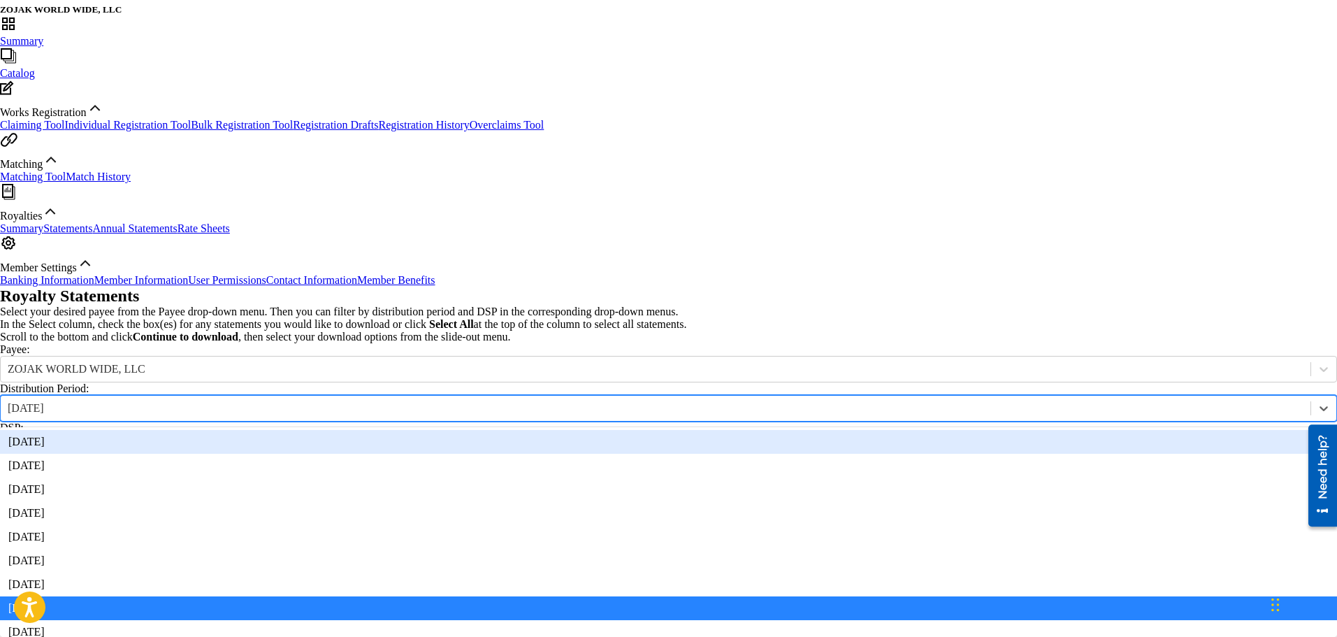
click at [567, 343] on div "Payee: ZOJAK WORLD WIDE, LLC" at bounding box center [668, 362] width 1337 height 39
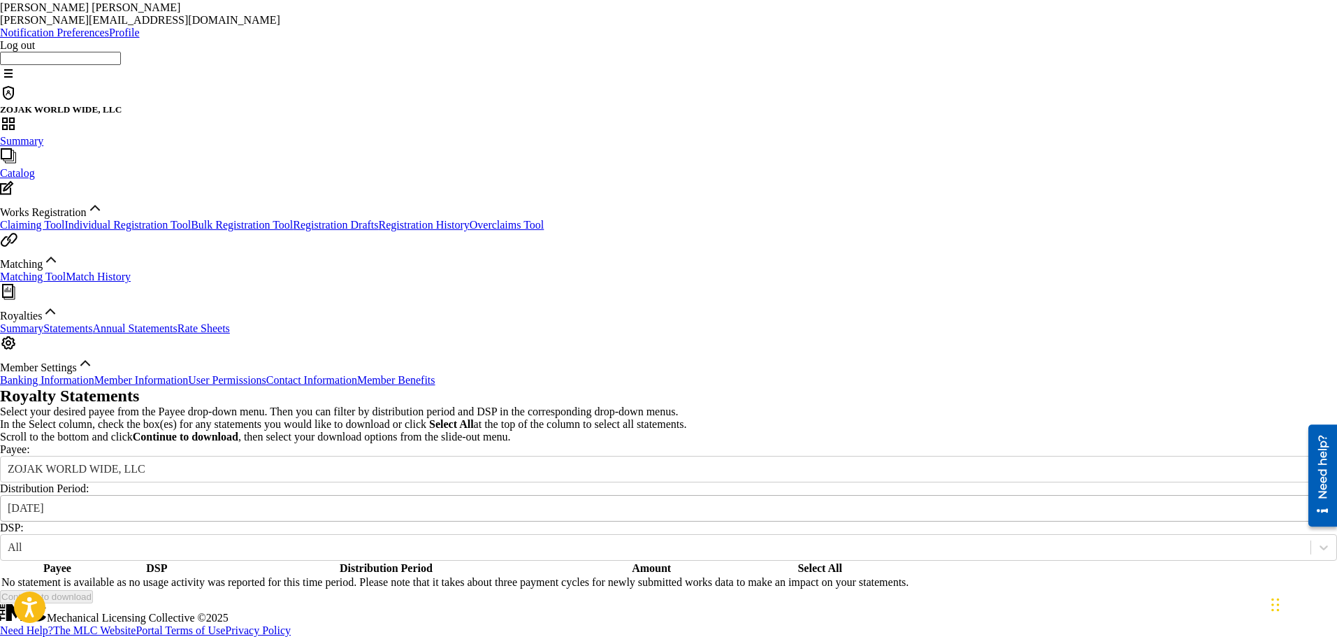
click at [412, 500] on div "[DATE]" at bounding box center [656, 507] width 1310 height 15
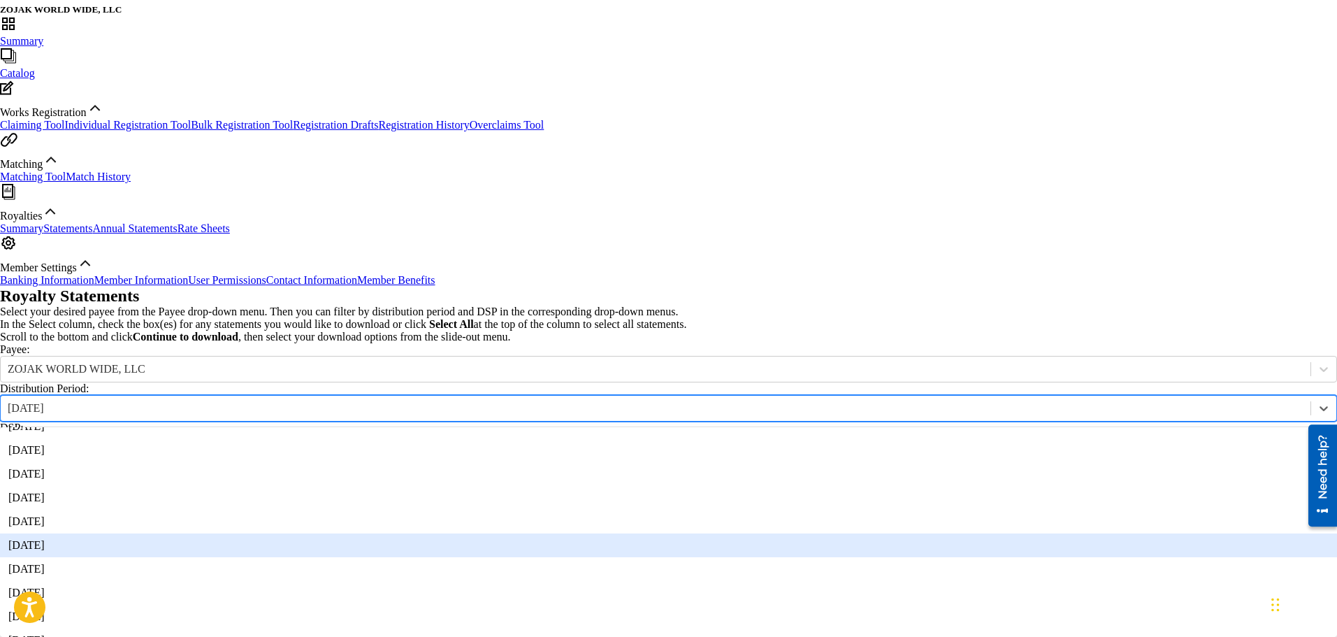
scroll to position [238, 0]
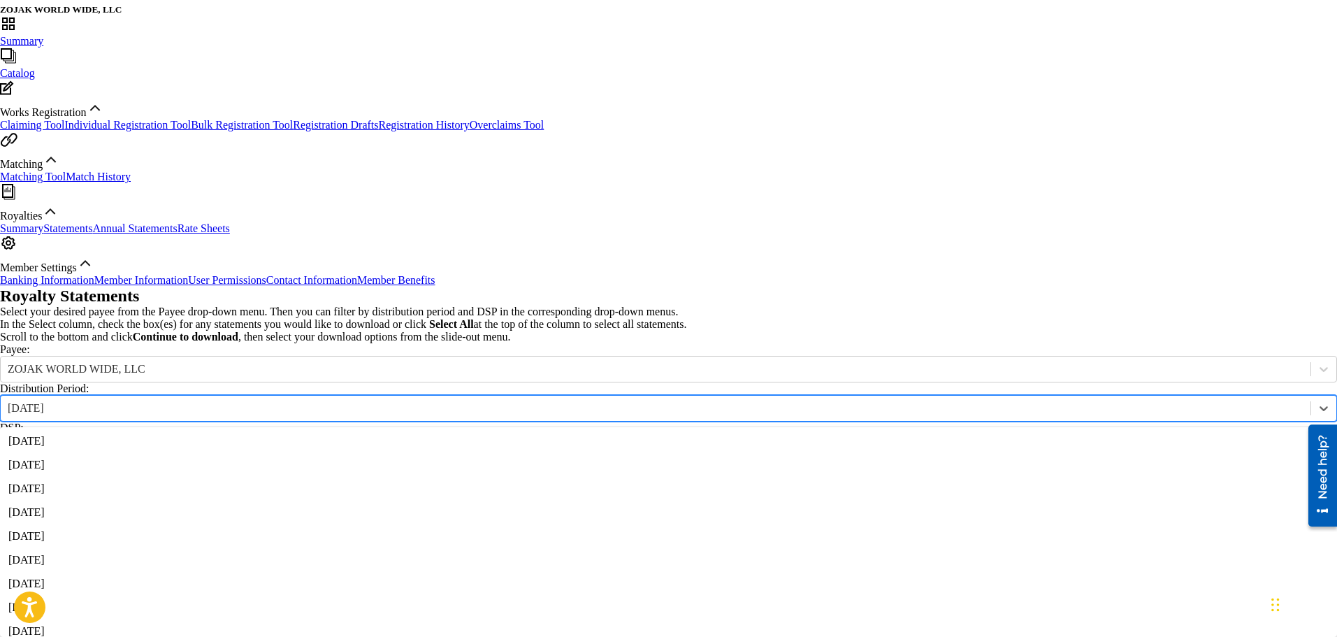
click at [423, 382] on div "[DATE]" at bounding box center [668, 394] width 1337 height 24
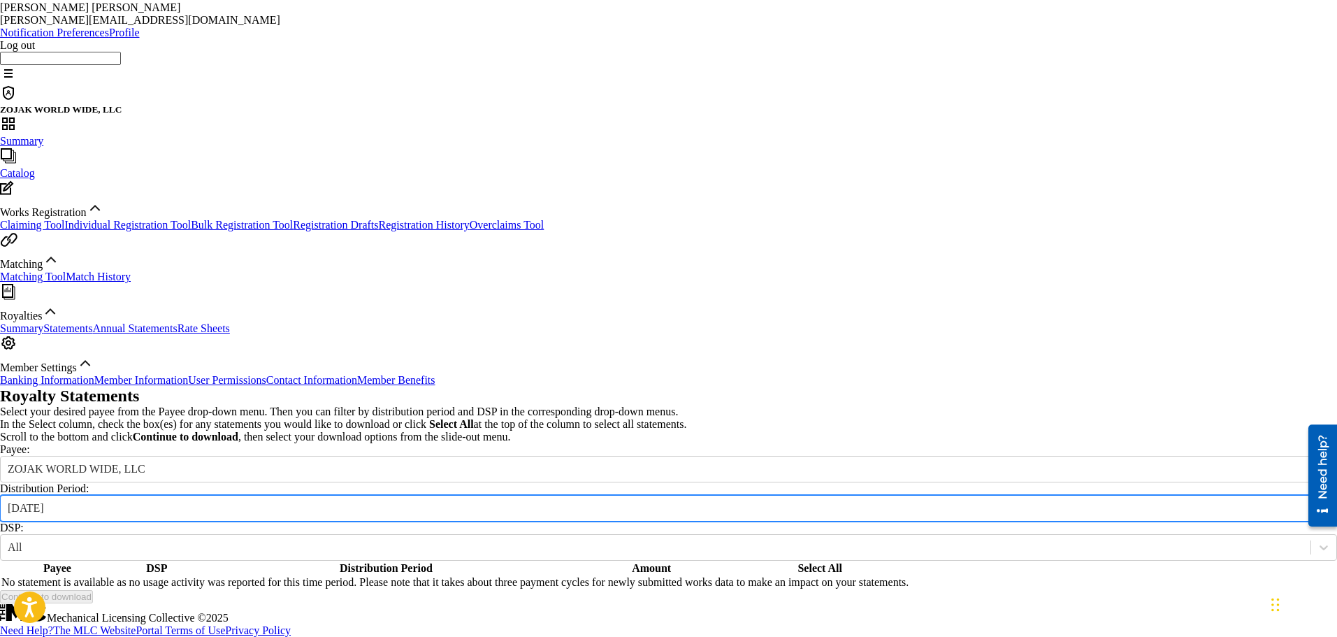
click at [400, 502] on div "[DATE]" at bounding box center [656, 508] width 1296 height 13
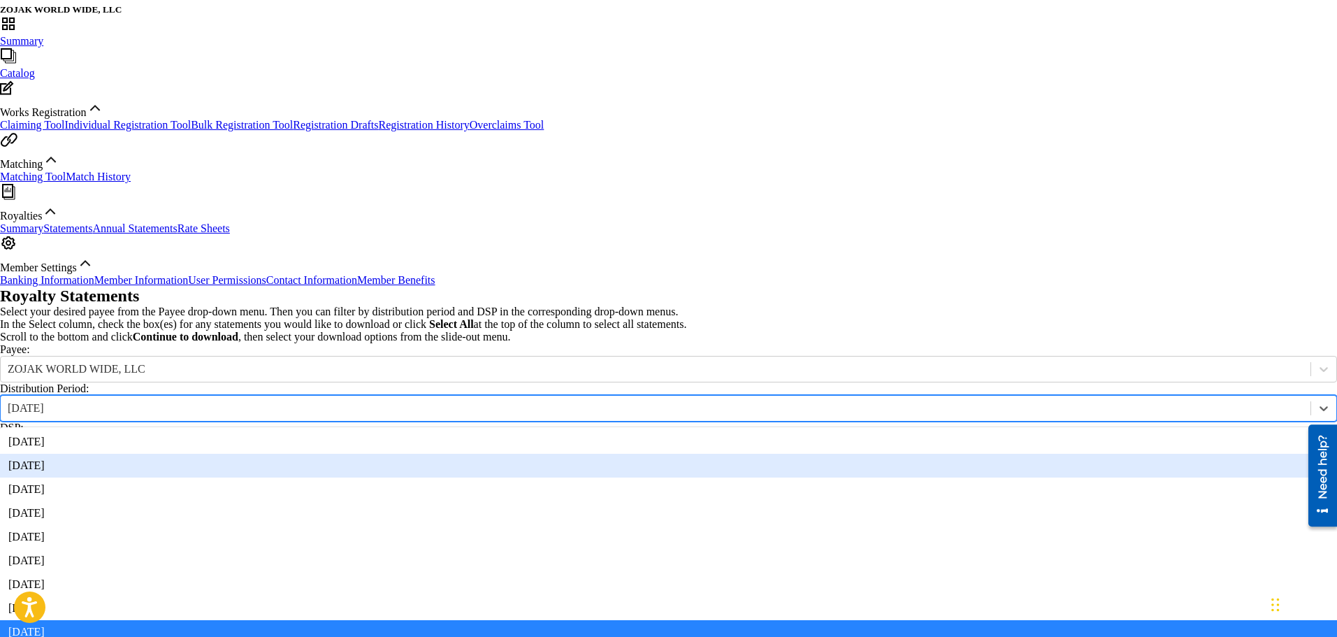
click at [399, 454] on div "[DATE]" at bounding box center [668, 466] width 1337 height 24
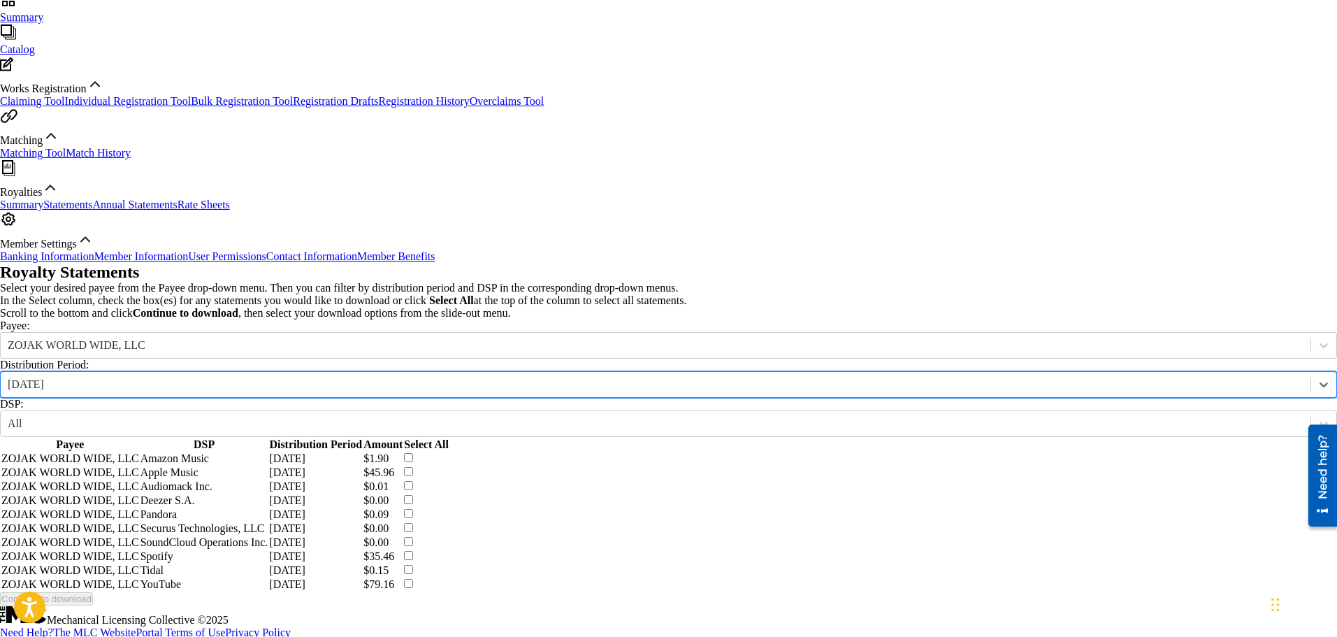
click at [402, 378] on div "[DATE]" at bounding box center [656, 384] width 1296 height 13
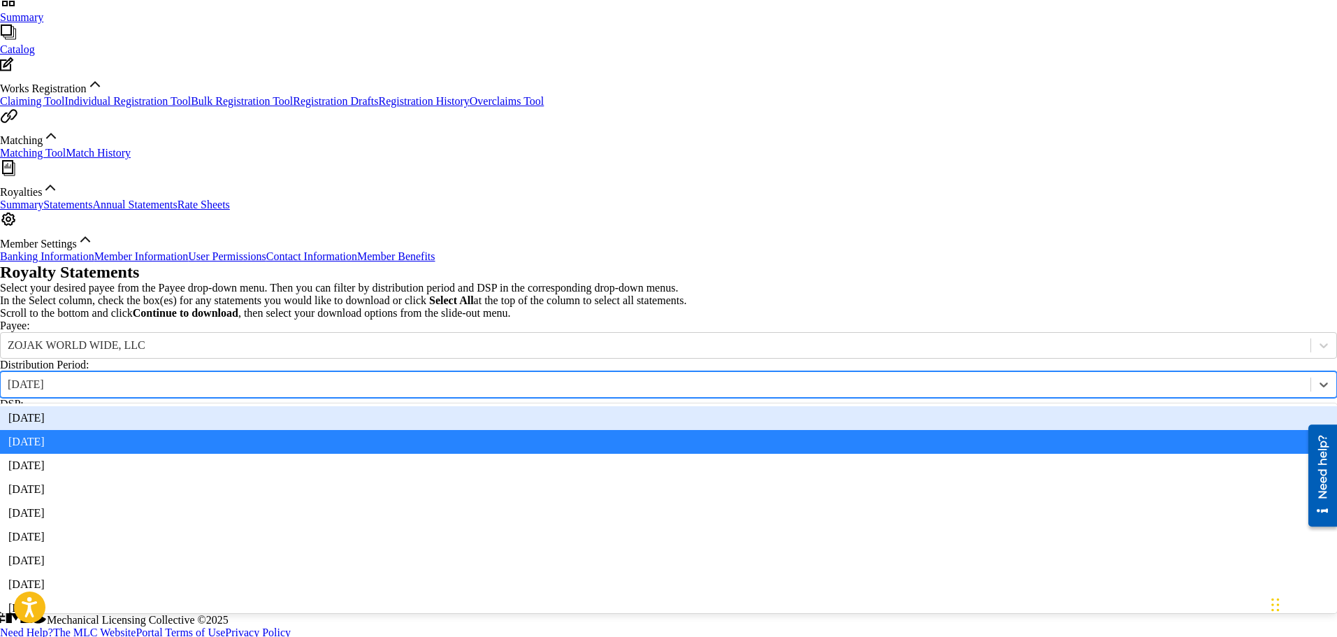
click at [398, 406] on div "[DATE]" at bounding box center [668, 418] width 1337 height 24
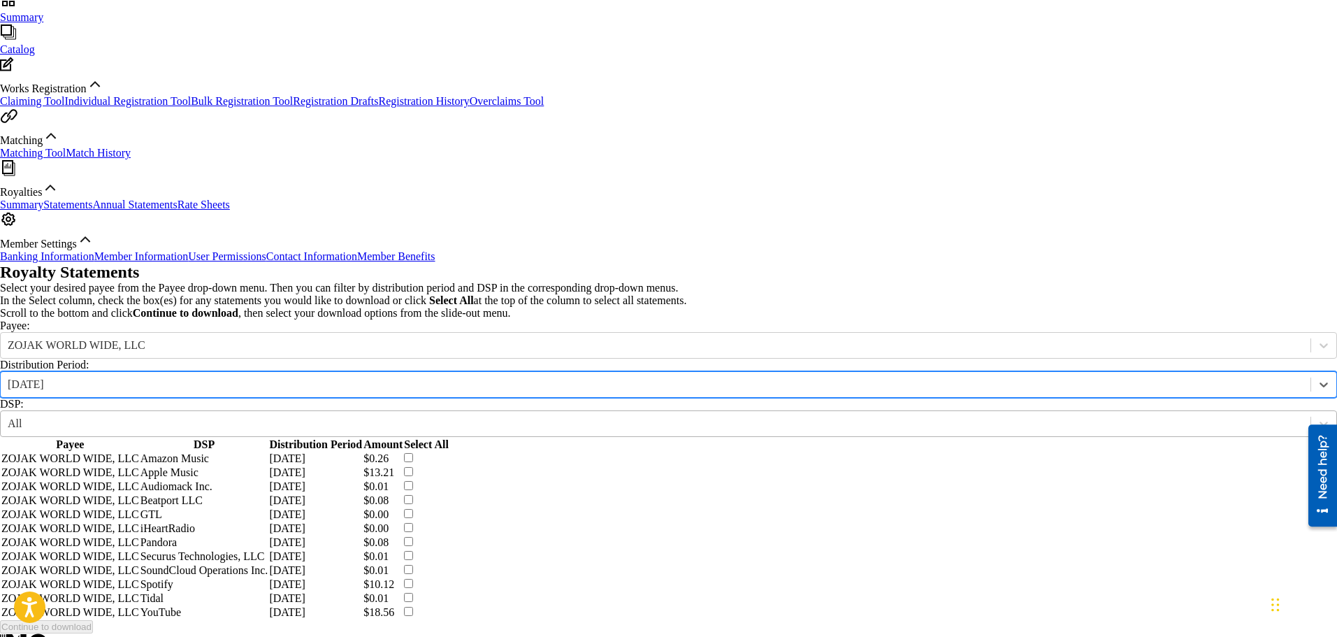
click at [549, 416] on div "All" at bounding box center [656, 423] width 1310 height 15
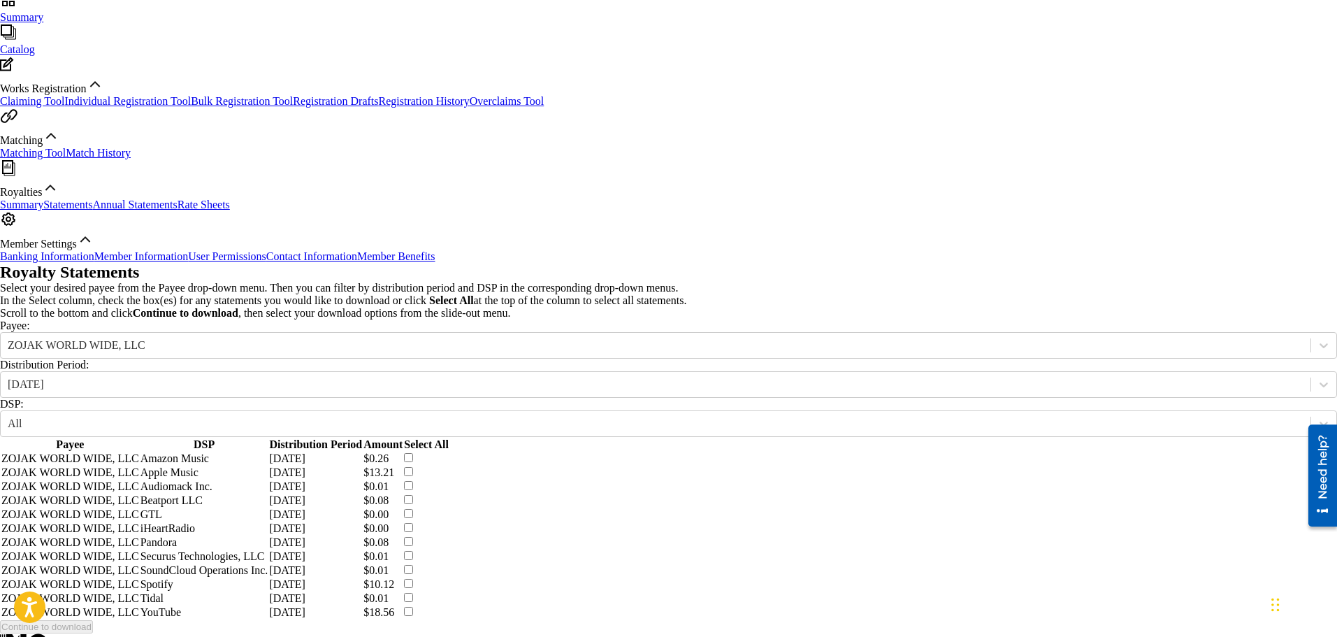
click at [483, 358] on div "Distribution Period: [DATE]" at bounding box center [668, 377] width 1337 height 39
click at [387, 378] on div "[DATE]" at bounding box center [656, 384] width 1296 height 13
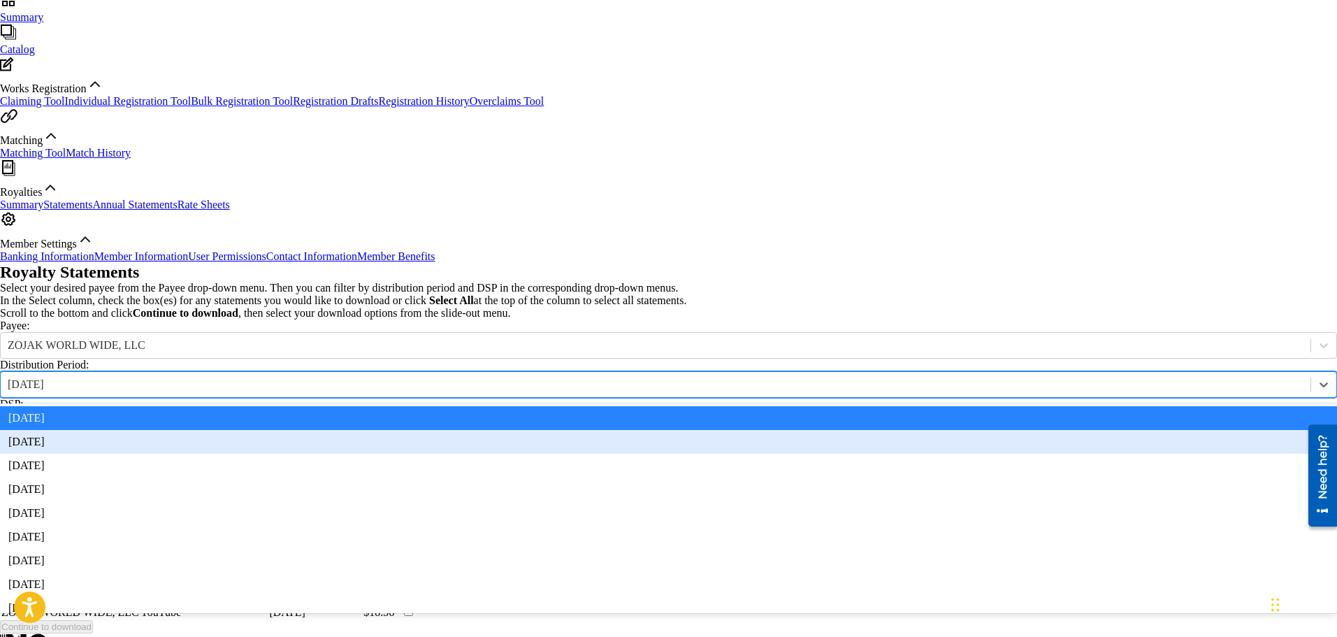
click at [378, 430] on div "[DATE]" at bounding box center [668, 442] width 1337 height 24
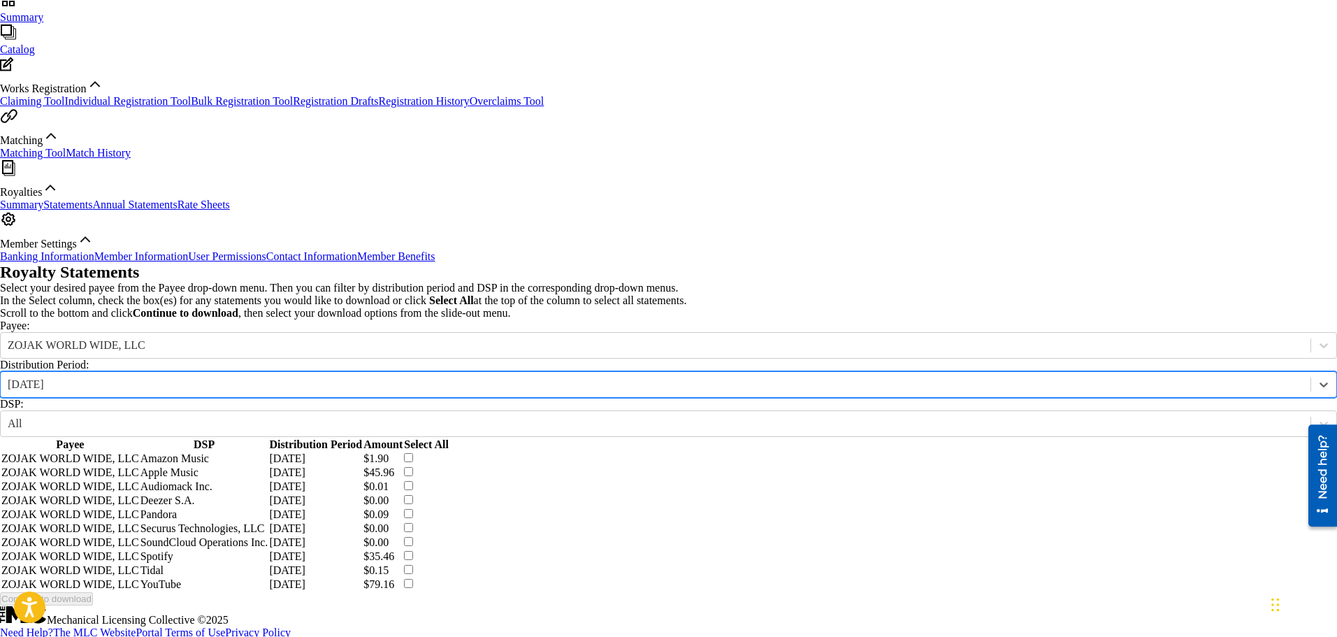
click at [413, 378] on div "[DATE]" at bounding box center [656, 384] width 1296 height 13
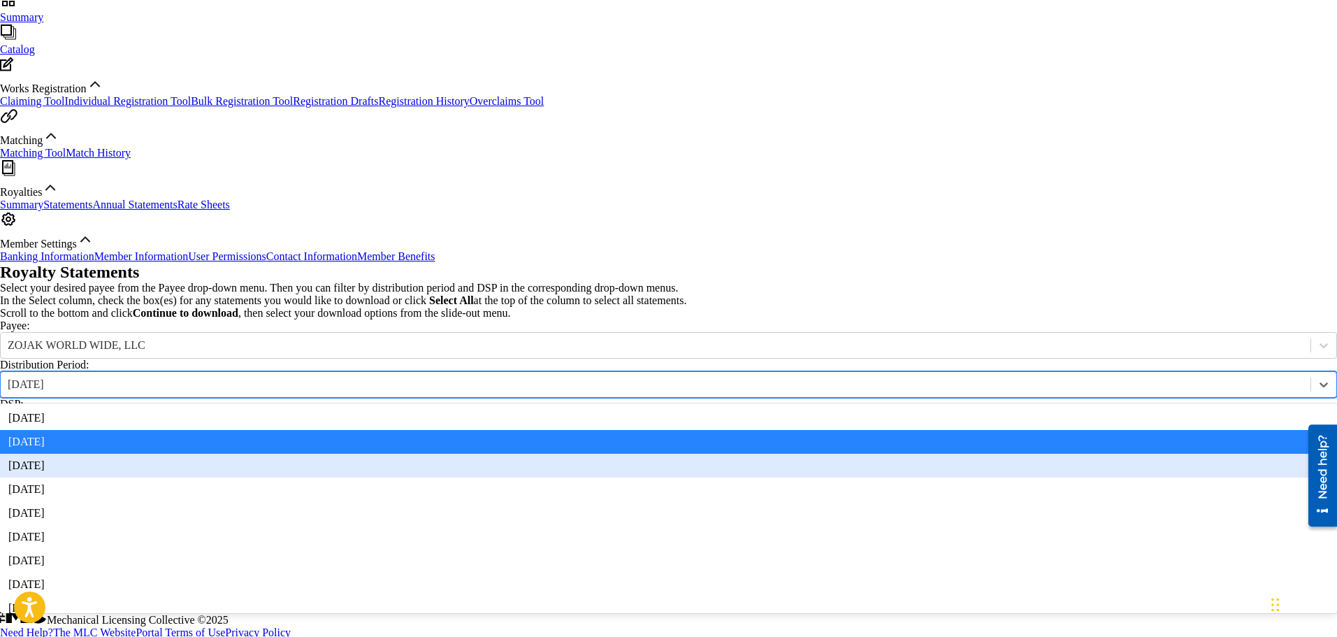
click at [398, 454] on div "[DATE]" at bounding box center [668, 466] width 1337 height 24
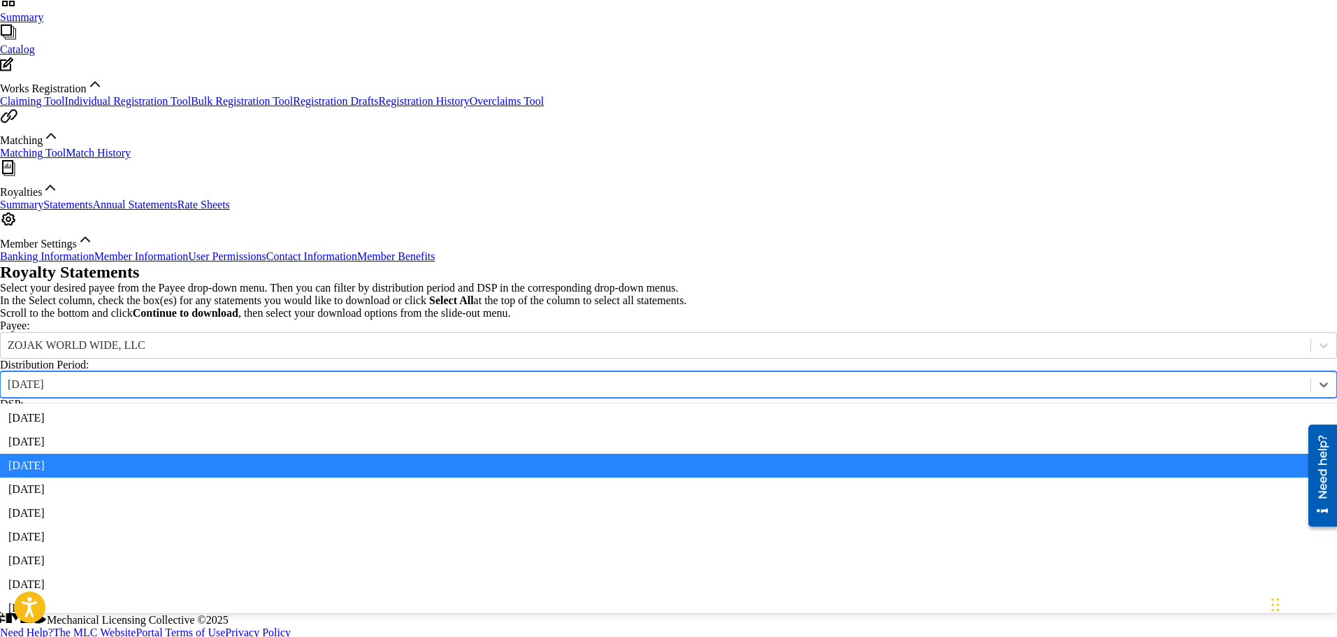
scroll to position [1642, 0]
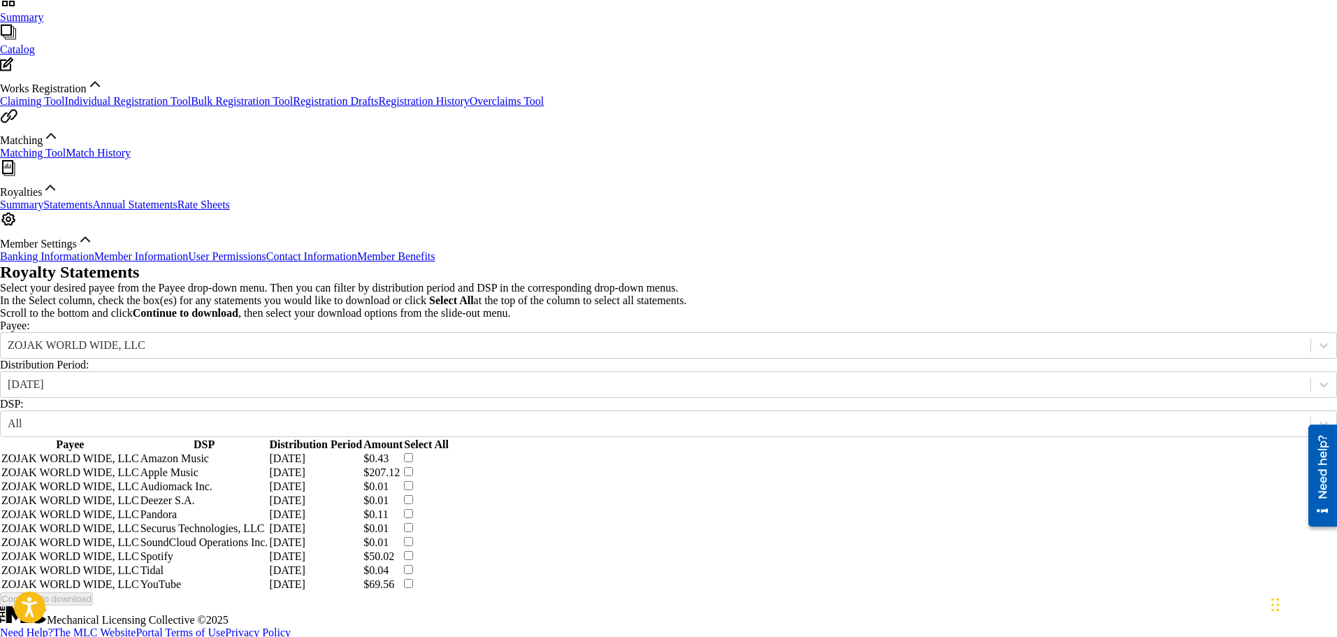
click at [219, 356] on div "Royalty Statements Select your desired payee from the Payee drop-down menu. The…" at bounding box center [668, 434] width 1337 height 342
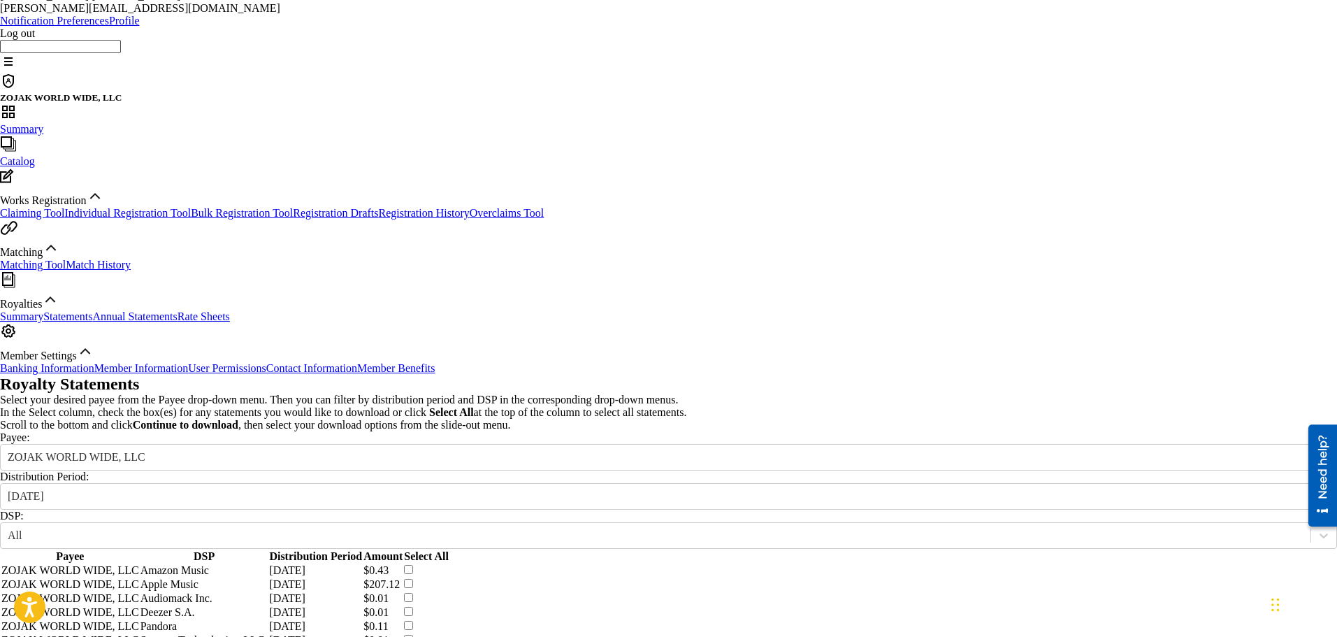
scroll to position [90, 0]
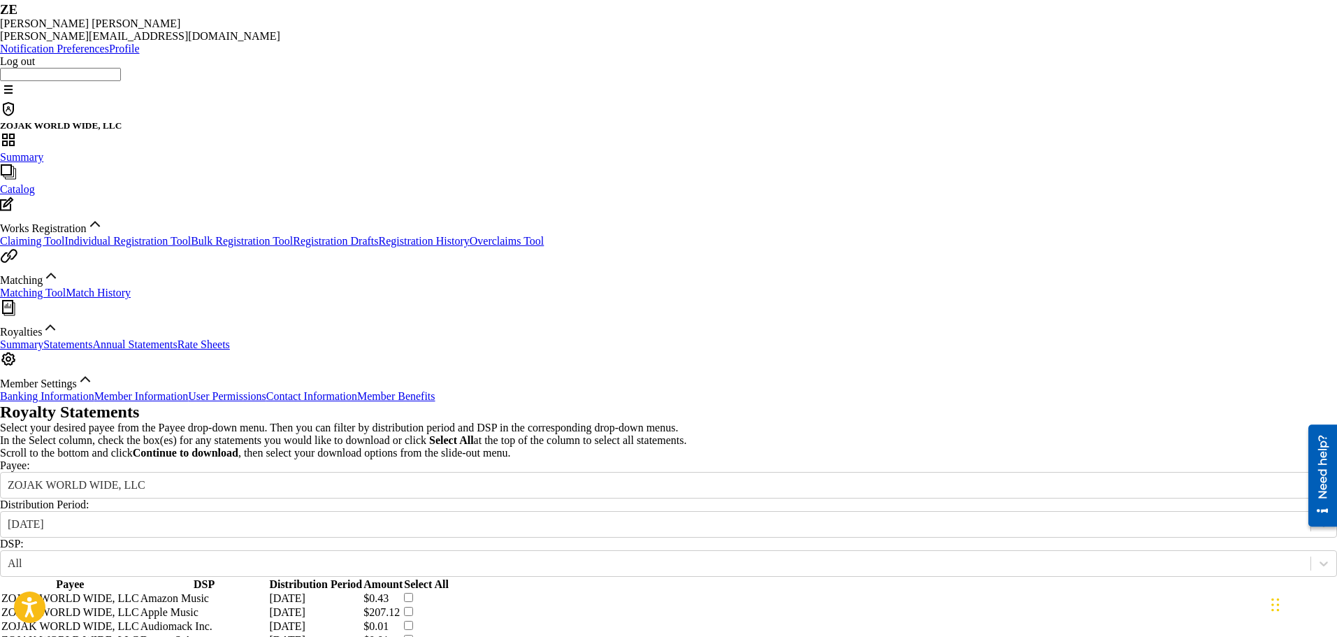
click at [105, 298] on link "Match History" at bounding box center [98, 292] width 65 height 12
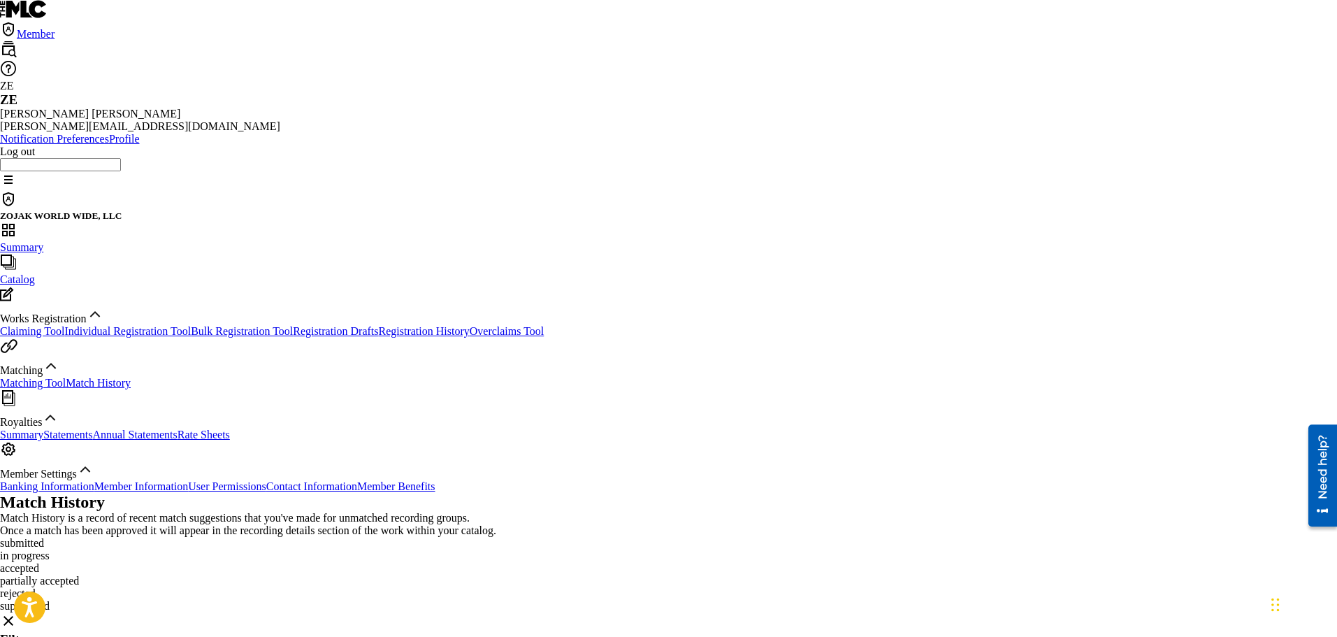
click at [35, 273] on span "Catalog" at bounding box center [17, 279] width 35 height 12
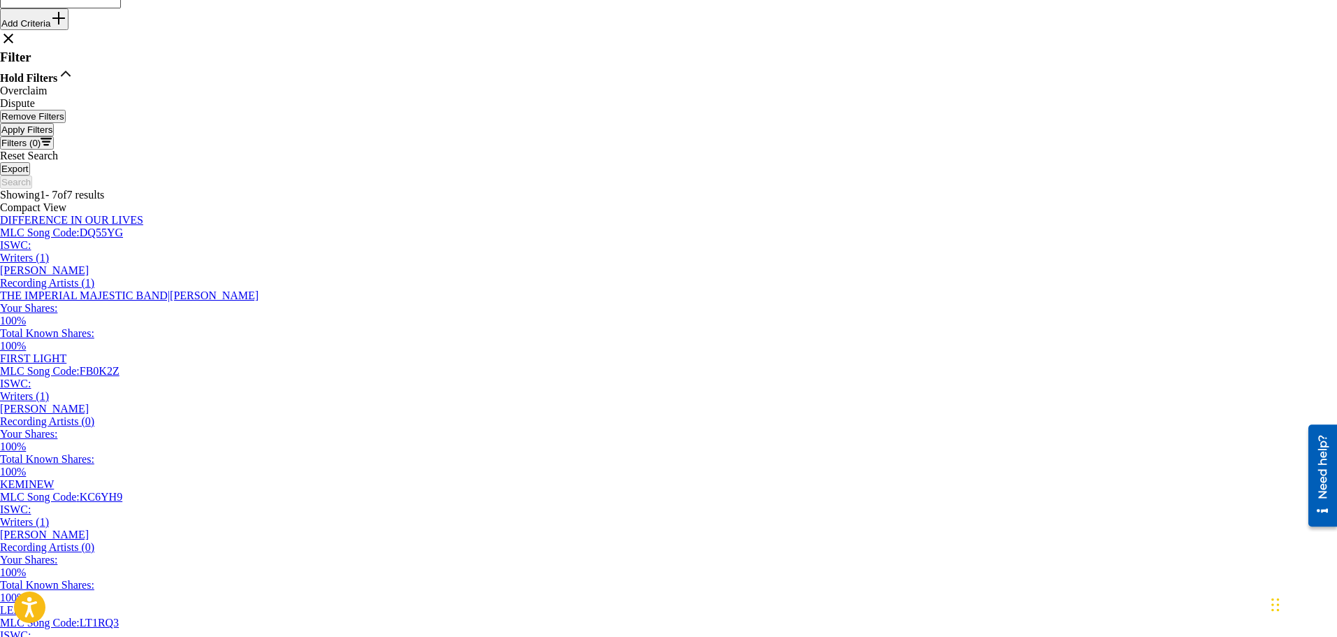
scroll to position [662, 0]
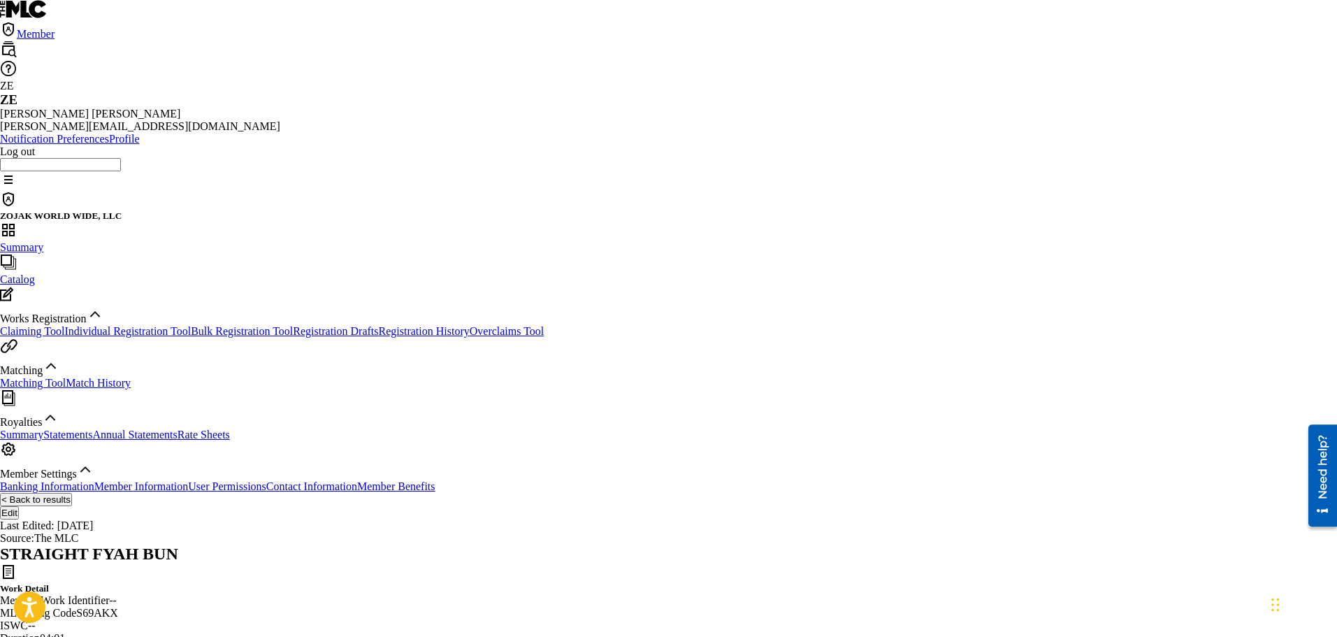
click at [43, 440] on link "Summary" at bounding box center [21, 434] width 43 height 12
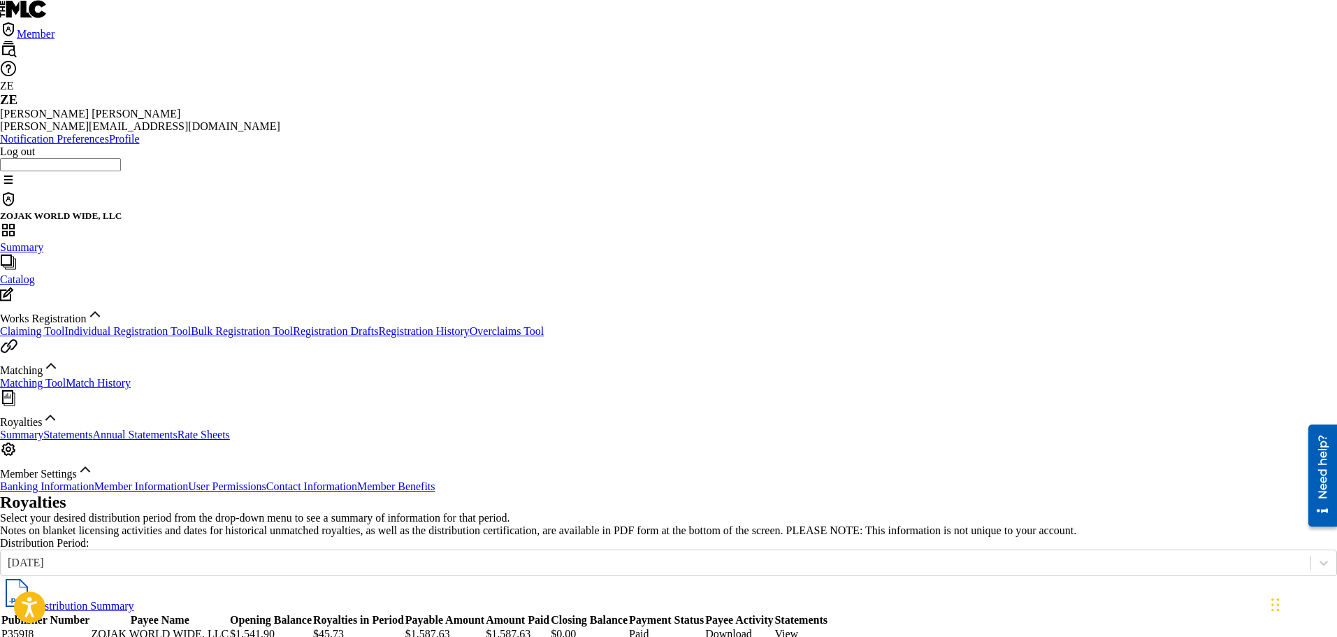
click at [798, 628] on link "View" at bounding box center [786, 634] width 24 height 12
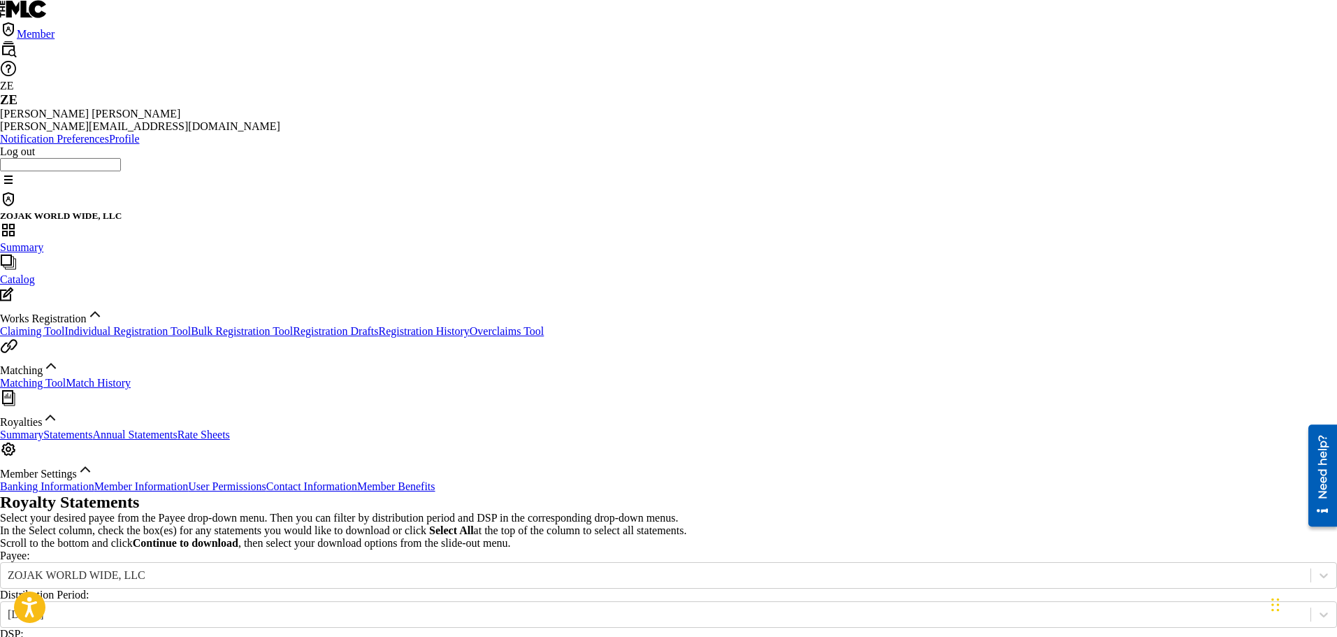
click at [950, 512] on div "Select your desired payee from the Payee drop-down menu. Then you can filter by…" at bounding box center [668, 531] width 1337 height 38
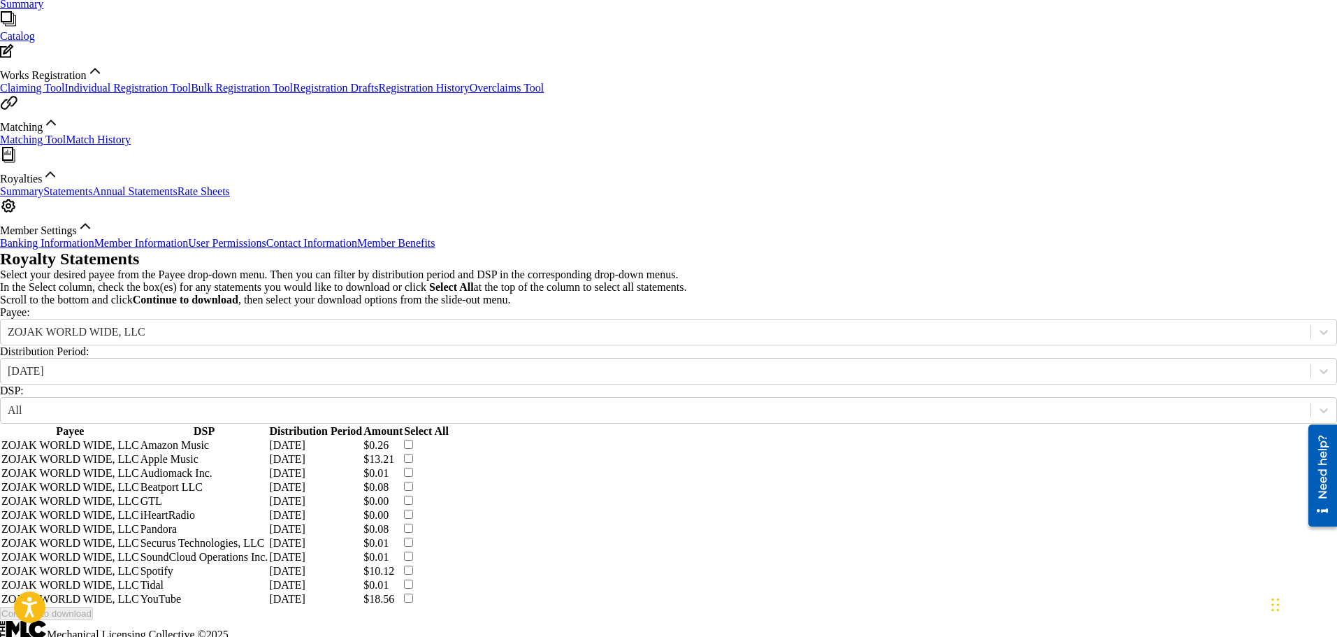
scroll to position [252, 0]
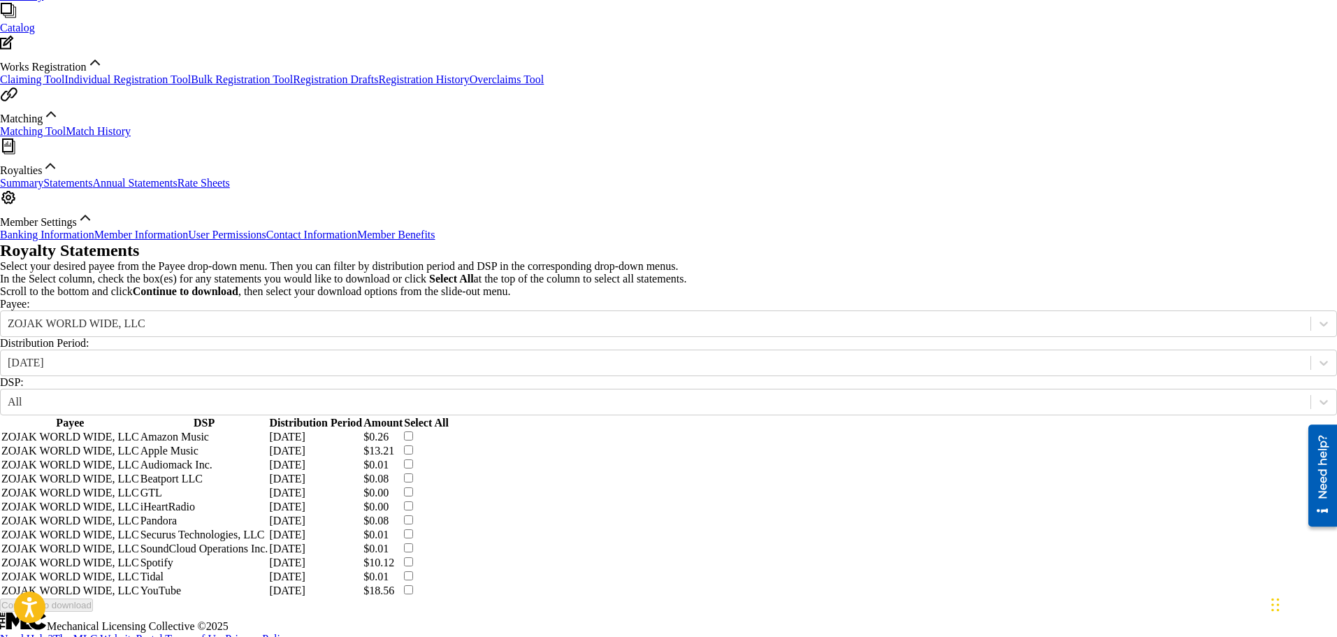
click at [413, 431] on input "checkbox" at bounding box center [408, 435] width 9 height 9
click at [93, 598] on button "Continue to download" at bounding box center [46, 604] width 93 height 13
click at [783, 636] on div at bounding box center [668, 645] width 1337 height 0
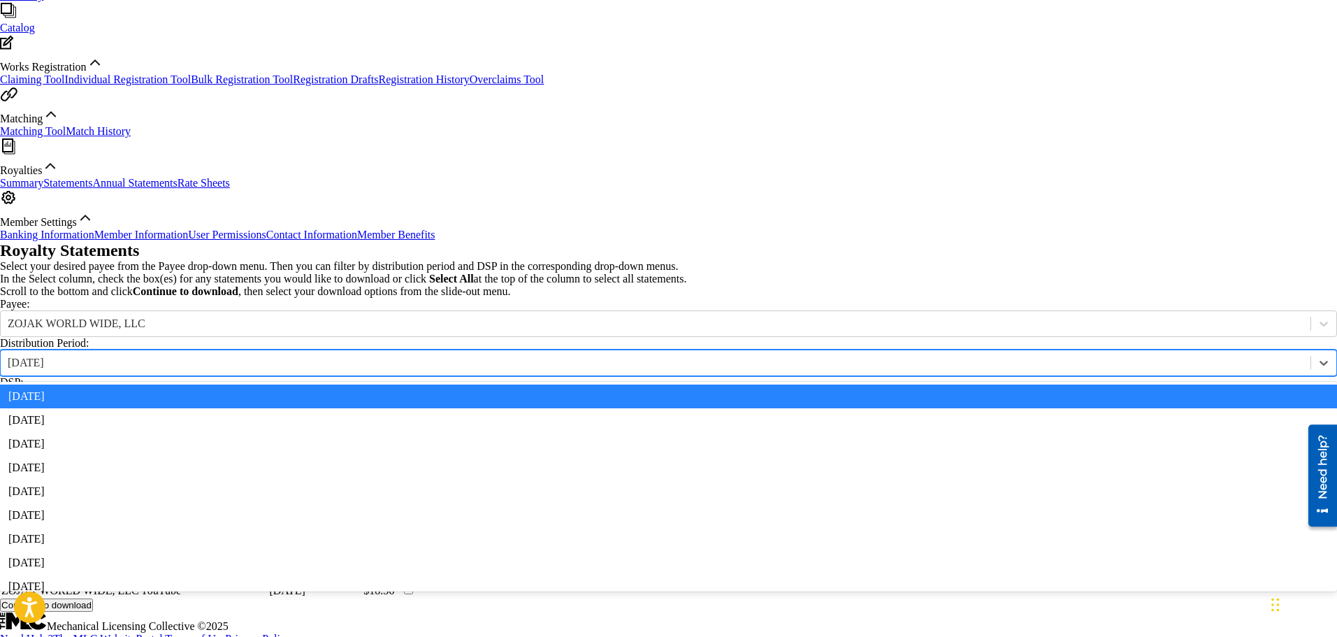
click at [414, 356] on div "[DATE]" at bounding box center [656, 362] width 1296 height 13
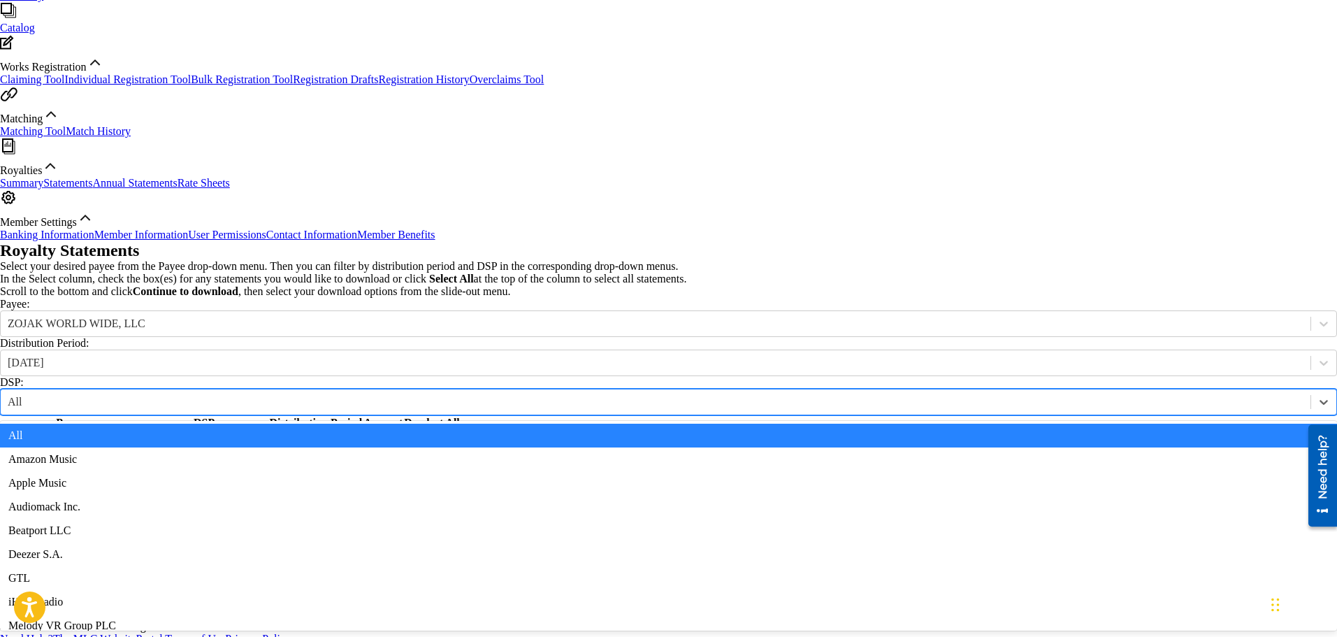
click at [616, 396] on div "All" at bounding box center [656, 402] width 1296 height 13
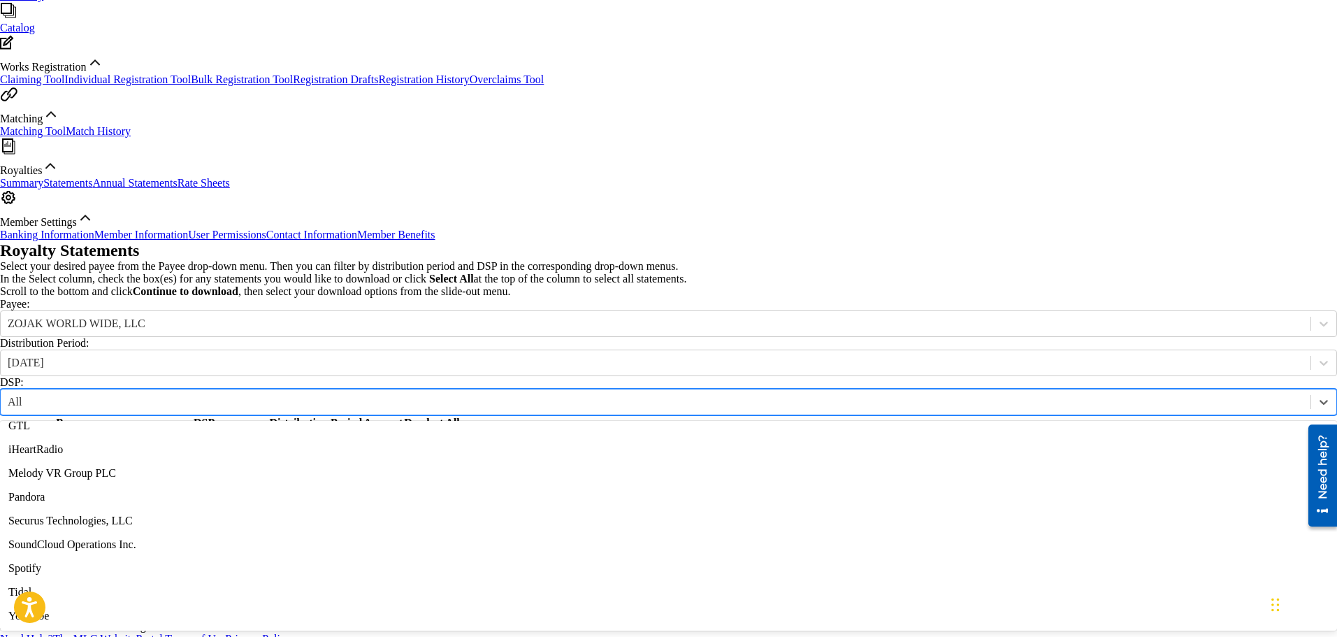
scroll to position [365, 0]
